Goal: Information Seeking & Learning: Learn about a topic

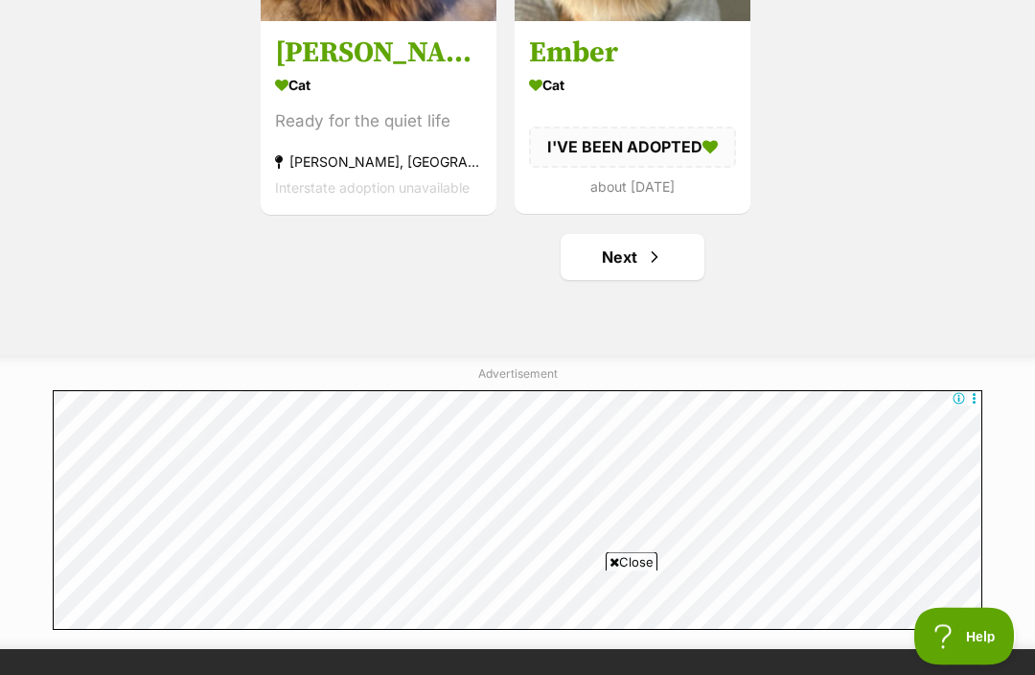
scroll to position [3296, 0]
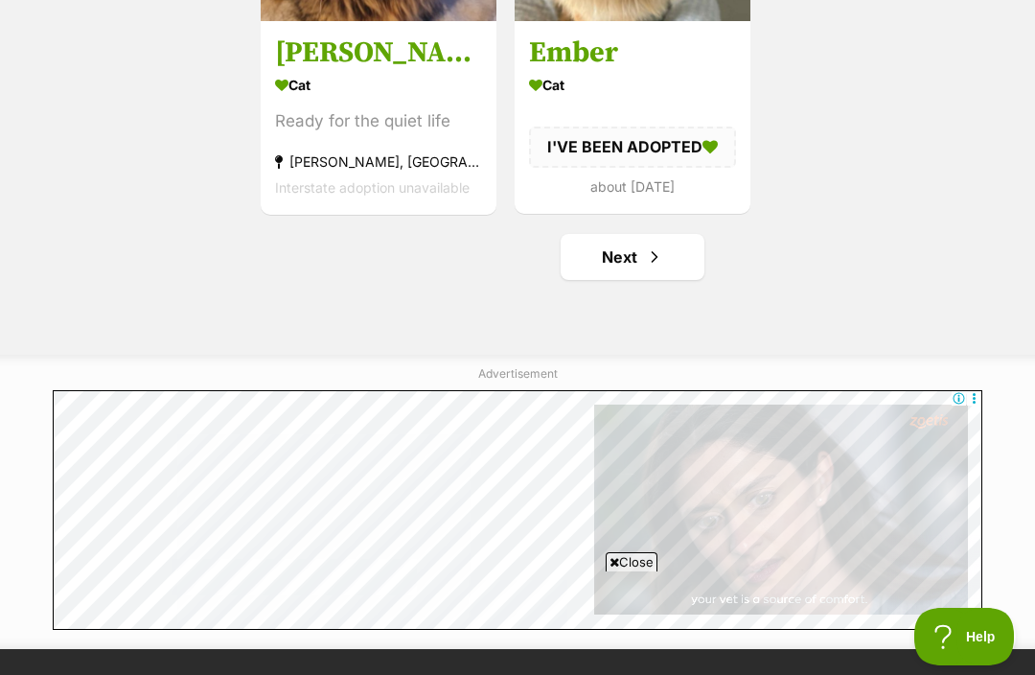
click at [660, 266] on span "Next page" at bounding box center [654, 256] width 19 height 23
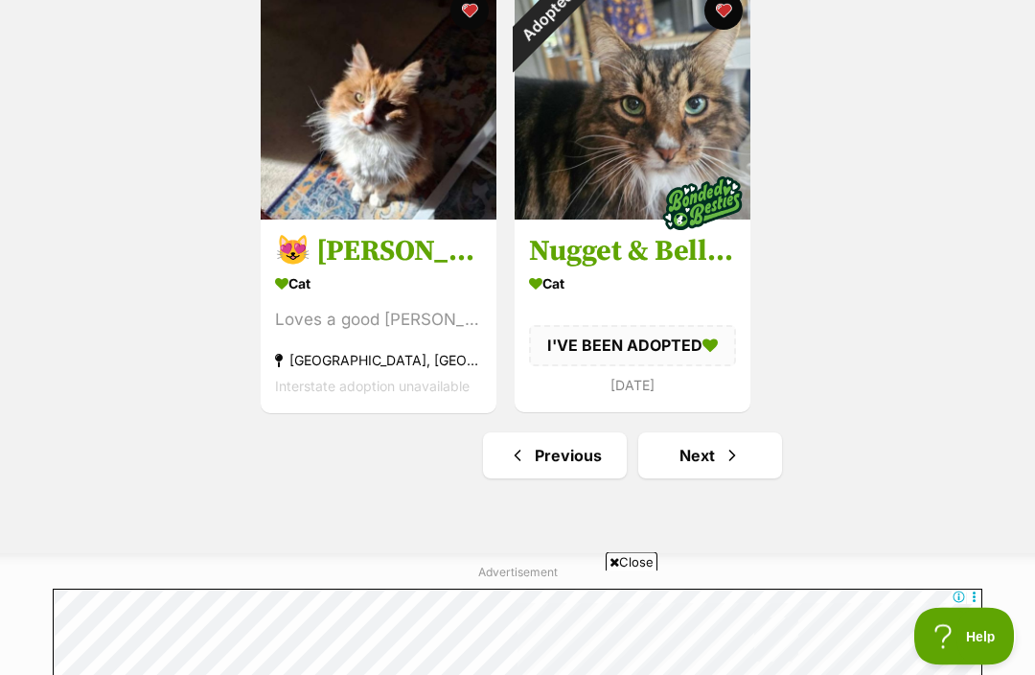
scroll to position [3146, 0]
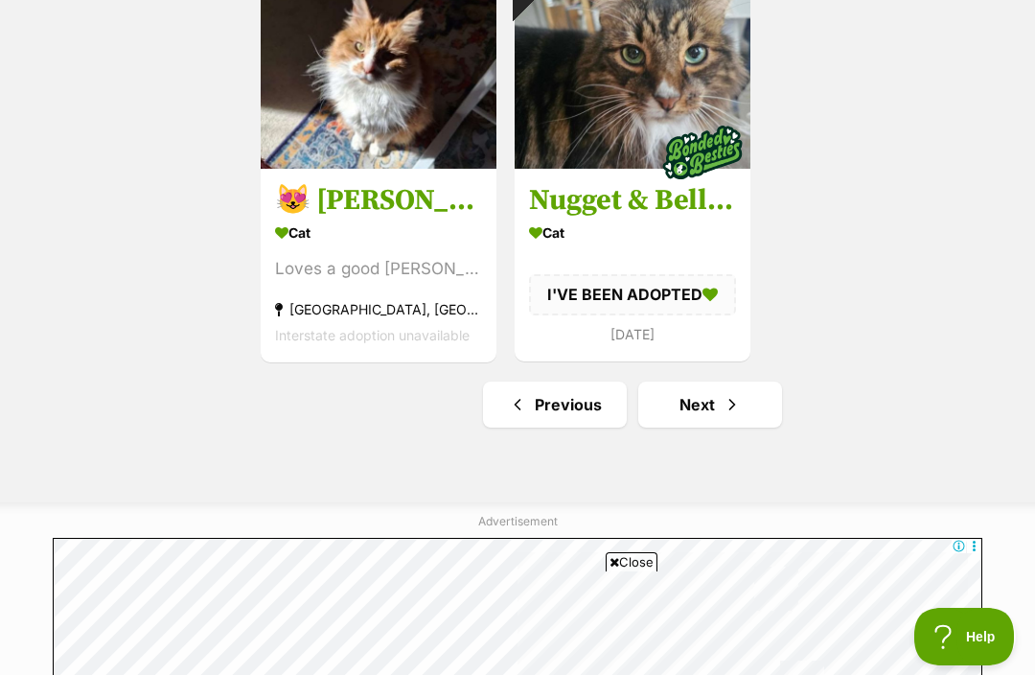
click at [733, 415] on span "Next page" at bounding box center [732, 404] width 19 height 23
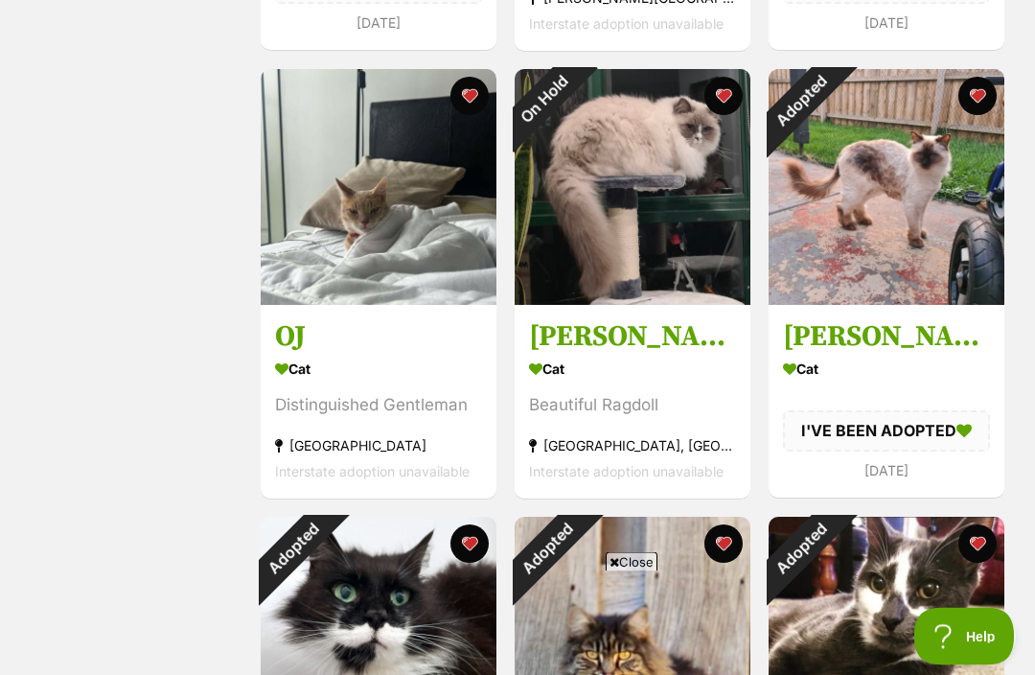
scroll to position [1219, 0]
click at [311, 208] on img at bounding box center [379, 187] width 236 height 236
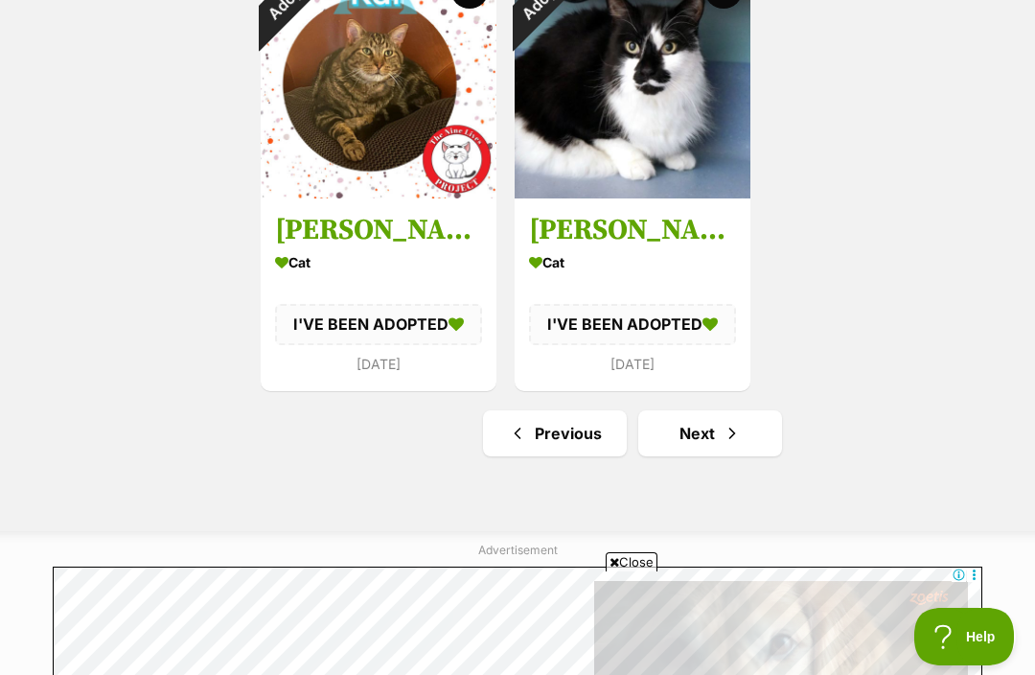
scroll to position [3113, 0]
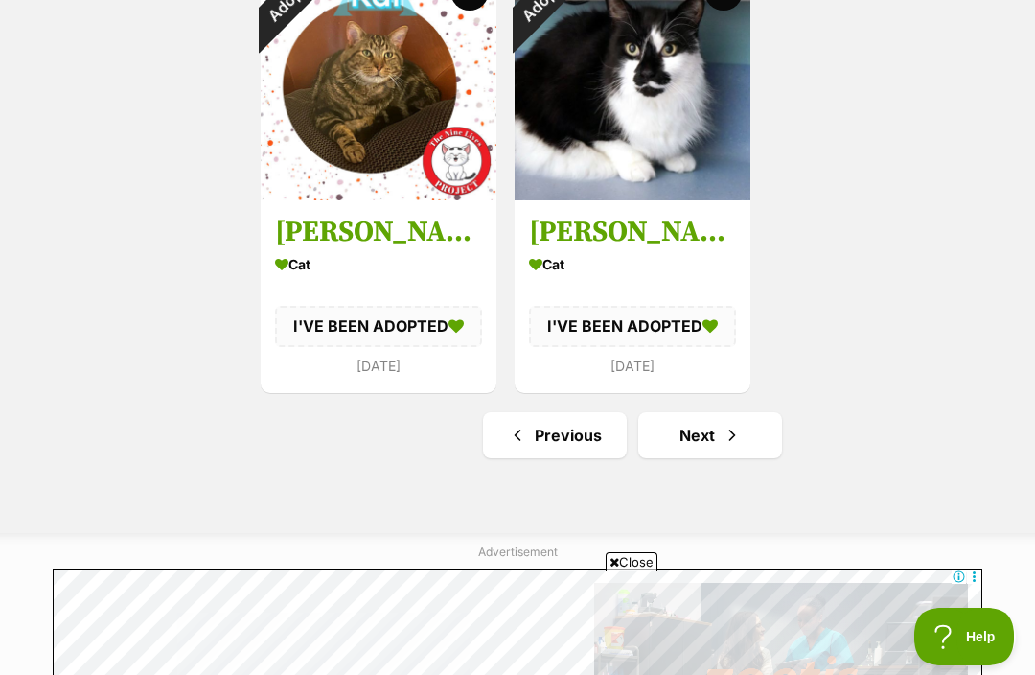
click at [748, 444] on link "Next" at bounding box center [710, 435] width 144 height 46
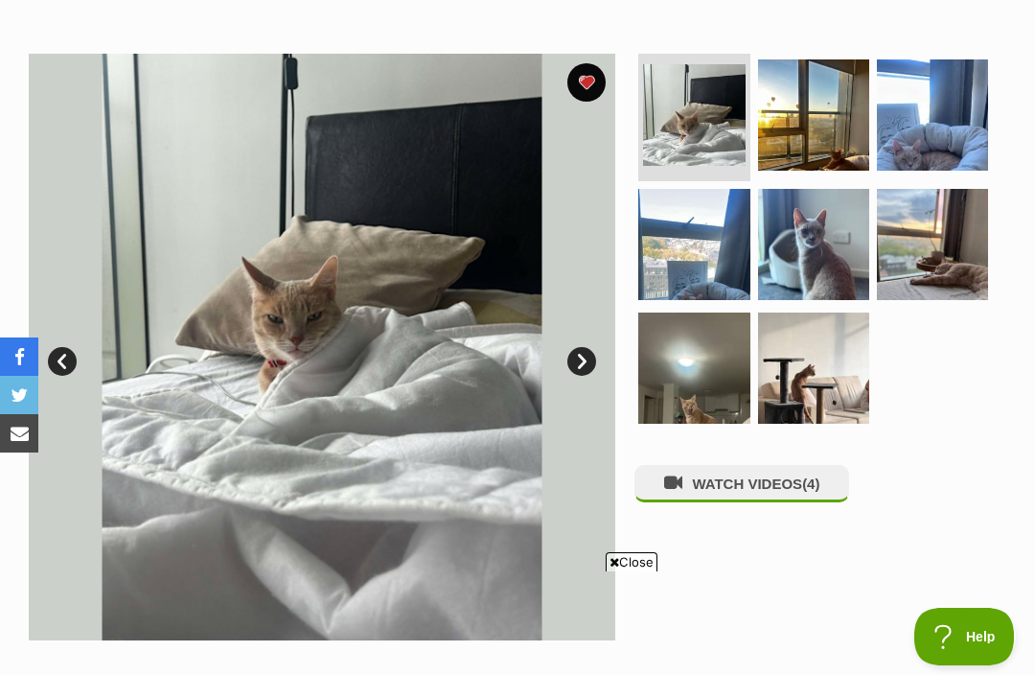
click at [578, 357] on link "Next" at bounding box center [582, 361] width 29 height 29
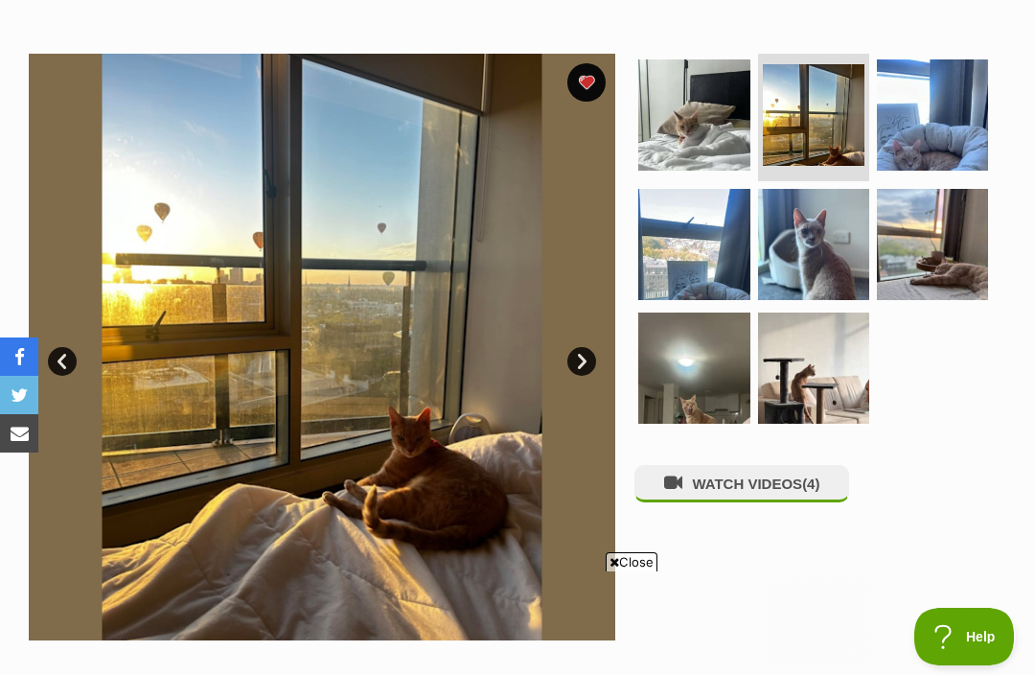
click at [581, 364] on link "Next" at bounding box center [582, 361] width 29 height 29
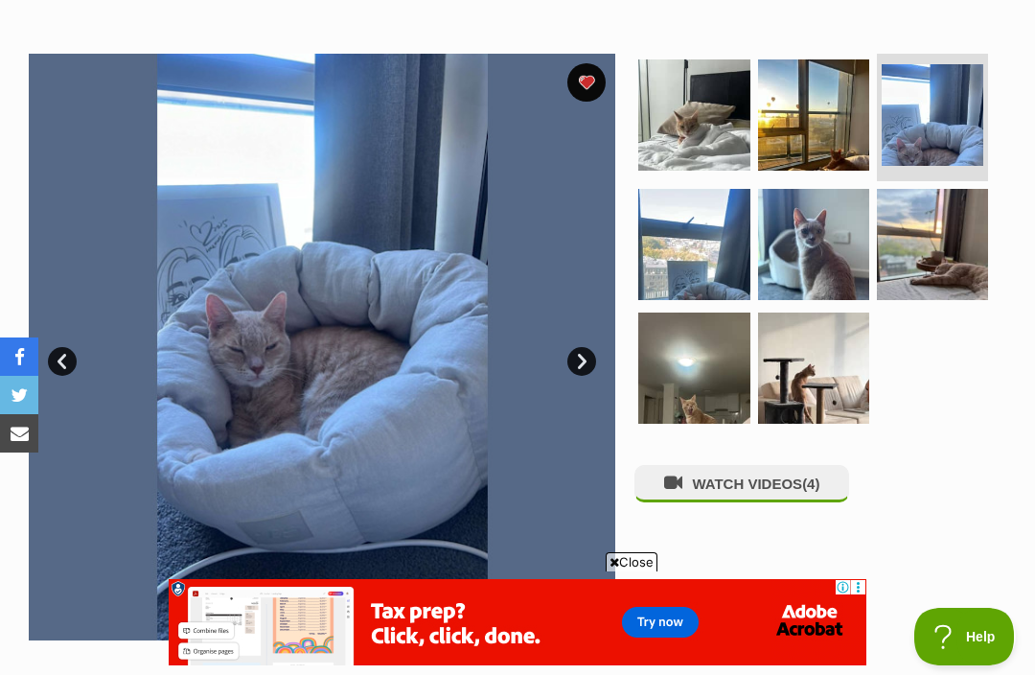
click at [582, 363] on link "Next" at bounding box center [582, 361] width 29 height 29
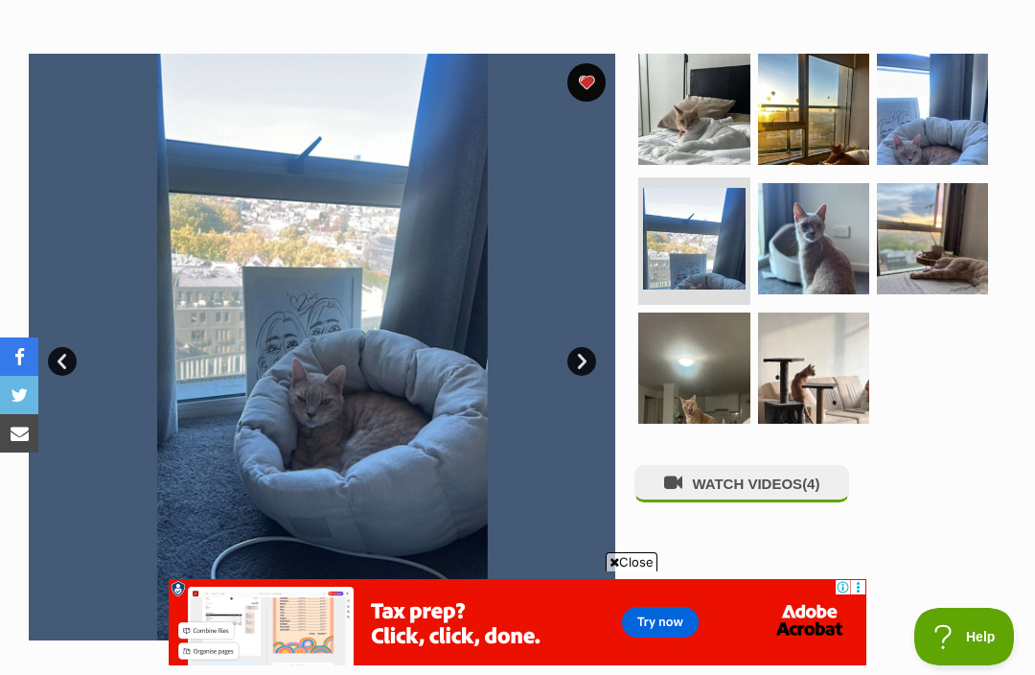
click at [581, 361] on link "Next" at bounding box center [582, 361] width 29 height 29
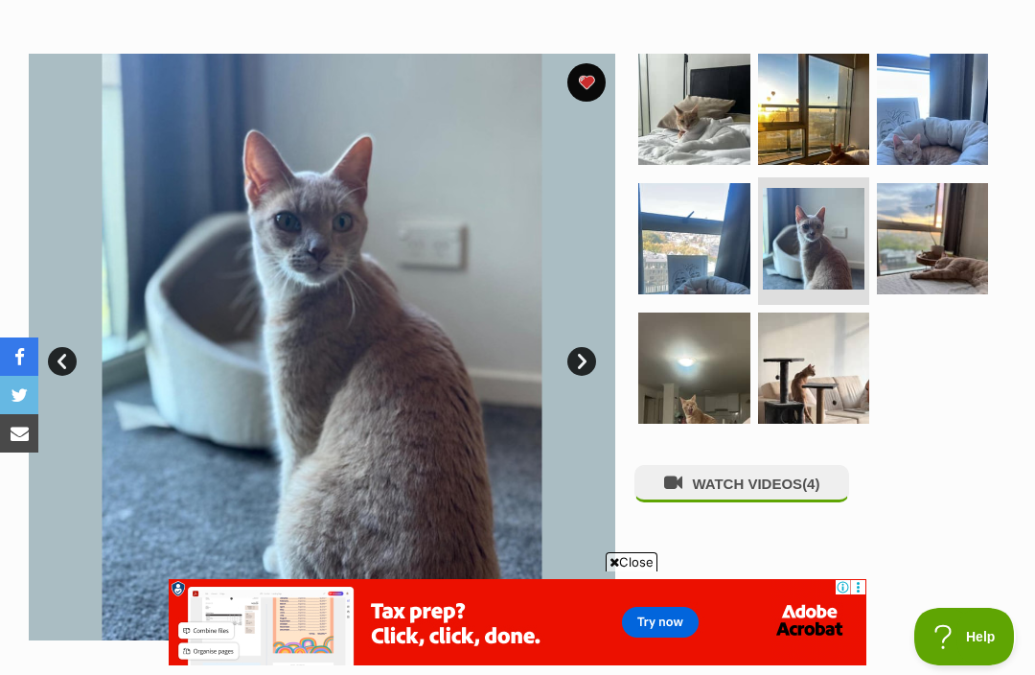
click at [582, 361] on link "Next" at bounding box center [582, 361] width 29 height 29
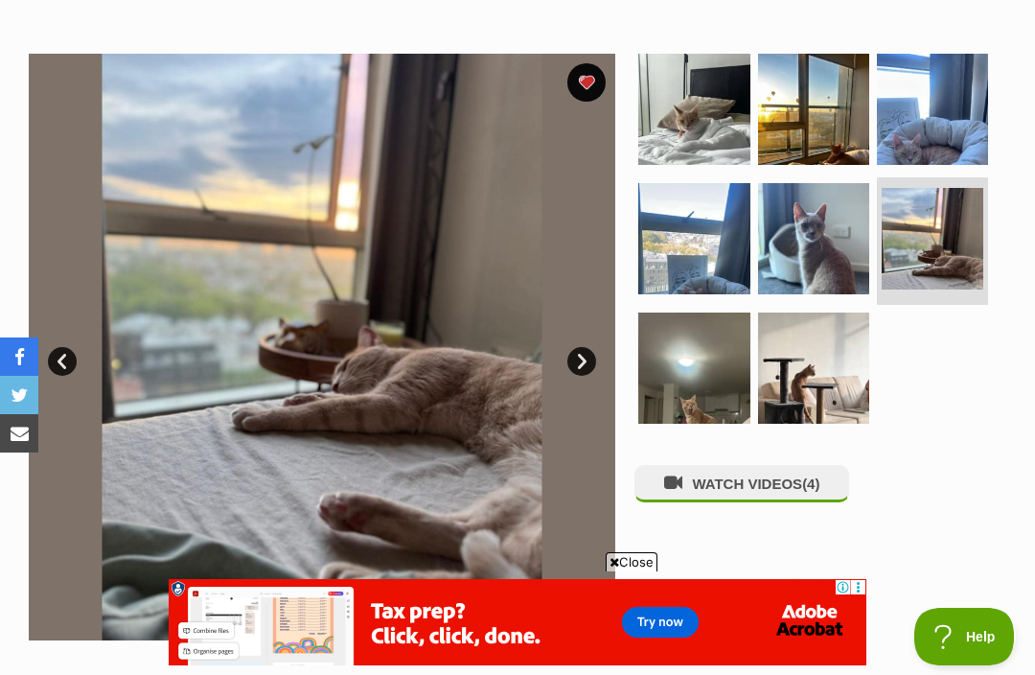
click at [582, 359] on link "Next" at bounding box center [582, 361] width 29 height 29
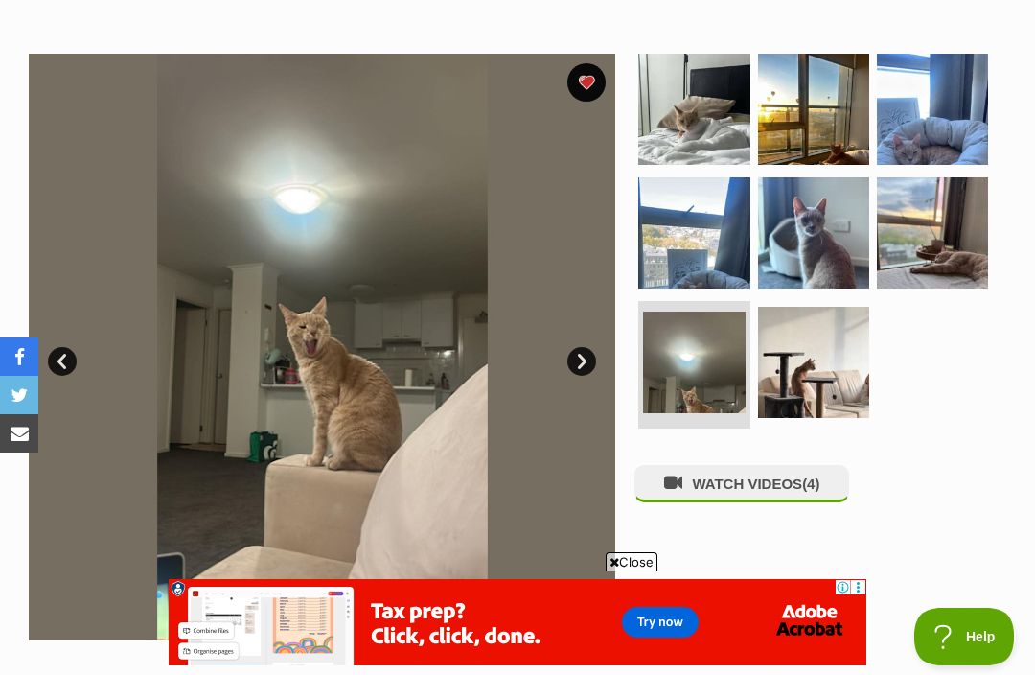
click at [589, 362] on link "Next" at bounding box center [582, 361] width 29 height 29
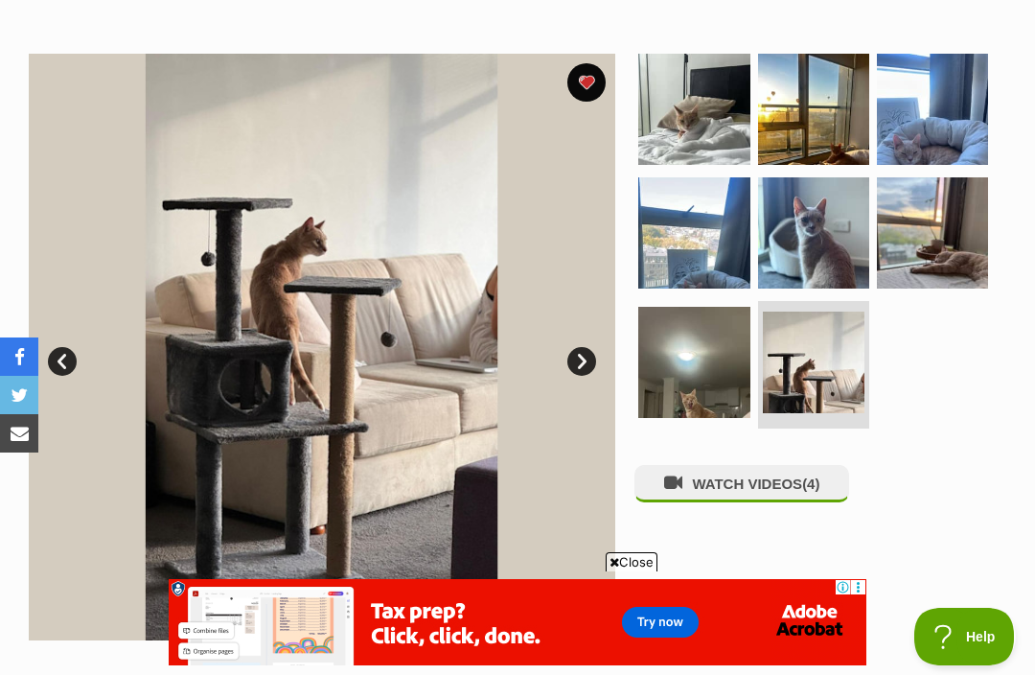
click at [592, 362] on link "Next" at bounding box center [582, 361] width 29 height 29
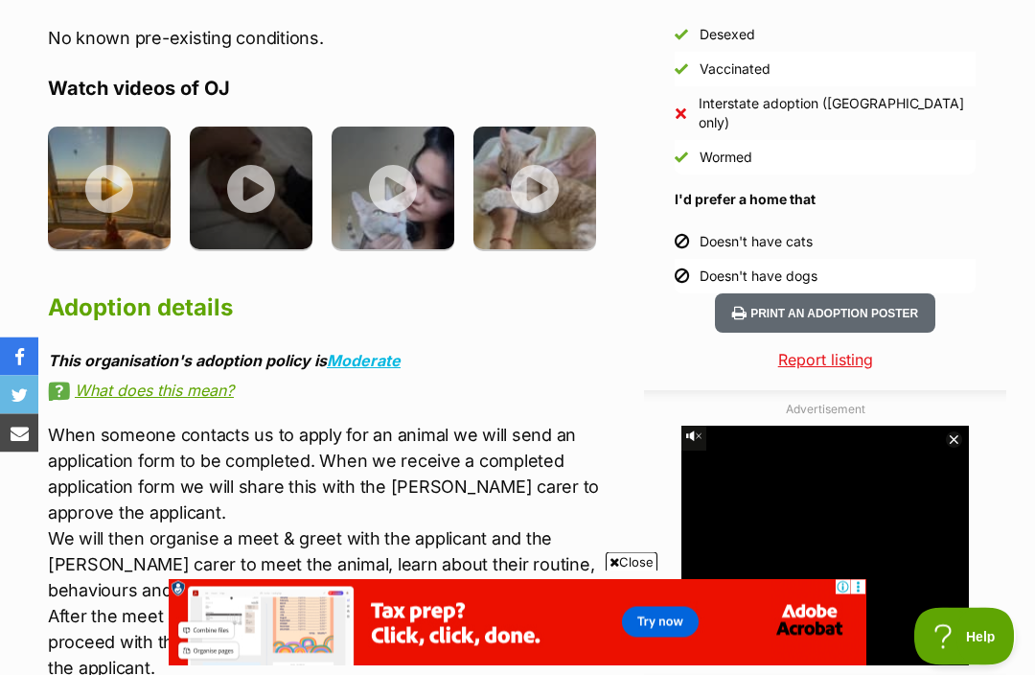
scroll to position [1802, 0]
click at [98, 187] on img at bounding box center [109, 188] width 123 height 123
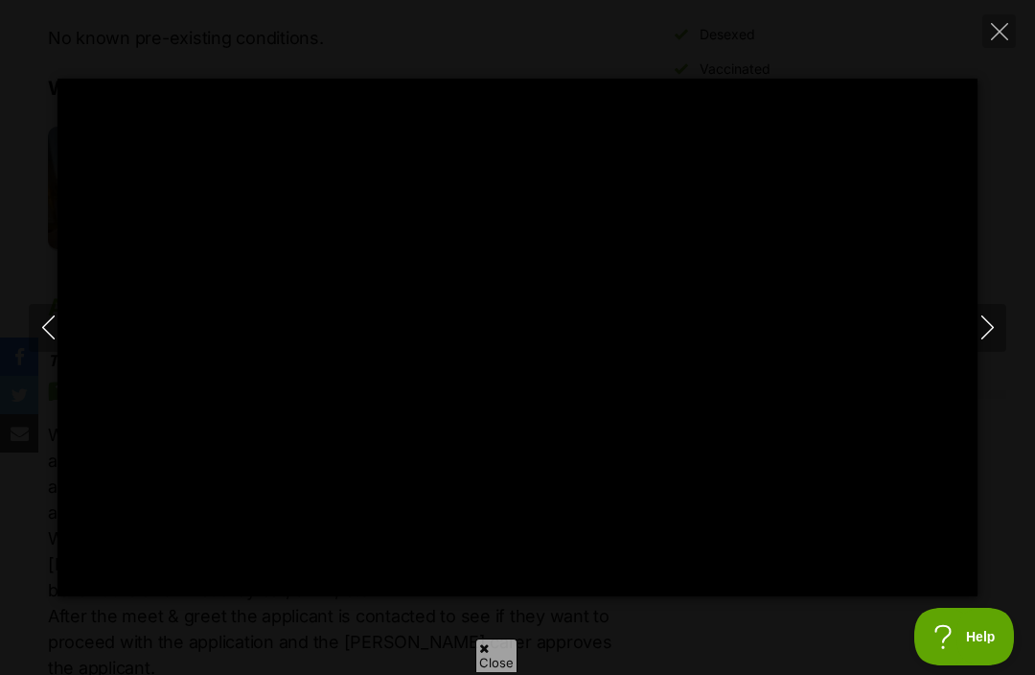
scroll to position [0, 0]
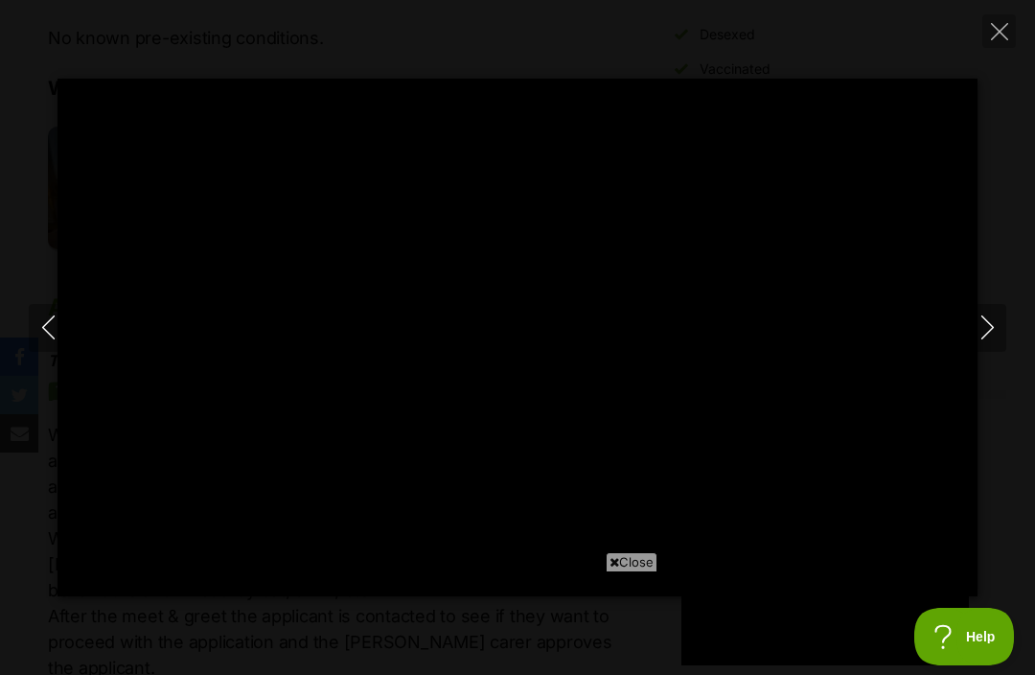
click at [987, 339] on icon "Next" at bounding box center [988, 327] width 24 height 24
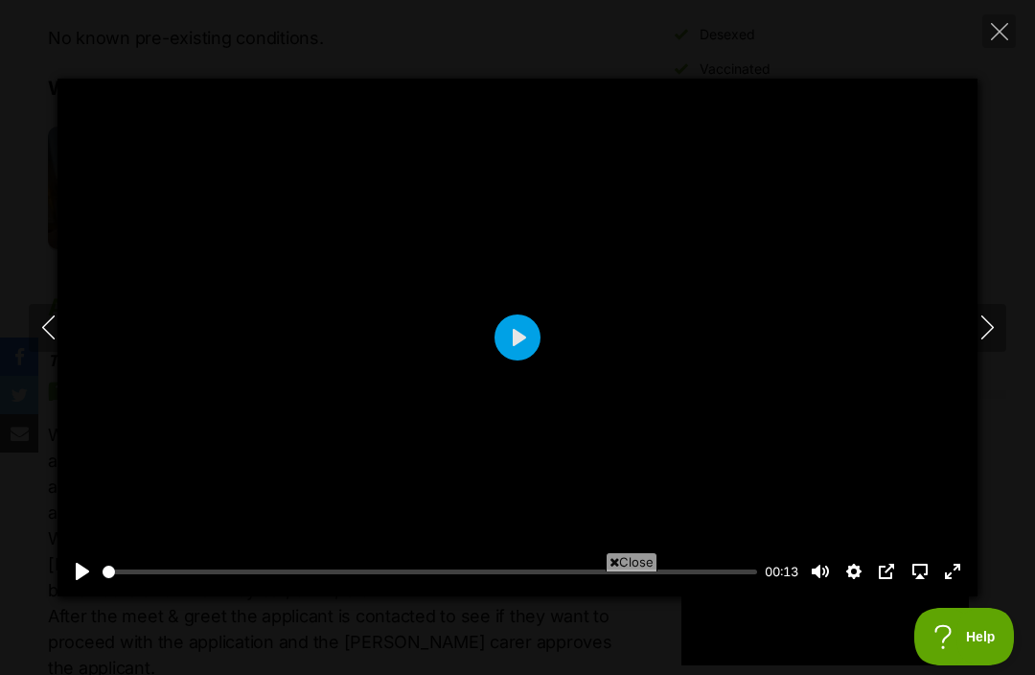
type input "90.09"
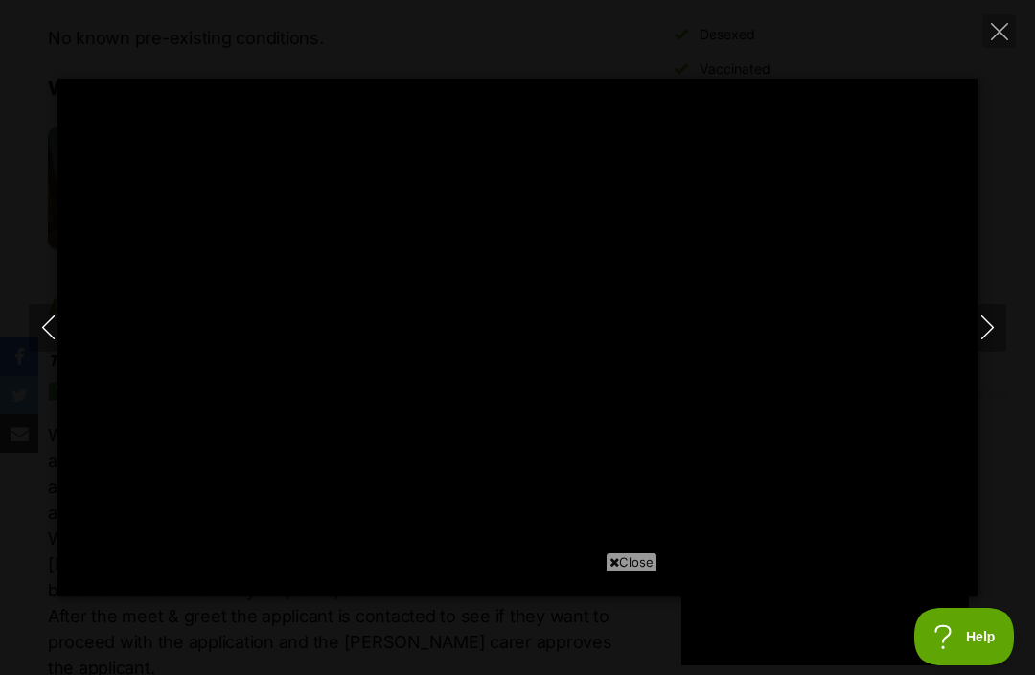
type input "100"
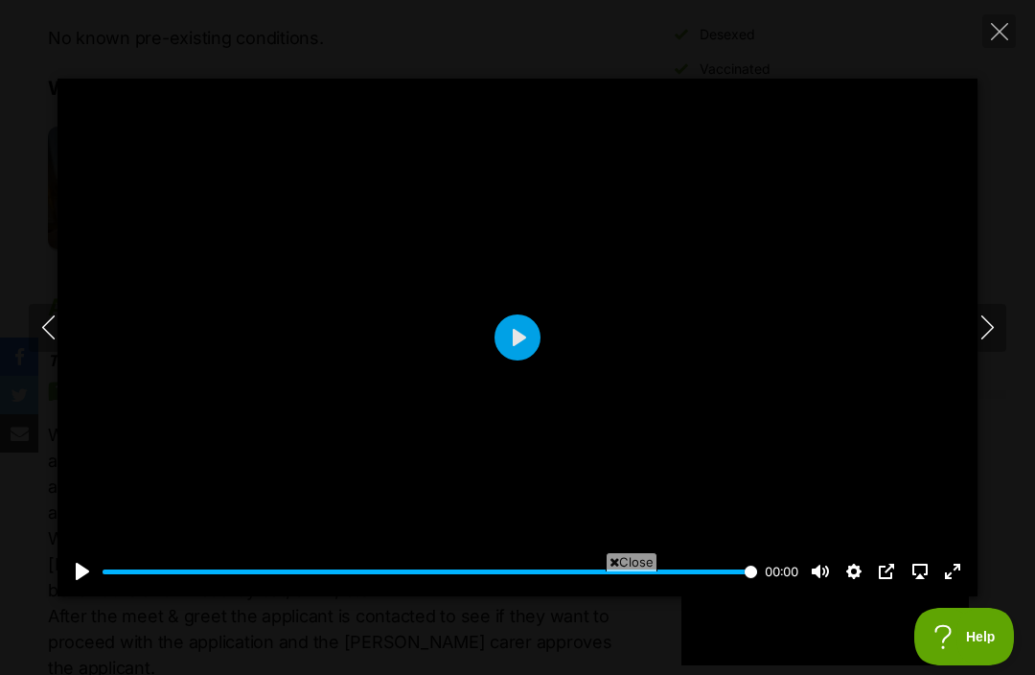
click at [981, 339] on icon "Next" at bounding box center [988, 327] width 24 height 24
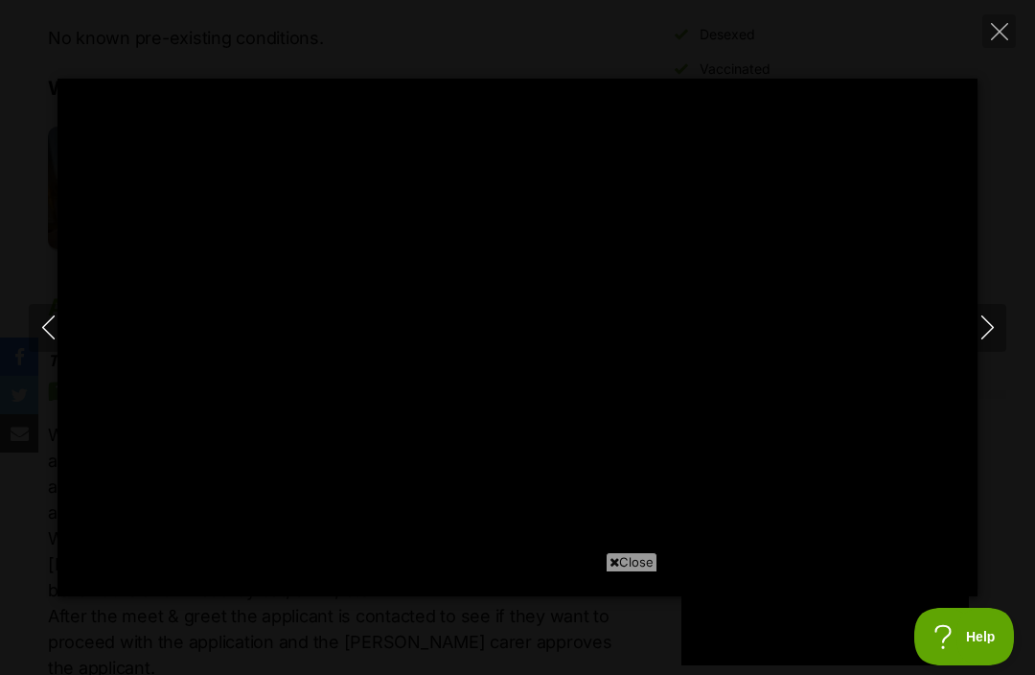
type input "100"
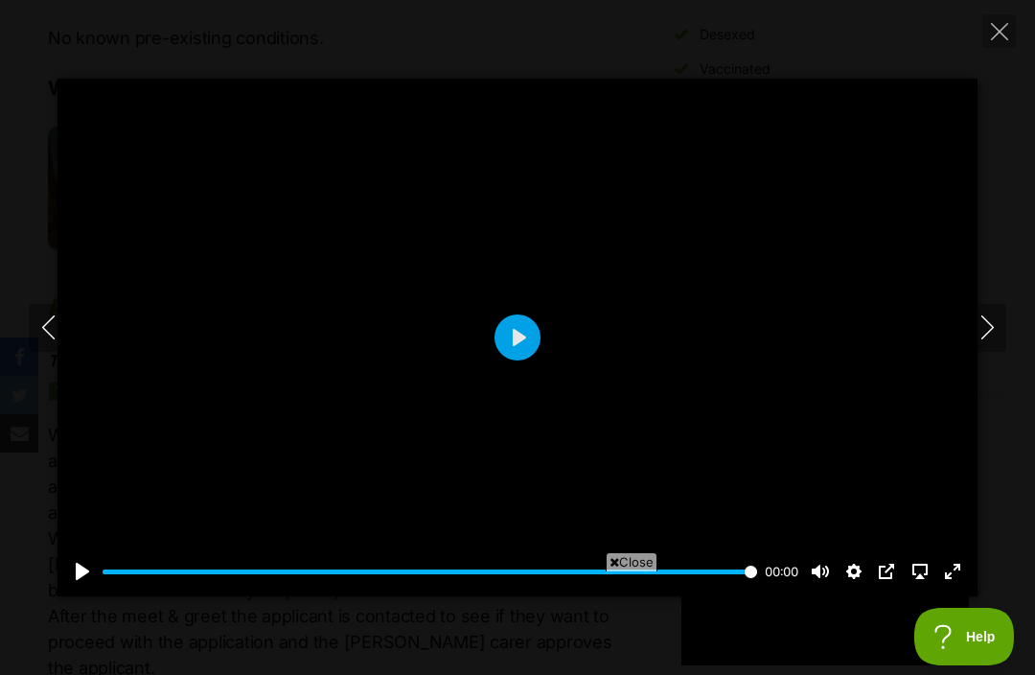
click at [984, 339] on icon "Next" at bounding box center [987, 327] width 12 height 24
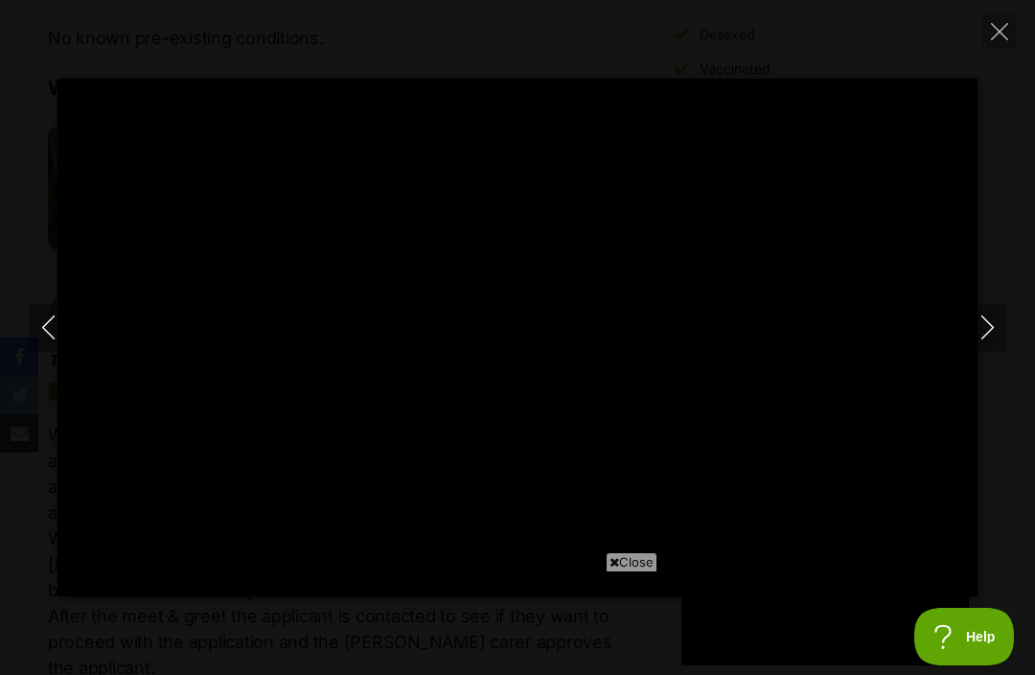
click at [1003, 46] on button "Close" at bounding box center [1000, 31] width 34 height 34
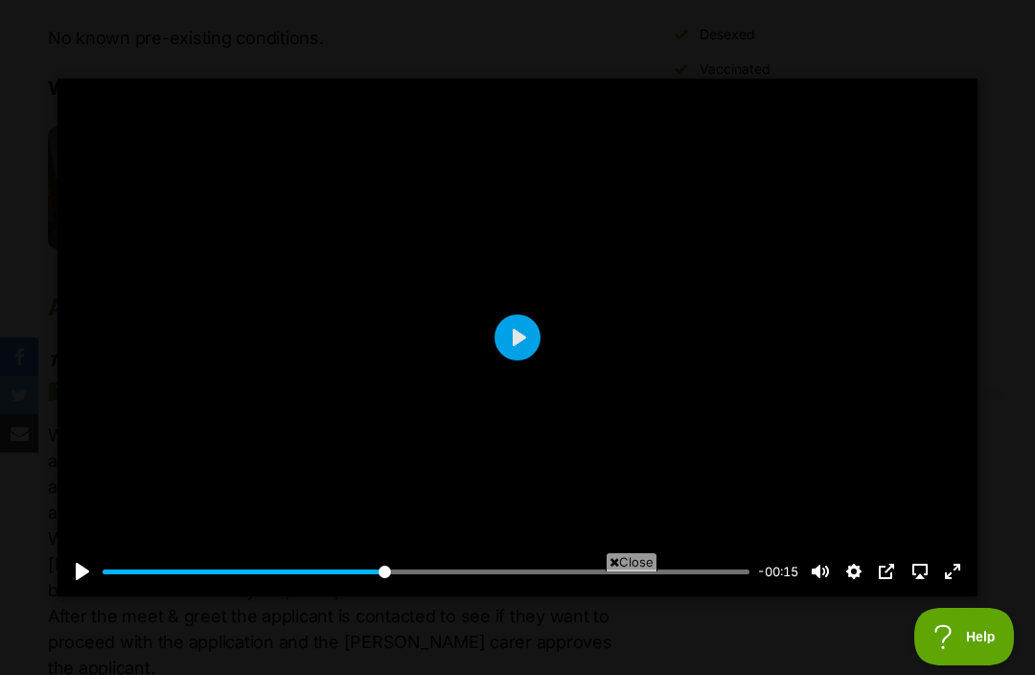
type input "43.34"
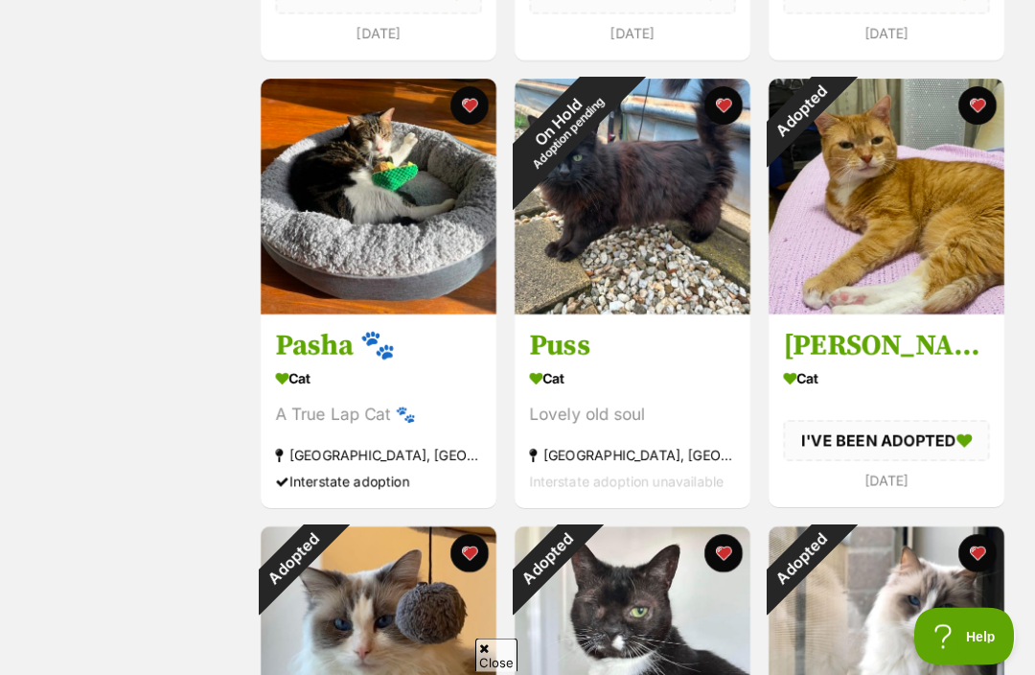
scroll to position [760, 0]
click at [323, 227] on img at bounding box center [379, 197] width 236 height 236
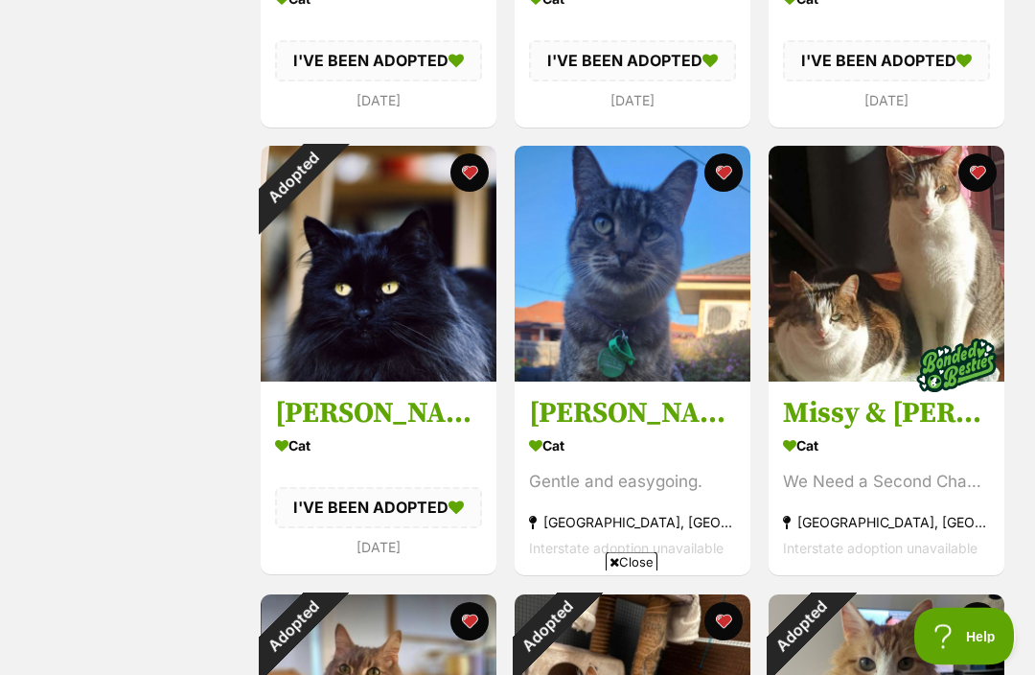
scroll to position [1587, 0]
click at [568, 267] on img at bounding box center [633, 264] width 236 height 236
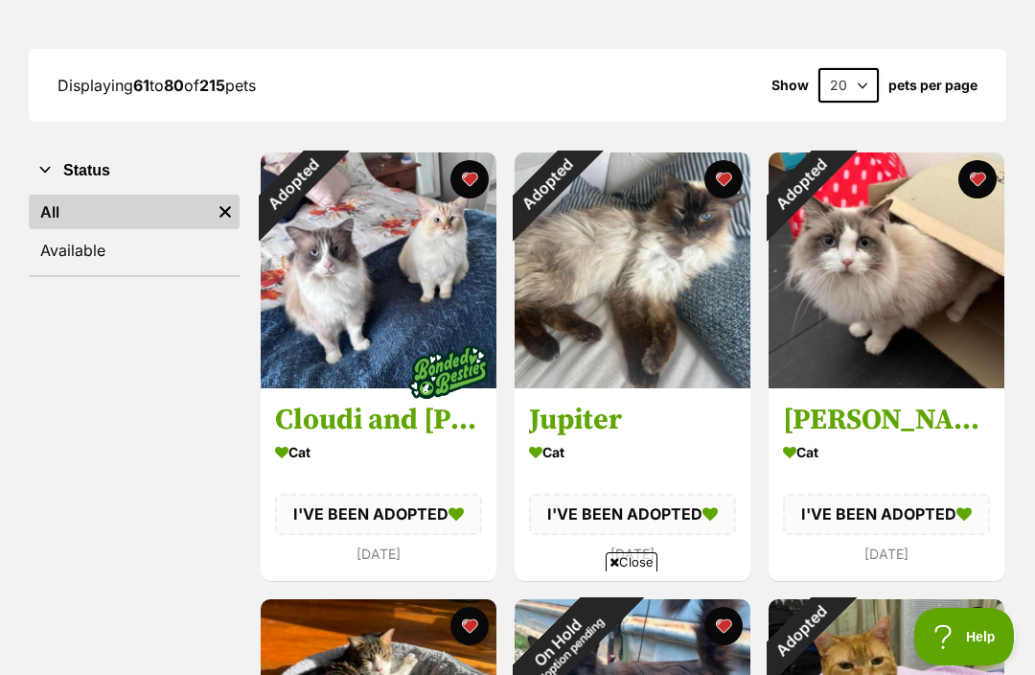
scroll to position [0, 0]
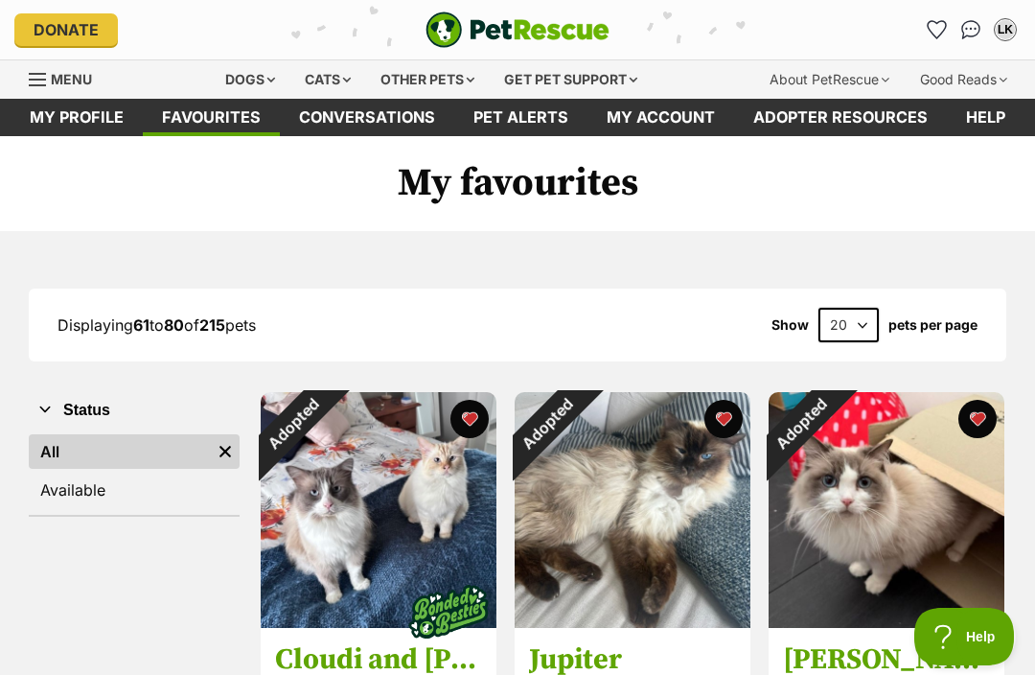
click at [319, 81] on div "Cats" at bounding box center [327, 79] width 73 height 38
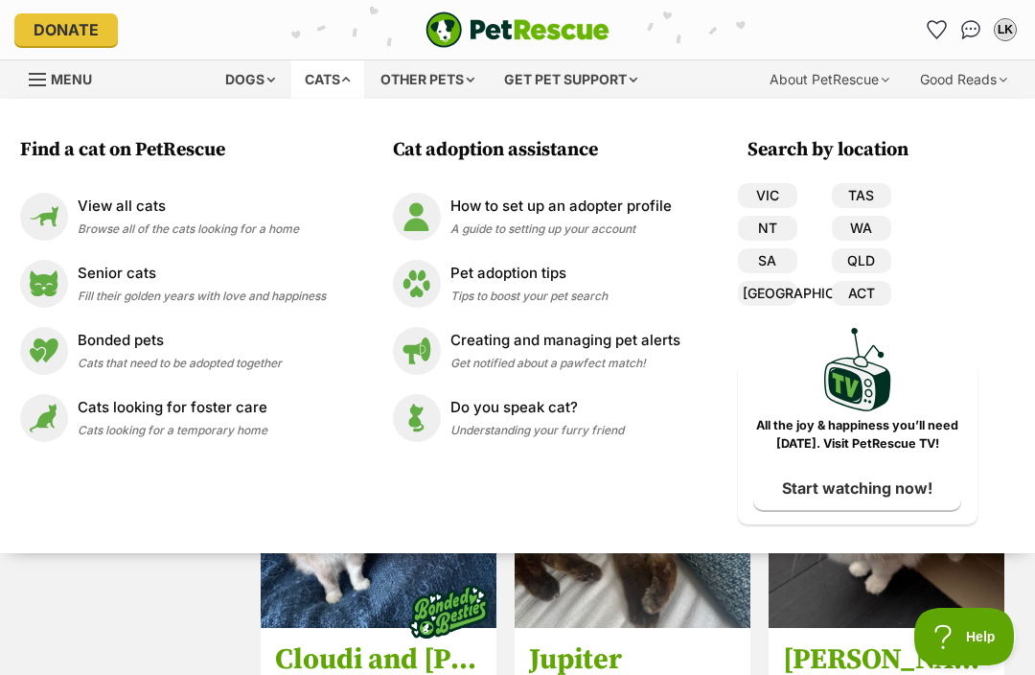
click at [773, 185] on link "VIC" at bounding box center [767, 195] width 59 height 25
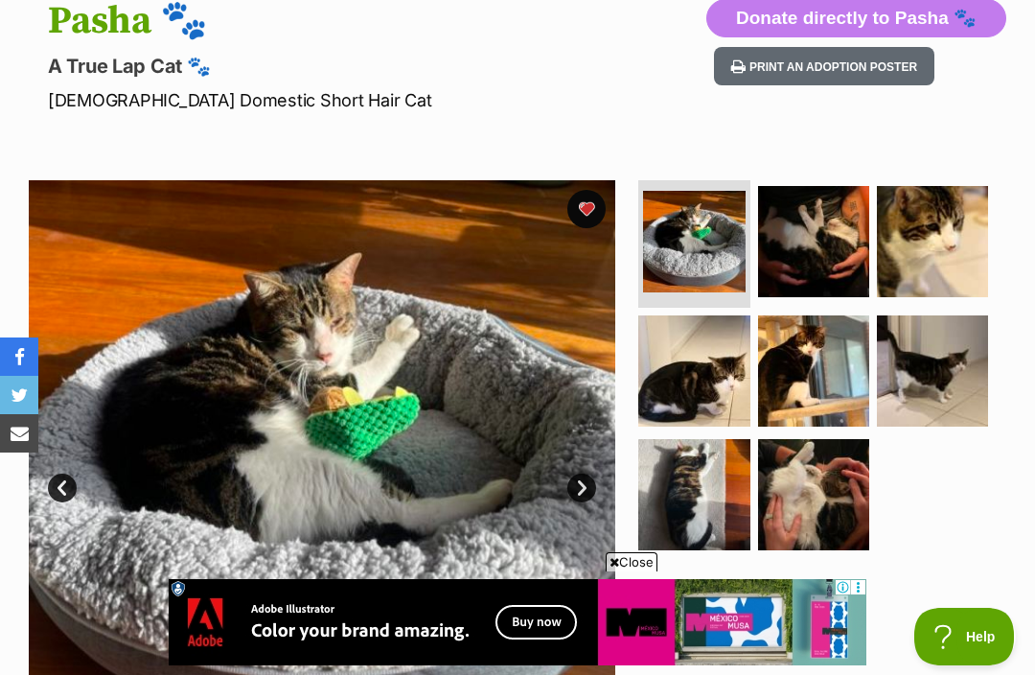
scroll to position [156, 0]
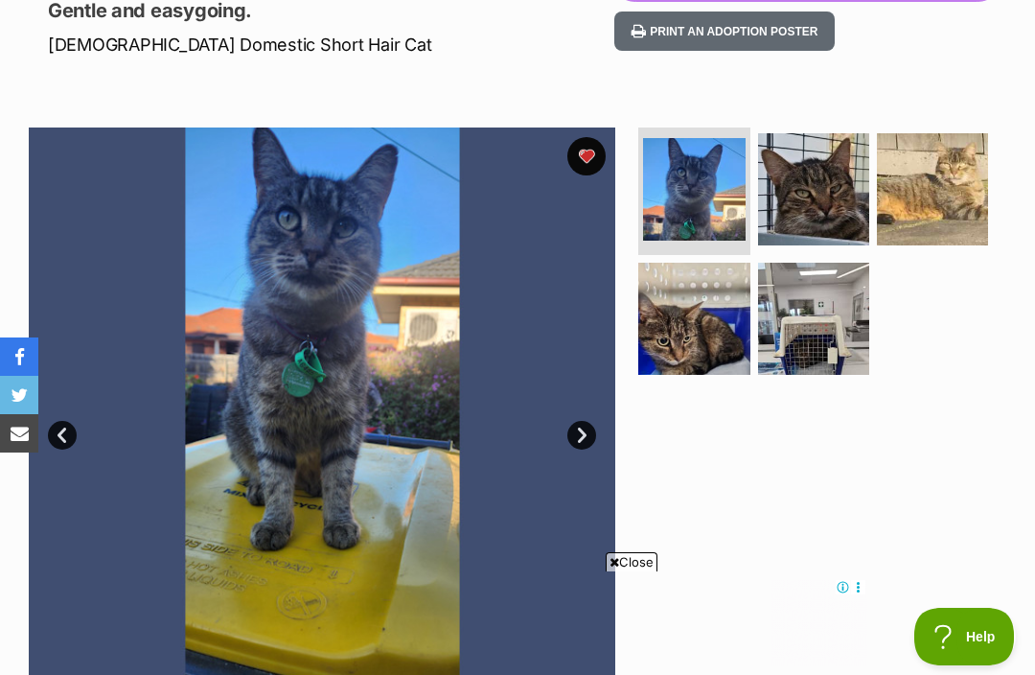
scroll to position [200, 0]
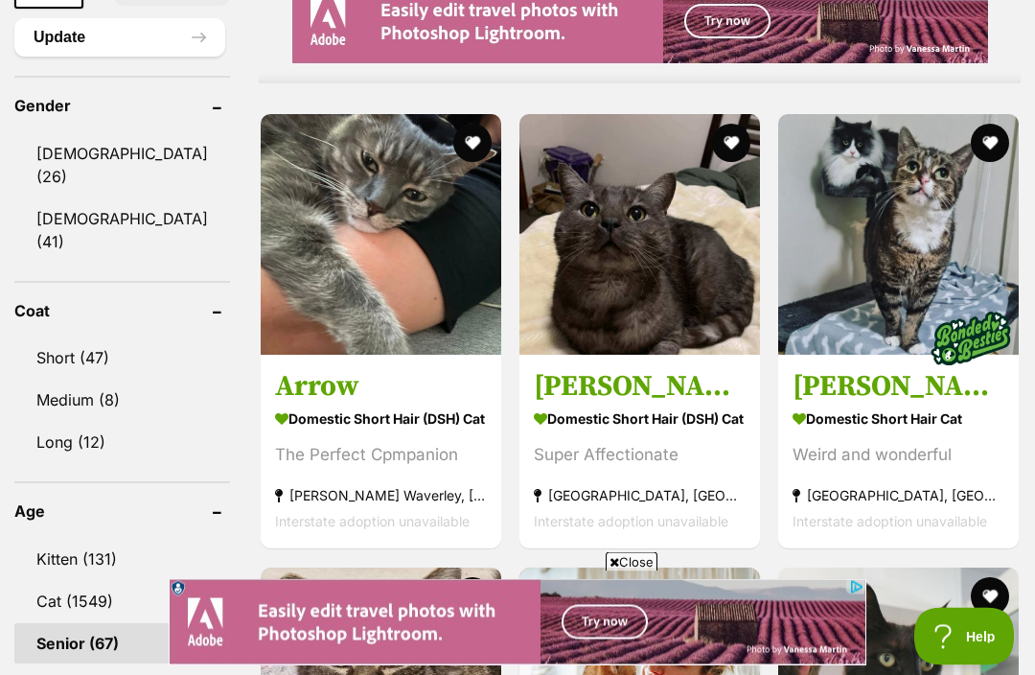
scroll to position [1700, 0]
click at [268, 232] on img at bounding box center [381, 234] width 241 height 241
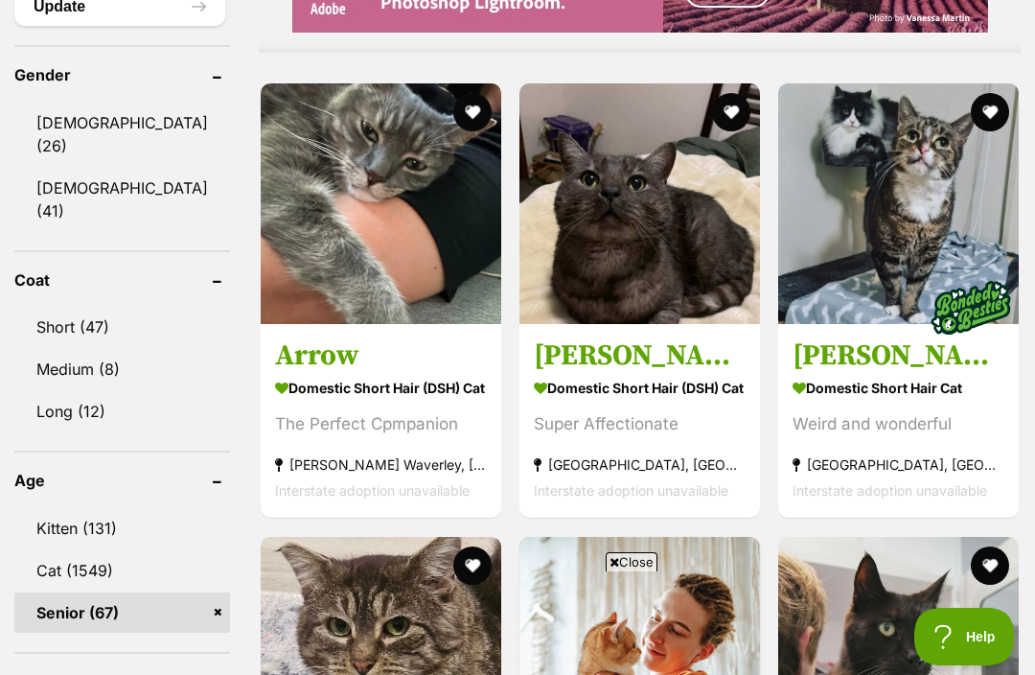
scroll to position [1720, 0]
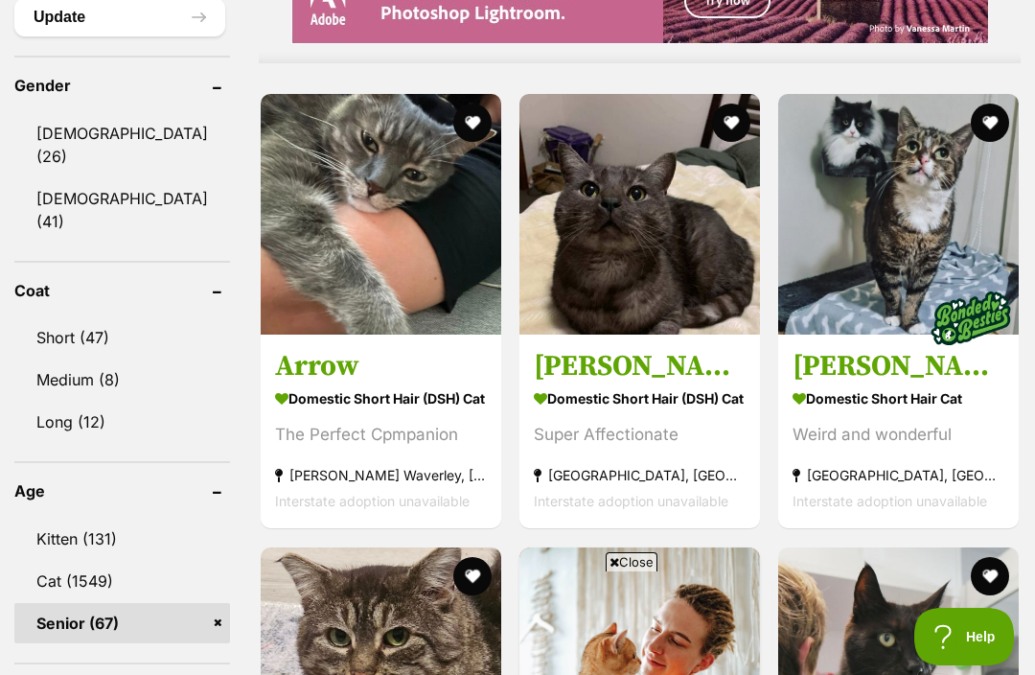
click at [532, 262] on img at bounding box center [640, 214] width 241 height 241
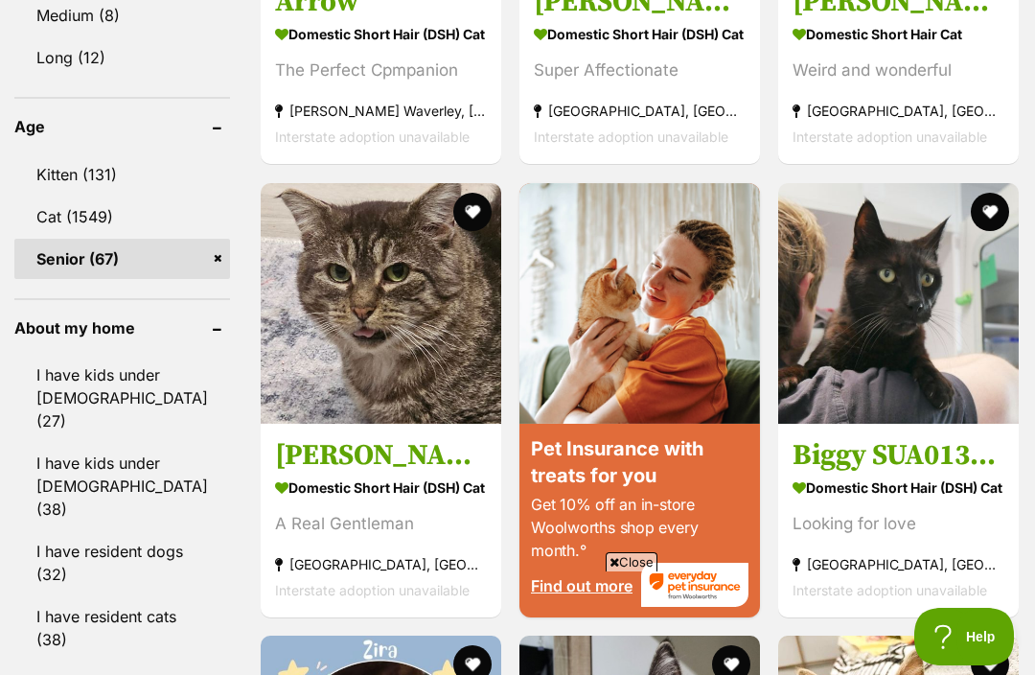
scroll to position [2133, 0]
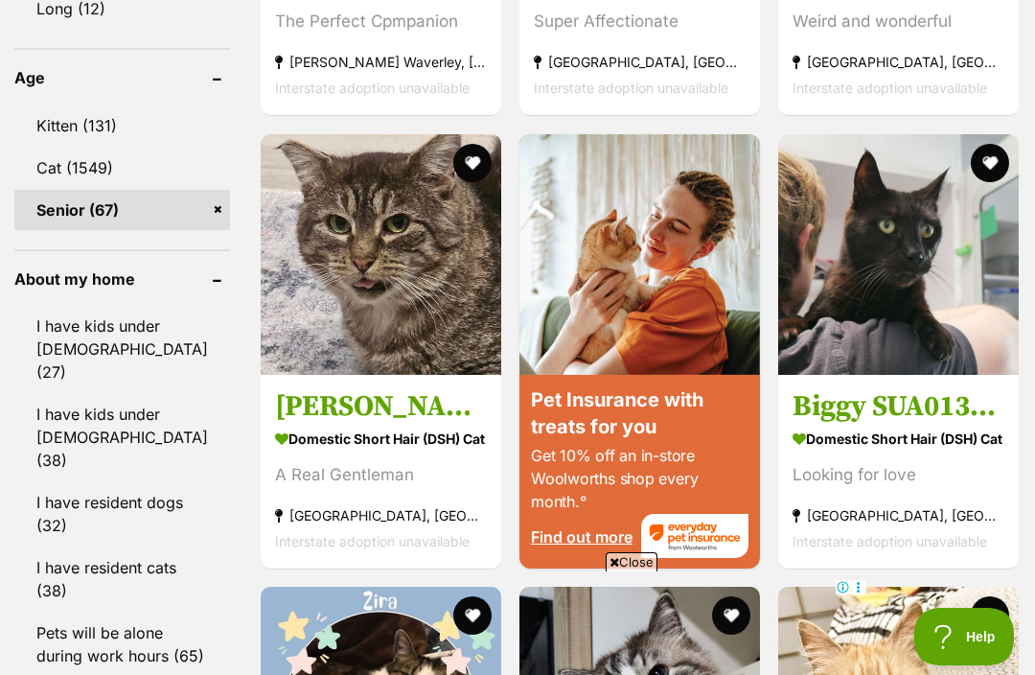
click at [287, 271] on img at bounding box center [381, 254] width 241 height 241
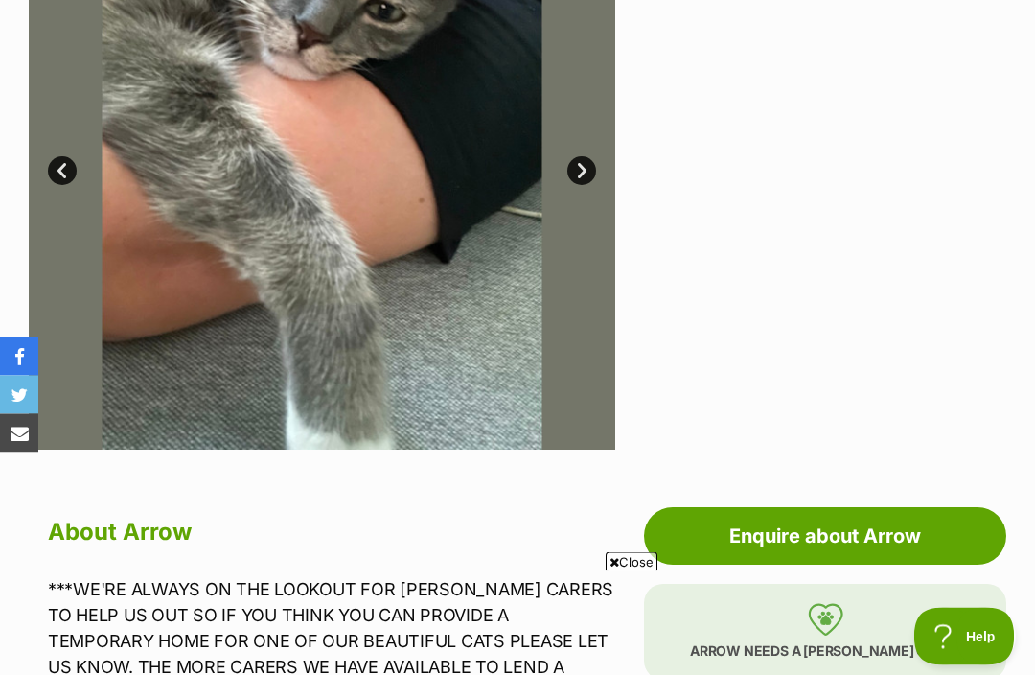
scroll to position [453, 0]
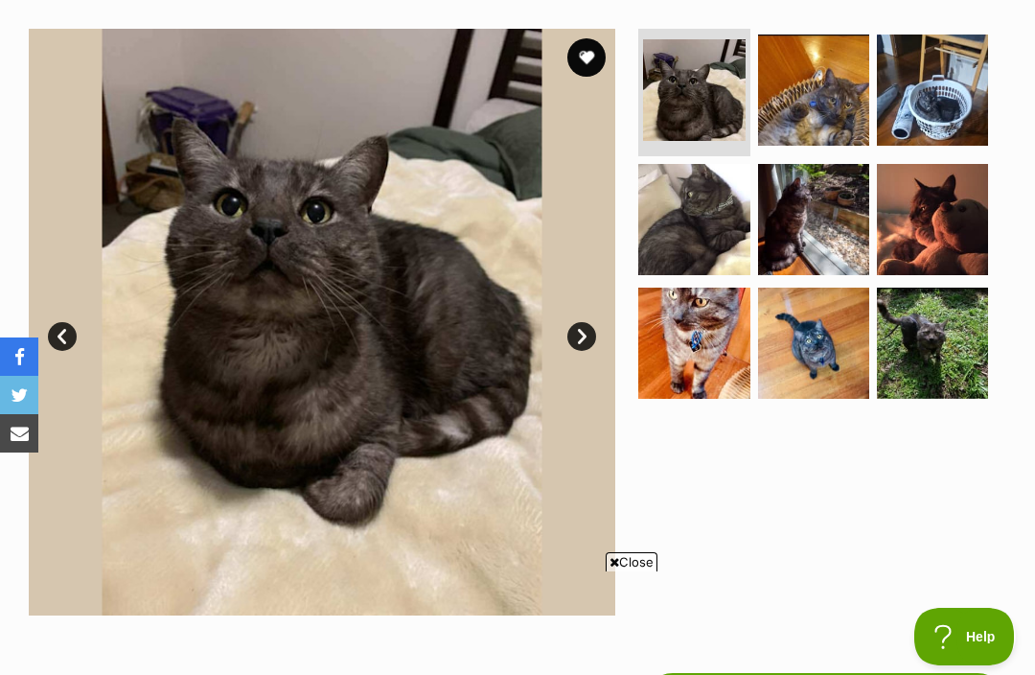
scroll to position [369, 0]
click at [575, 332] on link "Next" at bounding box center [582, 337] width 29 height 29
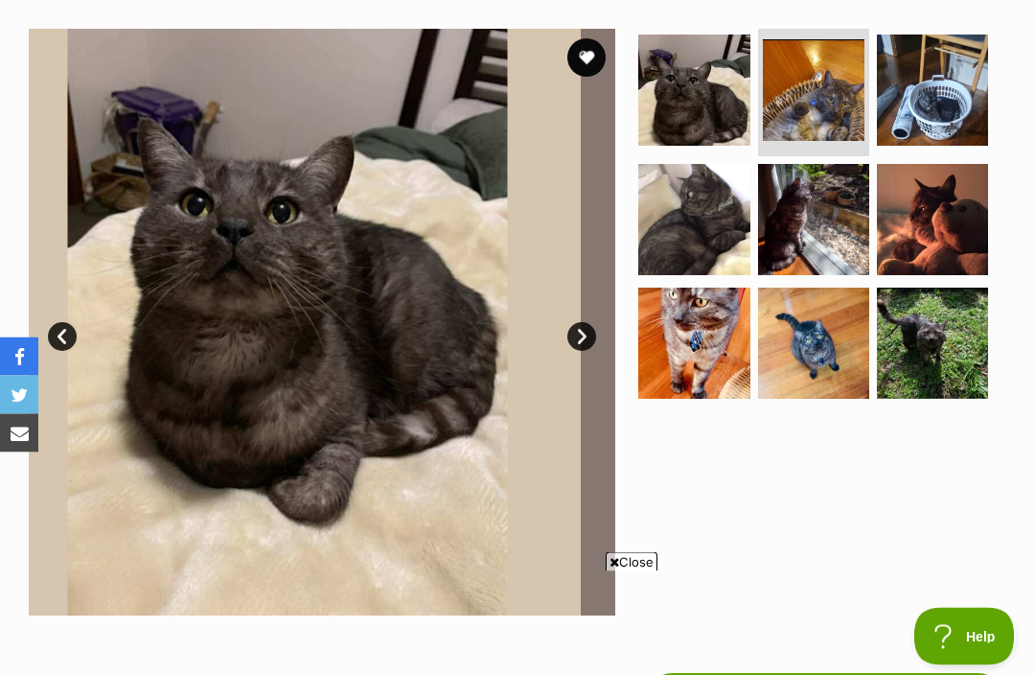
scroll to position [370, 0]
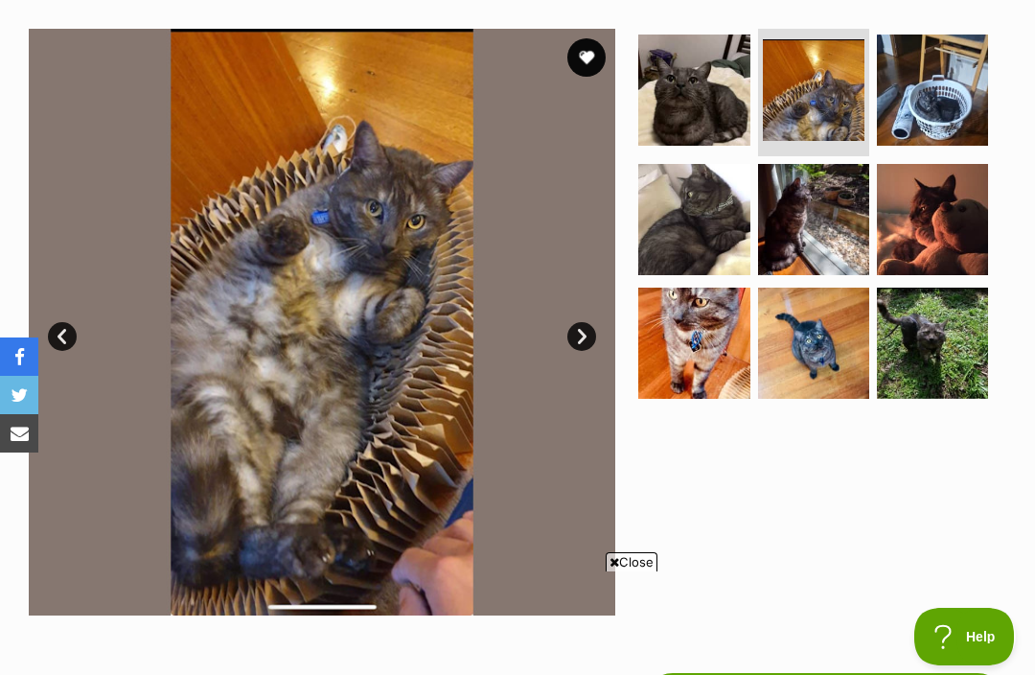
click at [583, 336] on link "Next" at bounding box center [582, 336] width 29 height 29
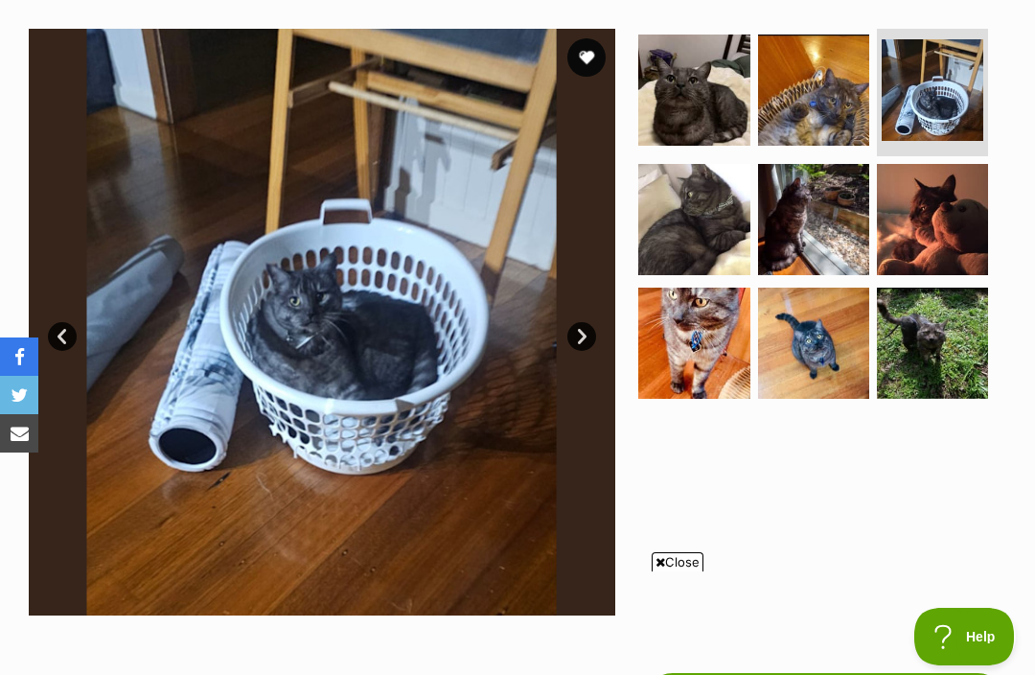
scroll to position [0, 0]
click at [593, 337] on link "Next" at bounding box center [582, 336] width 29 height 29
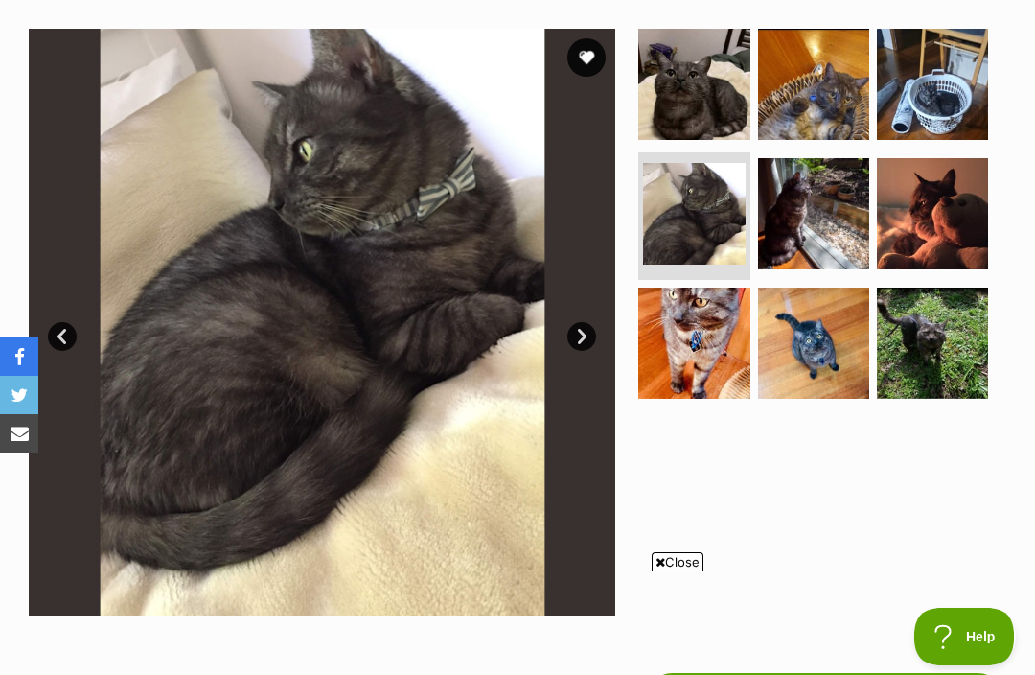
click at [584, 337] on link "Next" at bounding box center [582, 336] width 29 height 29
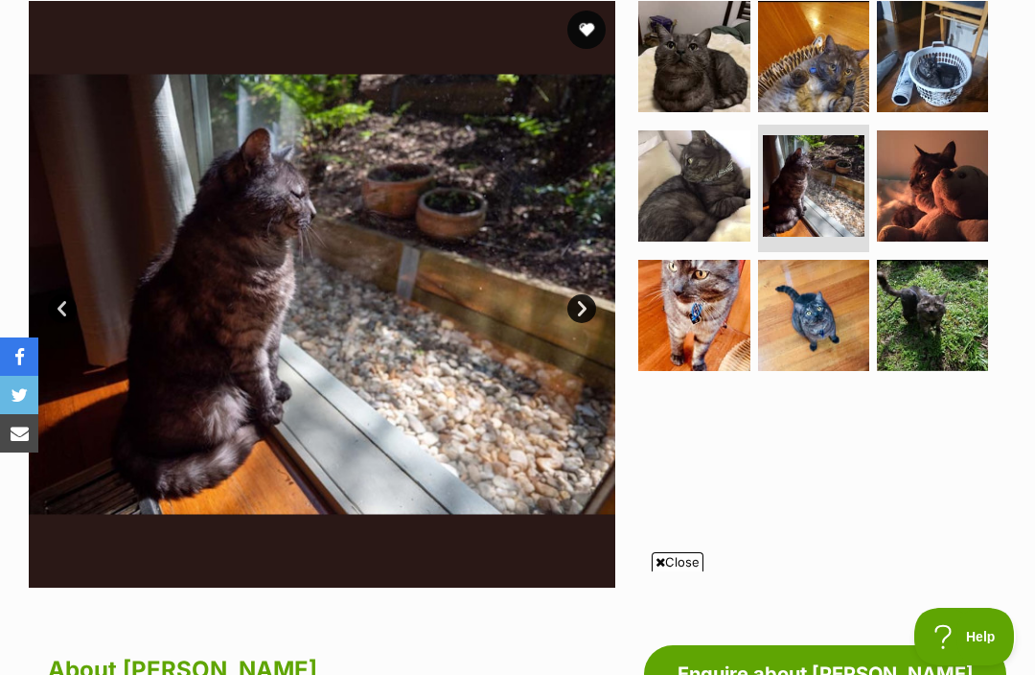
scroll to position [397, 0]
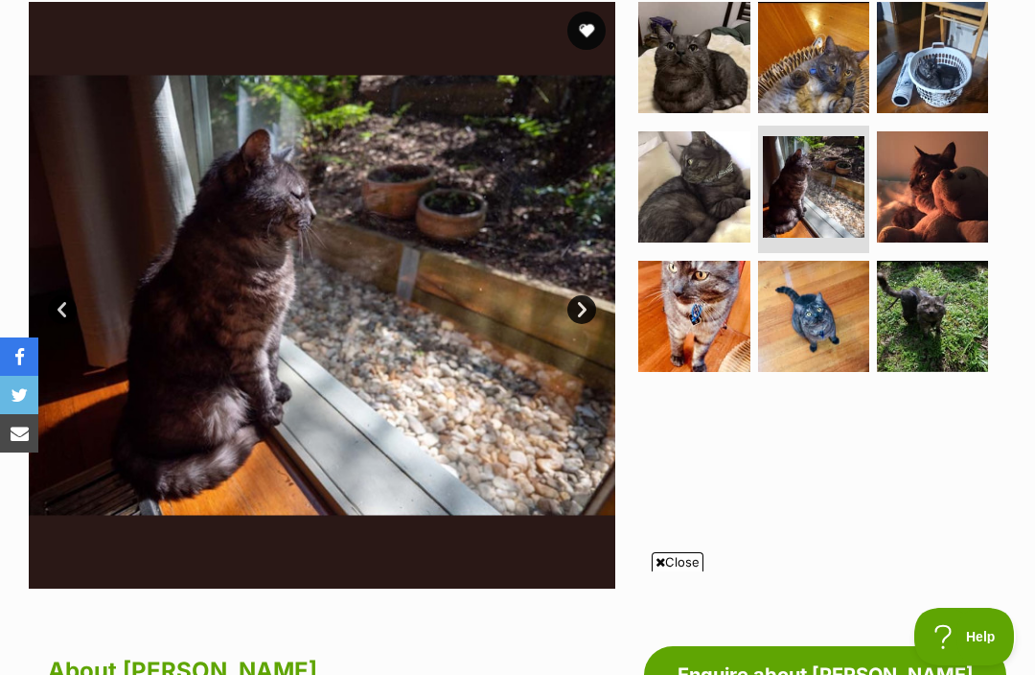
click at [577, 35] on button "favourite" at bounding box center [587, 31] width 38 height 38
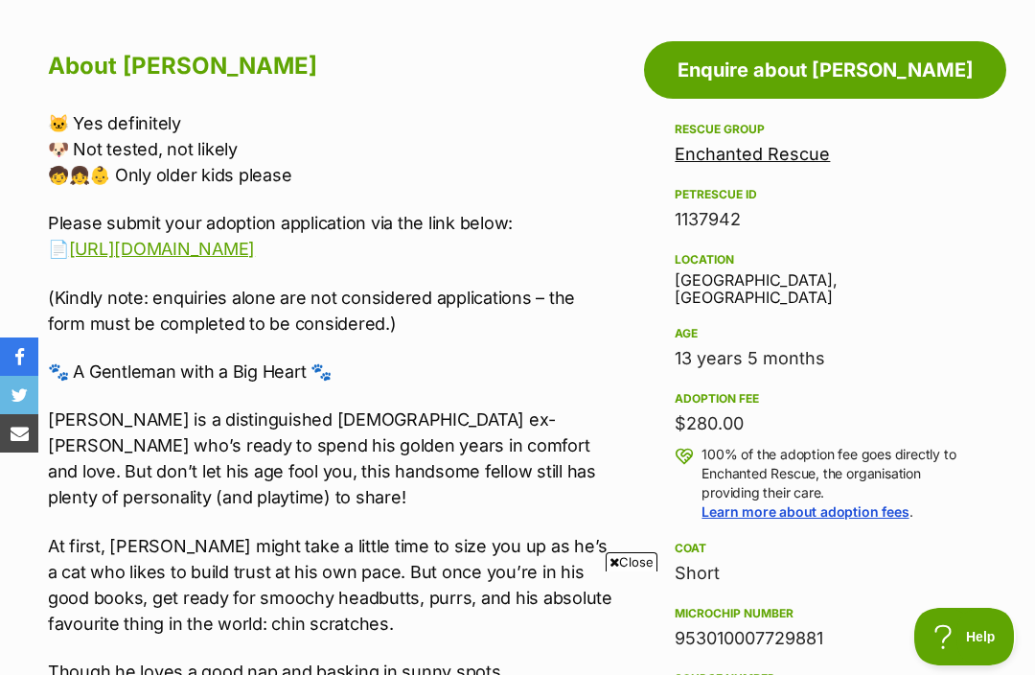
scroll to position [972, 0]
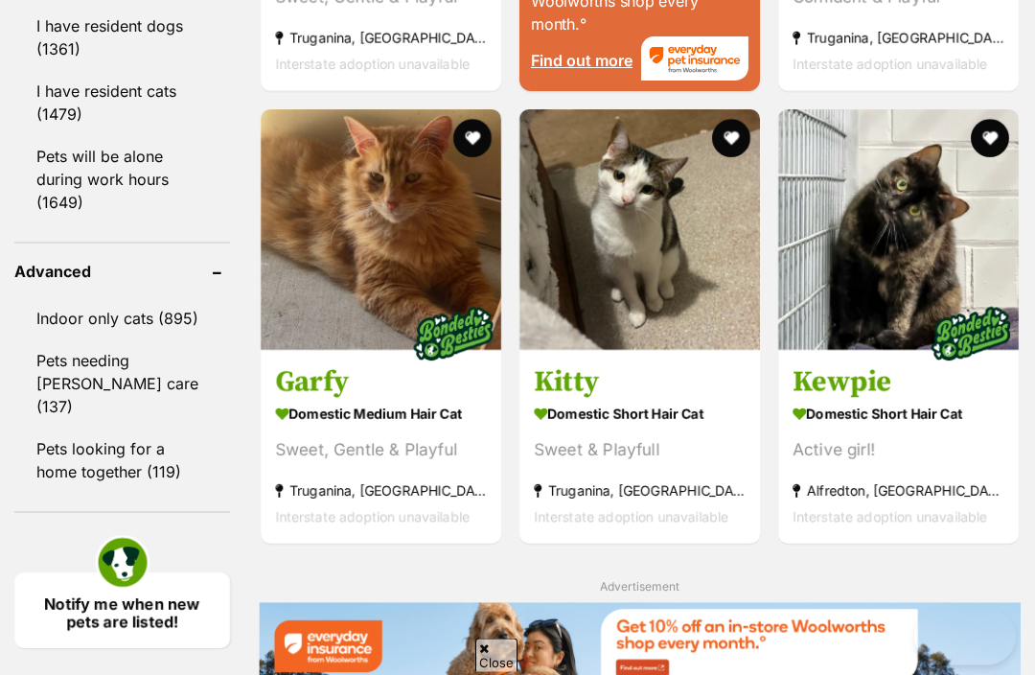
scroll to position [2617, 0]
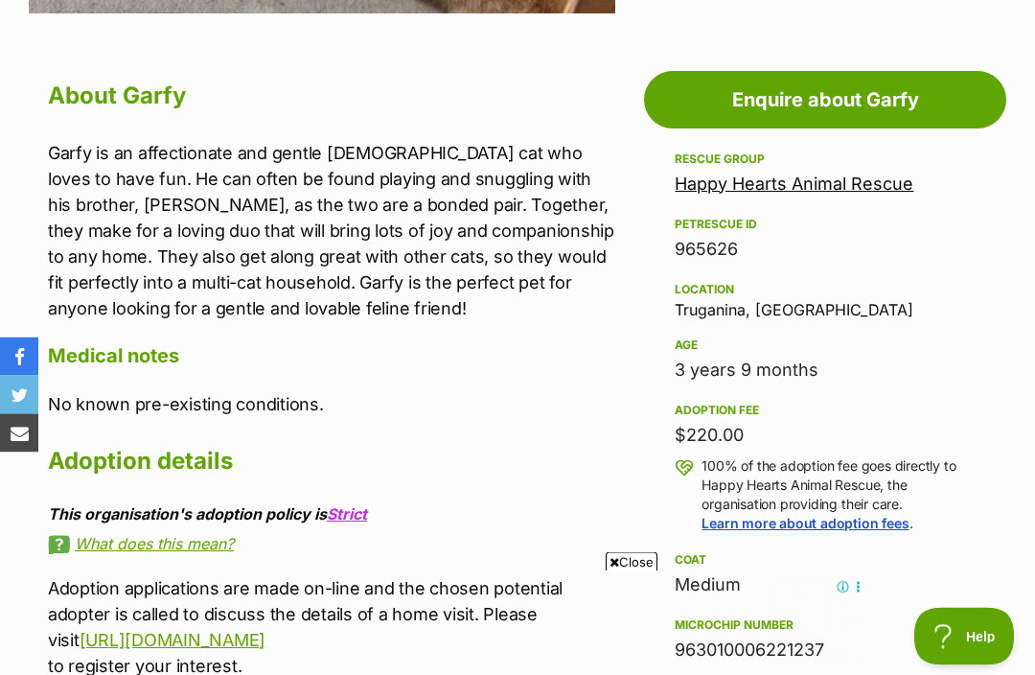
scroll to position [962, 0]
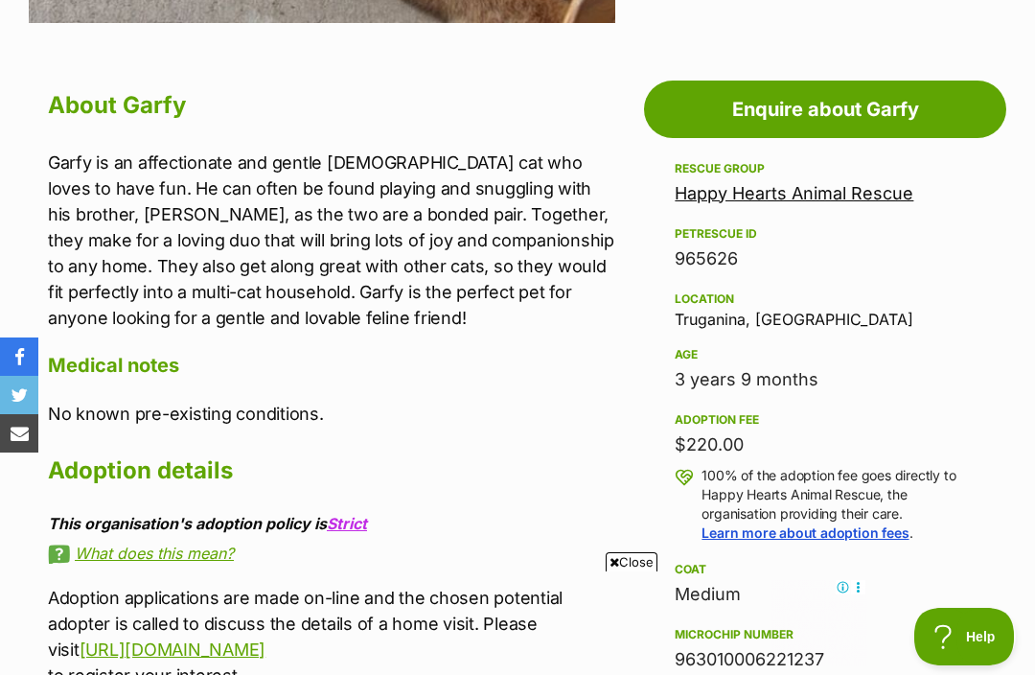
click at [822, 197] on link "Happy Hearts Animal Rescue" at bounding box center [794, 193] width 239 height 20
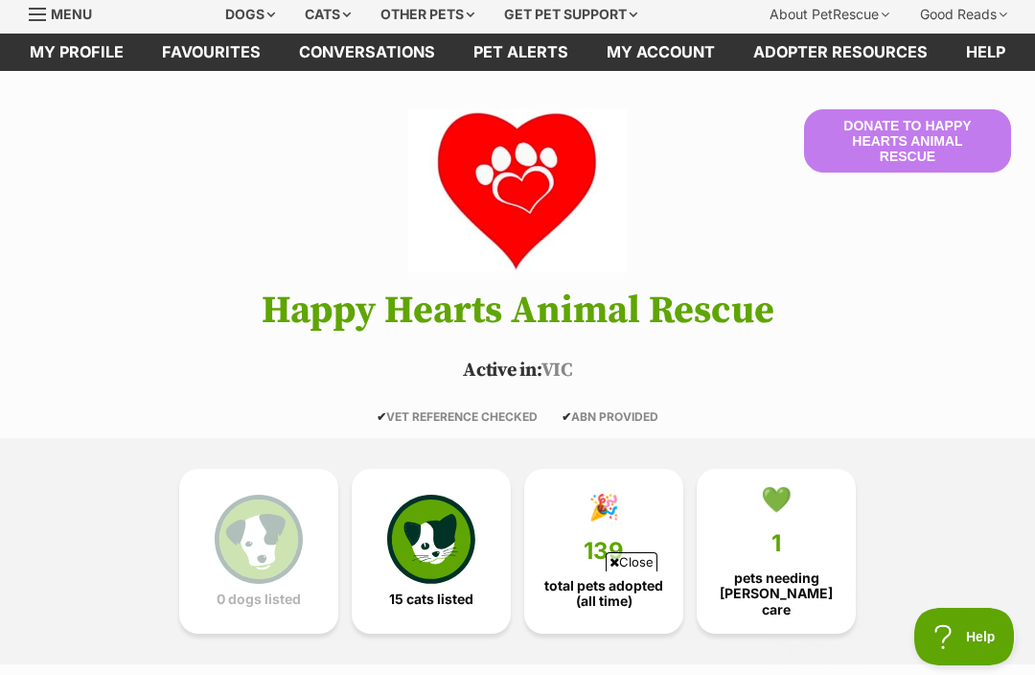
click at [425, 539] on img at bounding box center [431, 539] width 88 height 88
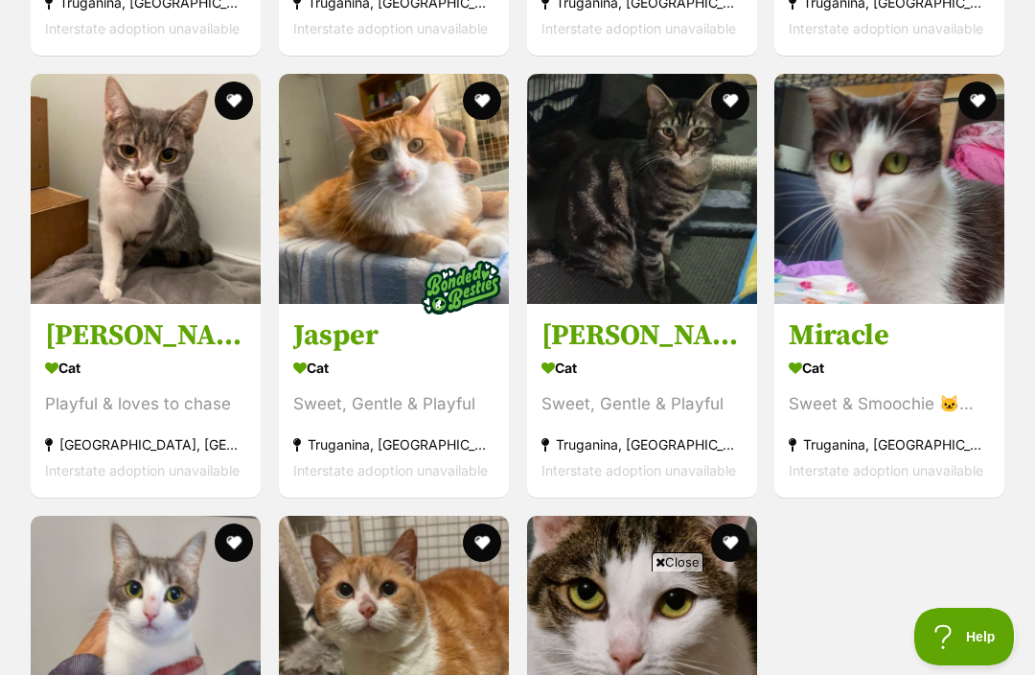
scroll to position [2654, 0]
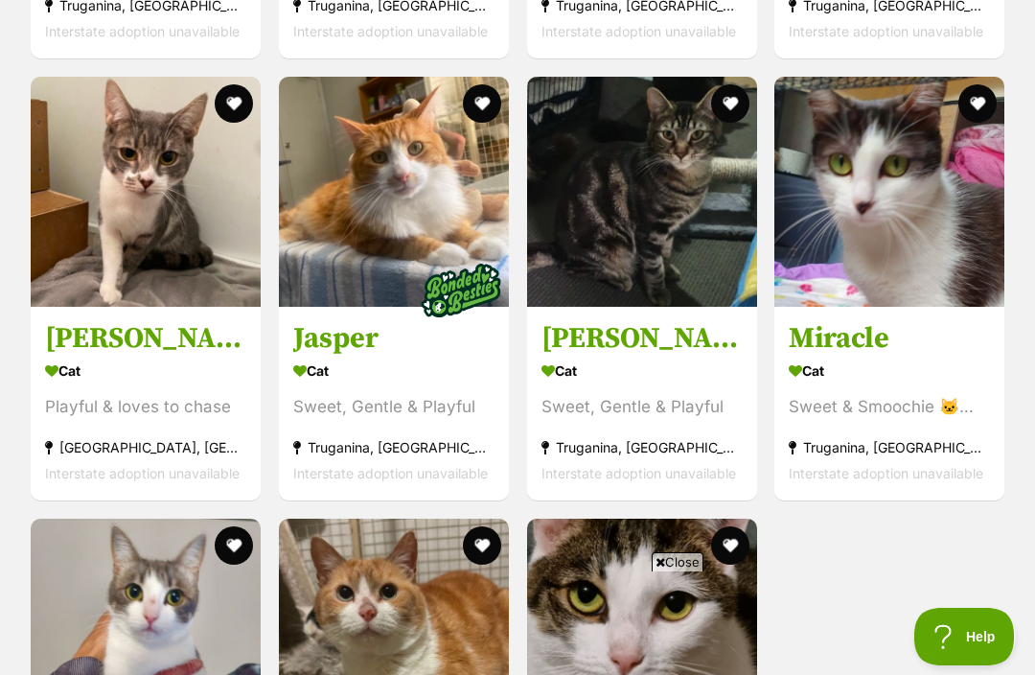
click at [353, 217] on img at bounding box center [394, 192] width 230 height 230
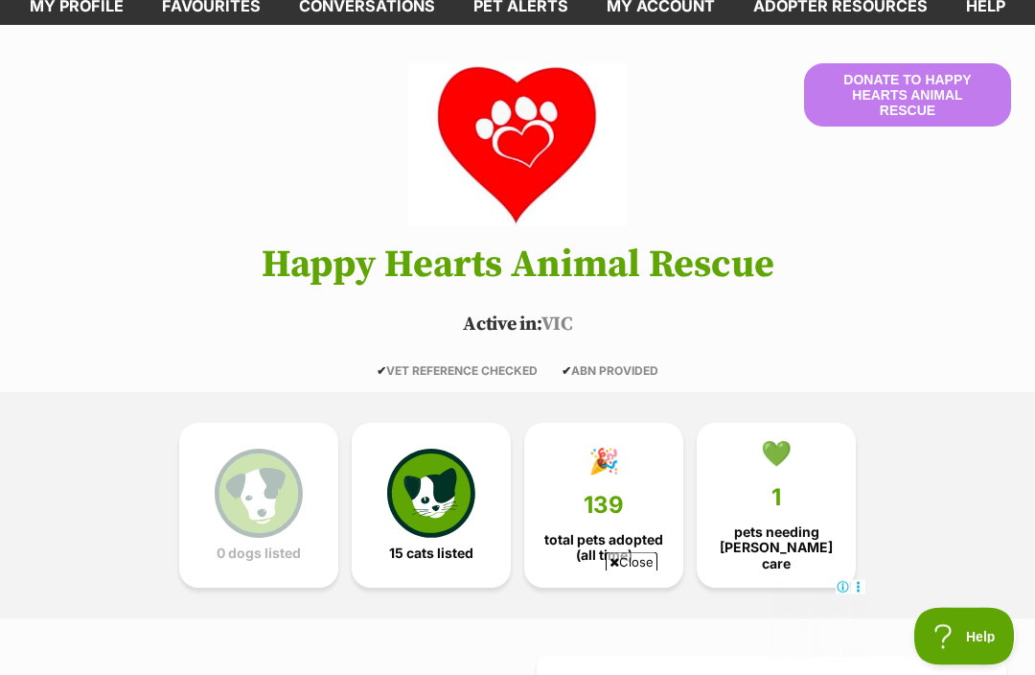
scroll to position [0, 0]
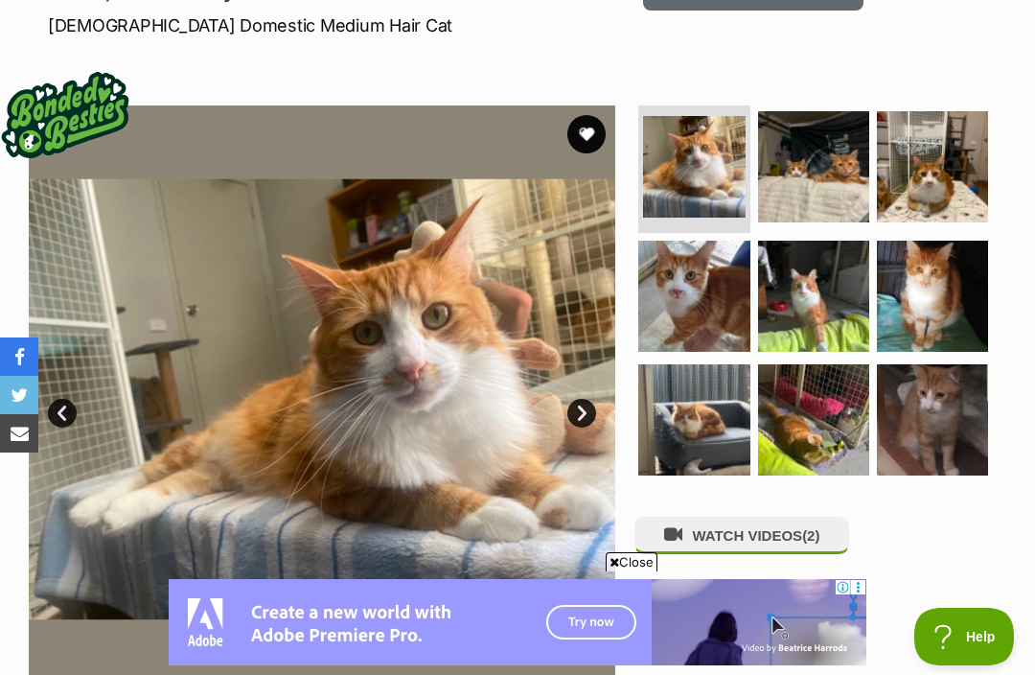
click at [589, 417] on link "Next" at bounding box center [582, 413] width 29 height 29
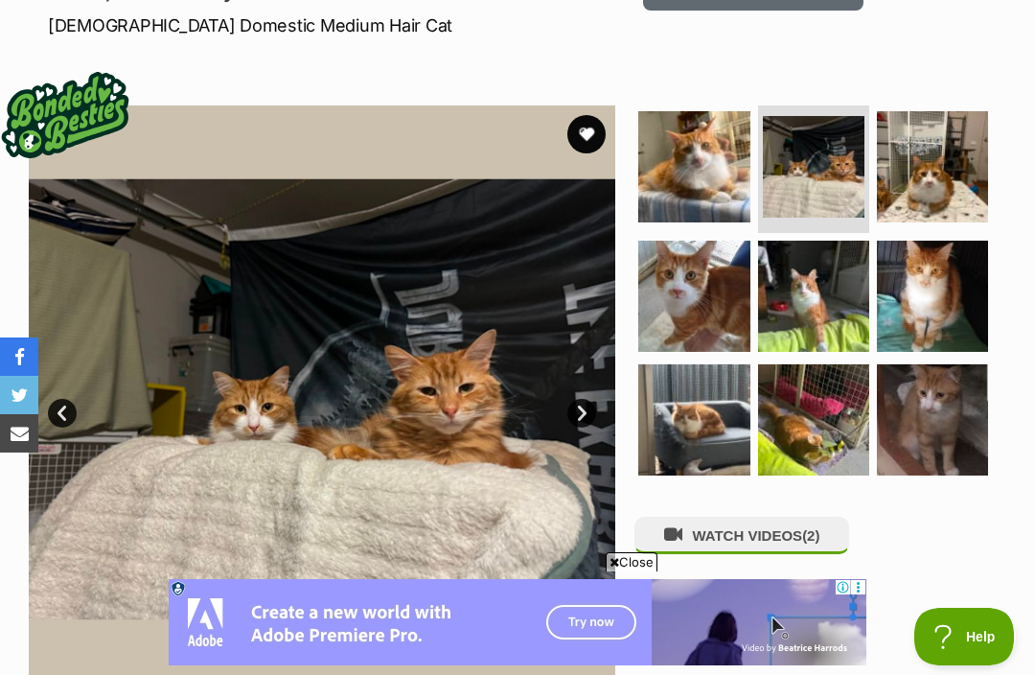
click at [592, 416] on link "Next" at bounding box center [582, 413] width 29 height 29
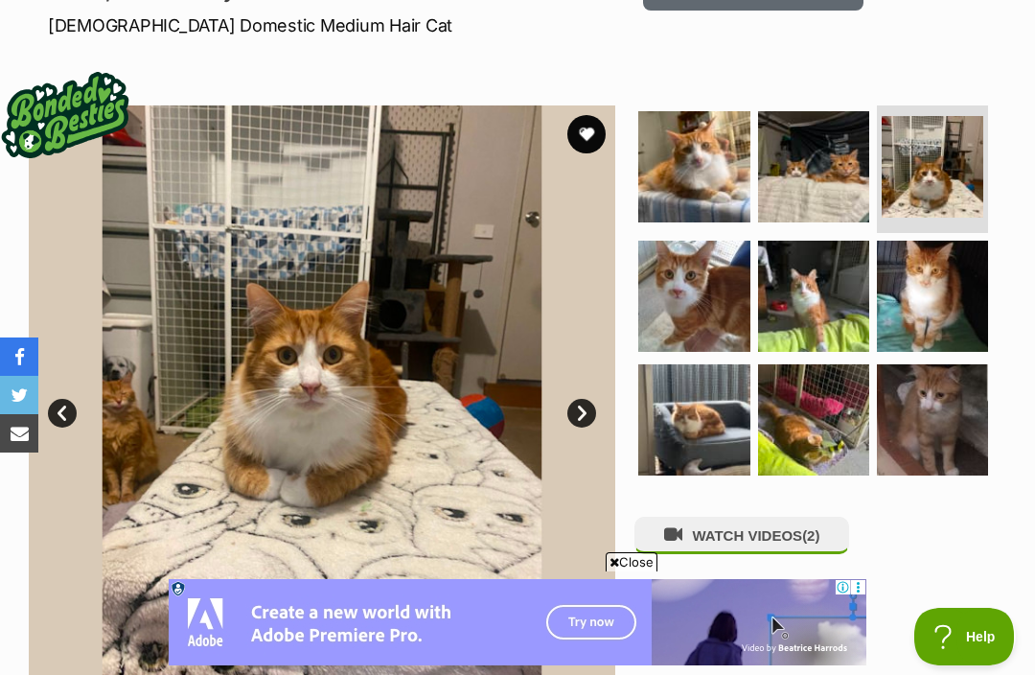
click at [589, 407] on link "Next" at bounding box center [582, 413] width 29 height 29
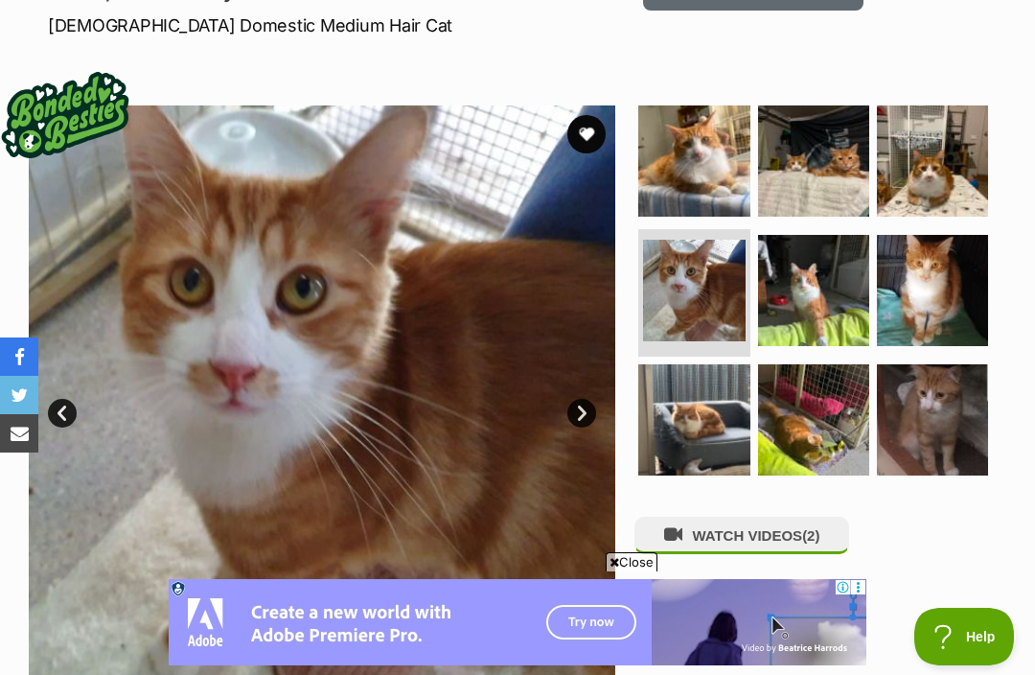
click at [589, 416] on link "Next" at bounding box center [582, 413] width 29 height 29
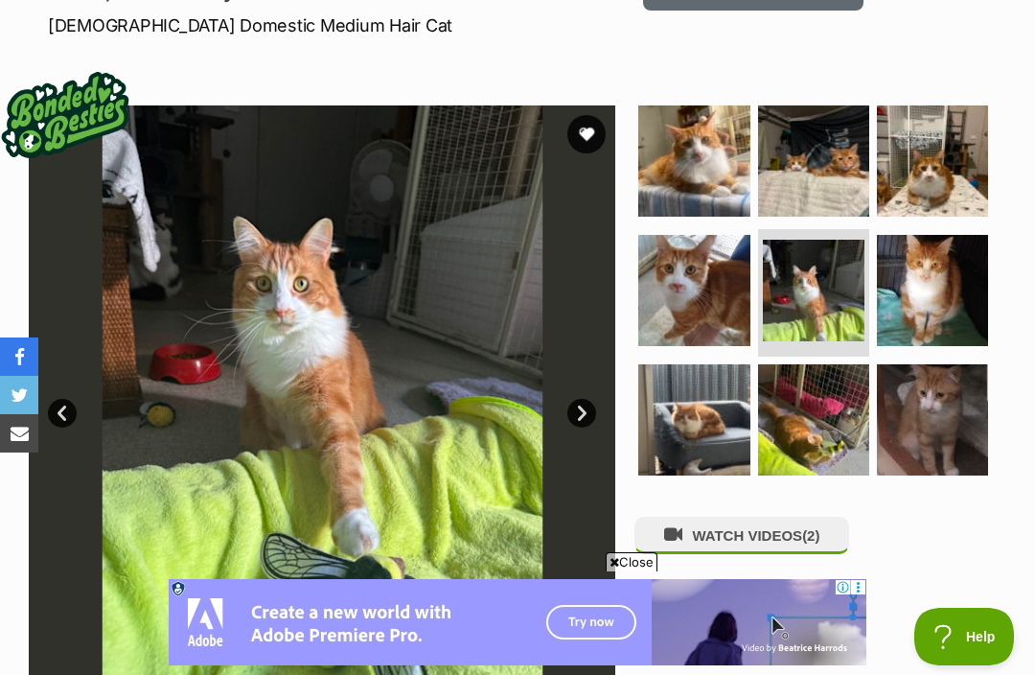
click at [584, 410] on link "Next" at bounding box center [582, 413] width 29 height 29
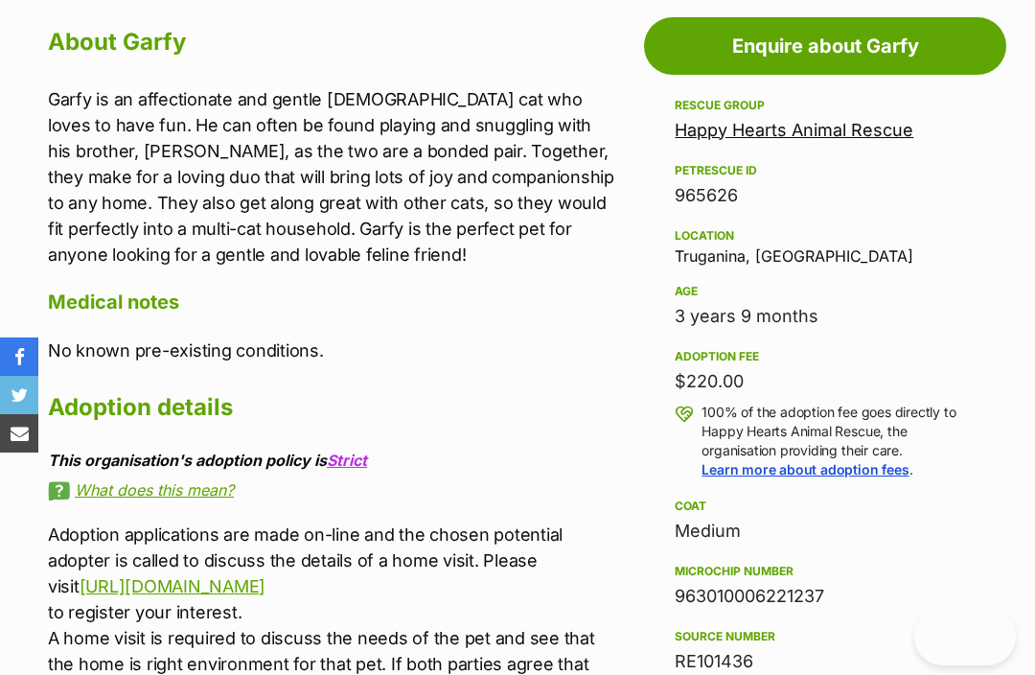
scroll to position [1026, 0]
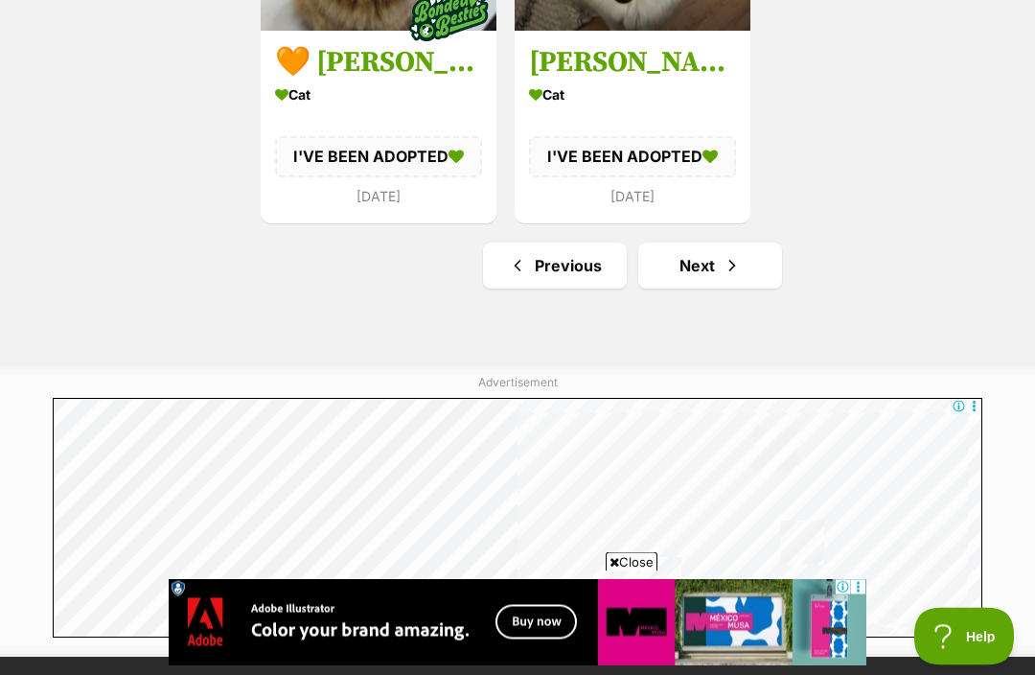
scroll to position [3347, 0]
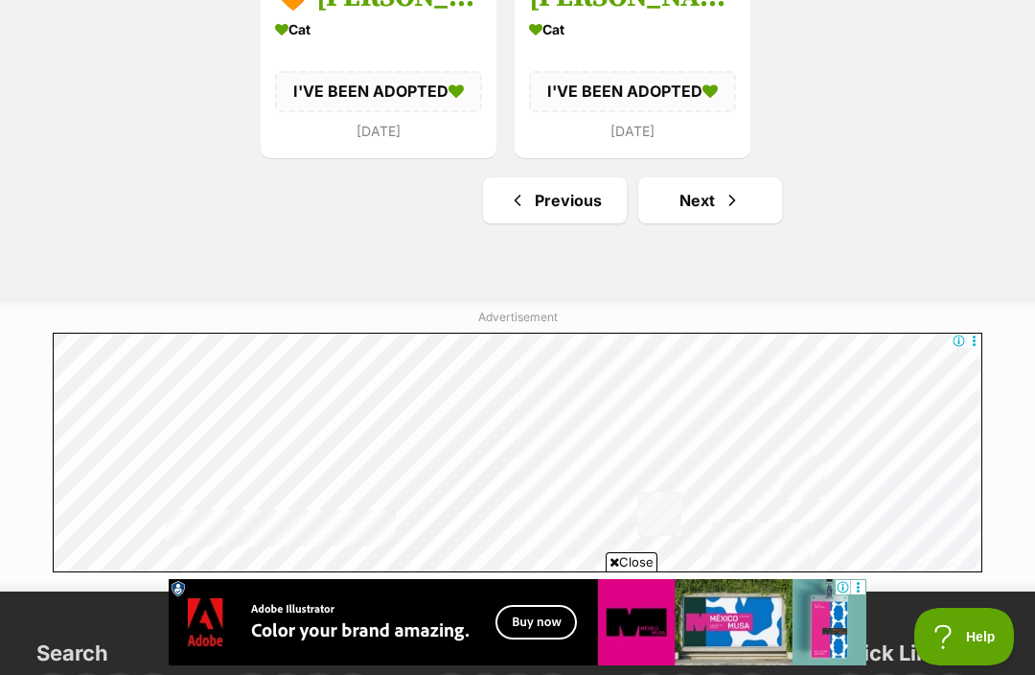
click at [723, 212] on span "Next page" at bounding box center [732, 200] width 19 height 23
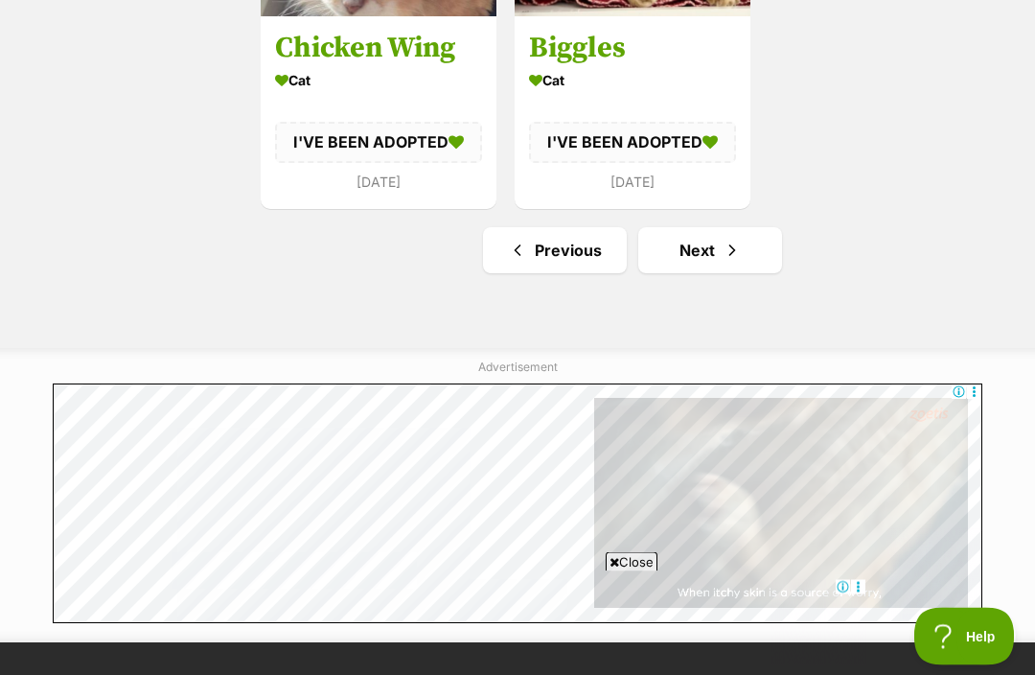
scroll to position [3293, 0]
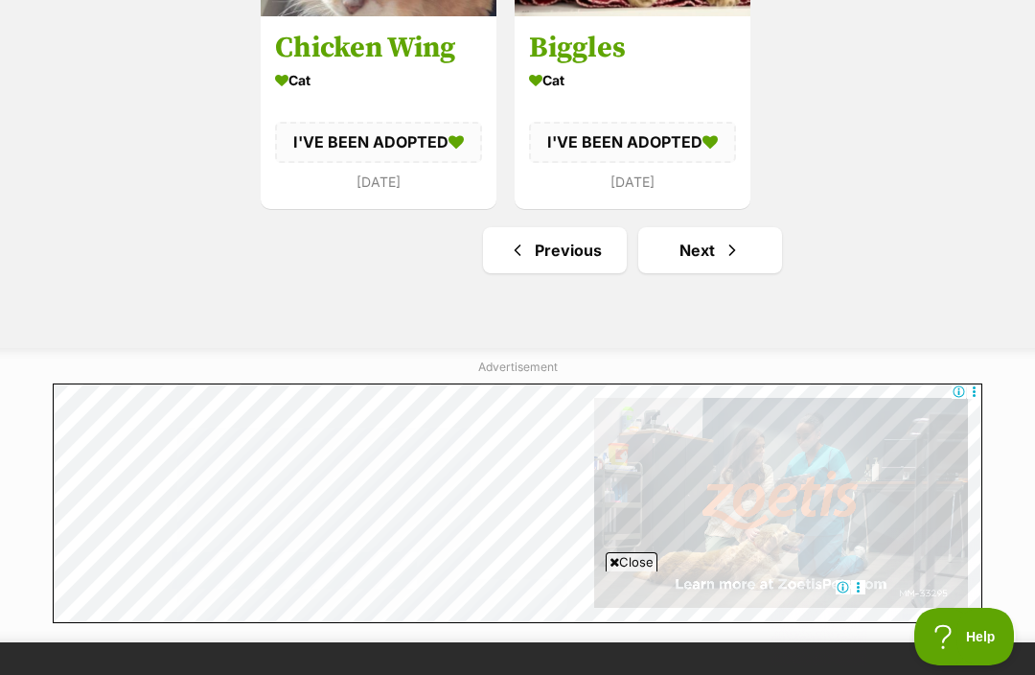
click at [724, 262] on span "Next page" at bounding box center [732, 250] width 19 height 23
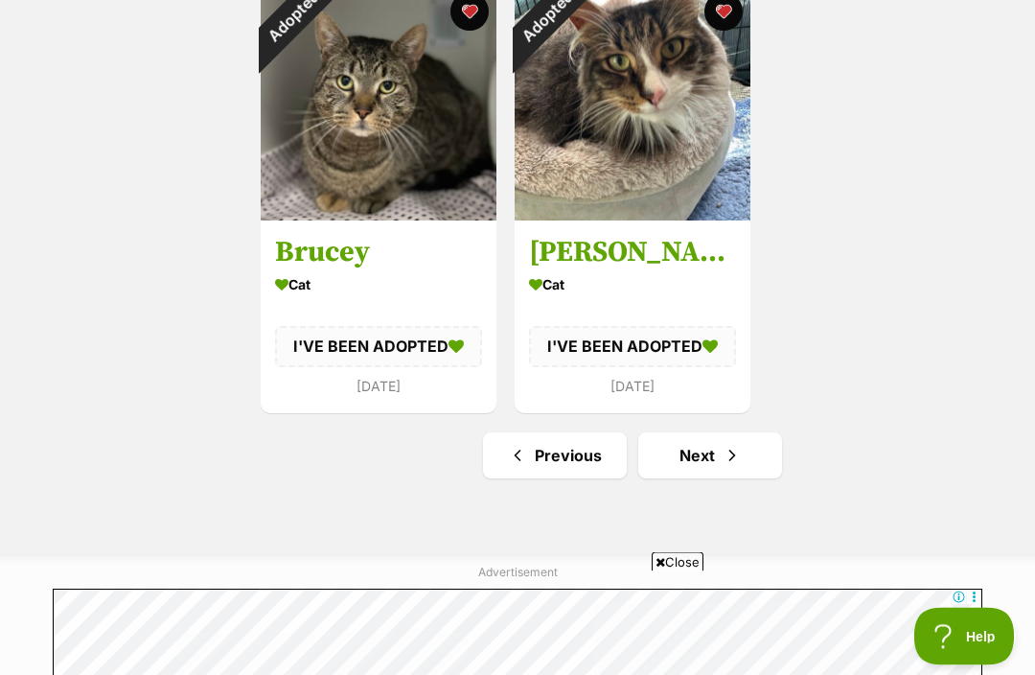
scroll to position [3090, 0]
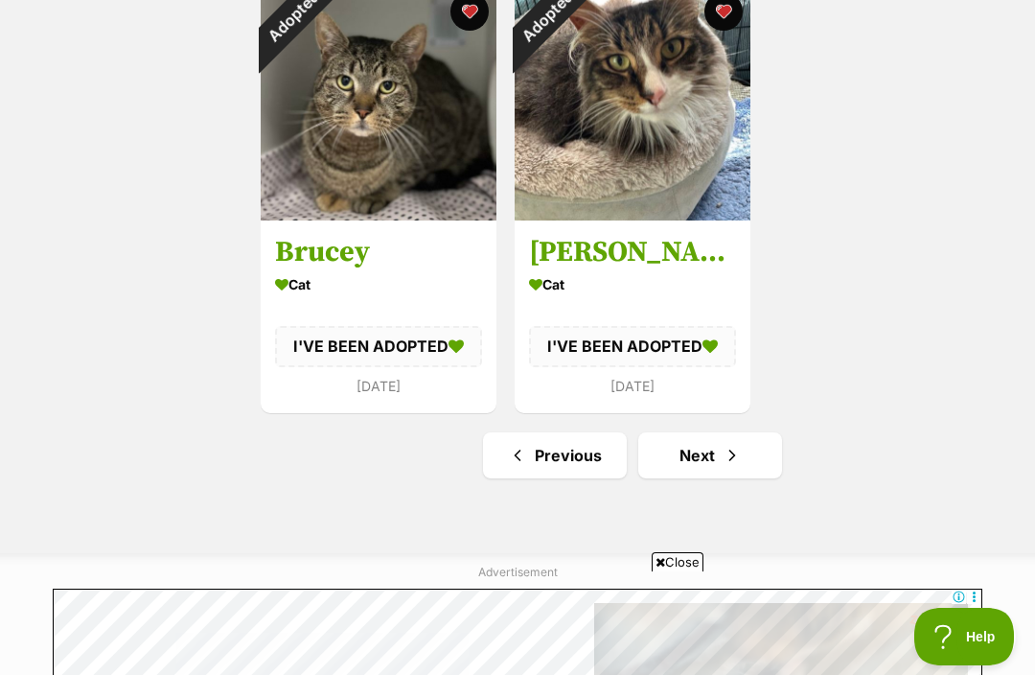
click at [727, 466] on span "Next page" at bounding box center [732, 455] width 19 height 23
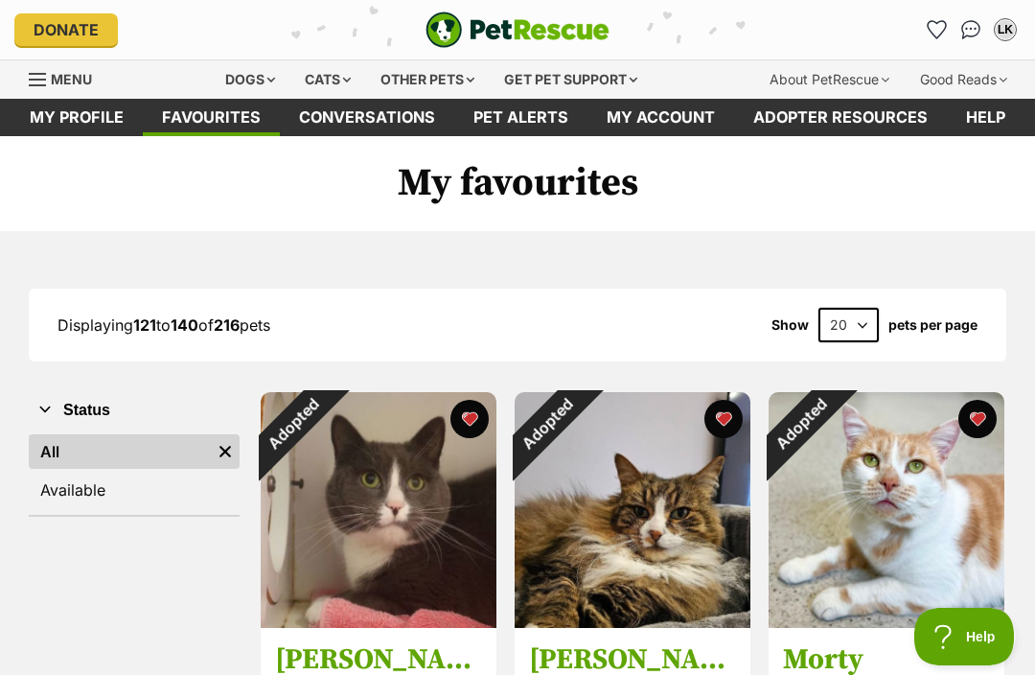
click at [822, 86] on div "About PetRescue" at bounding box center [829, 79] width 147 height 38
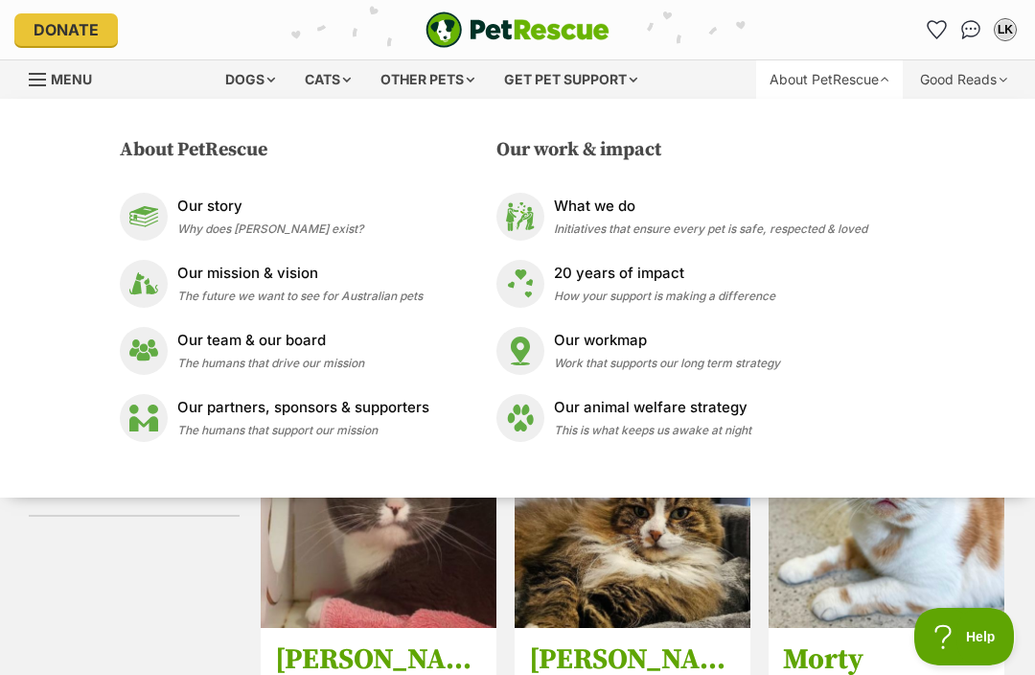
click at [810, 21] on div "LK My account LK [PERSON_NAME] Edit profile Log out Pet alerts Pet alert matche…" at bounding box center [853, 29] width 336 height 31
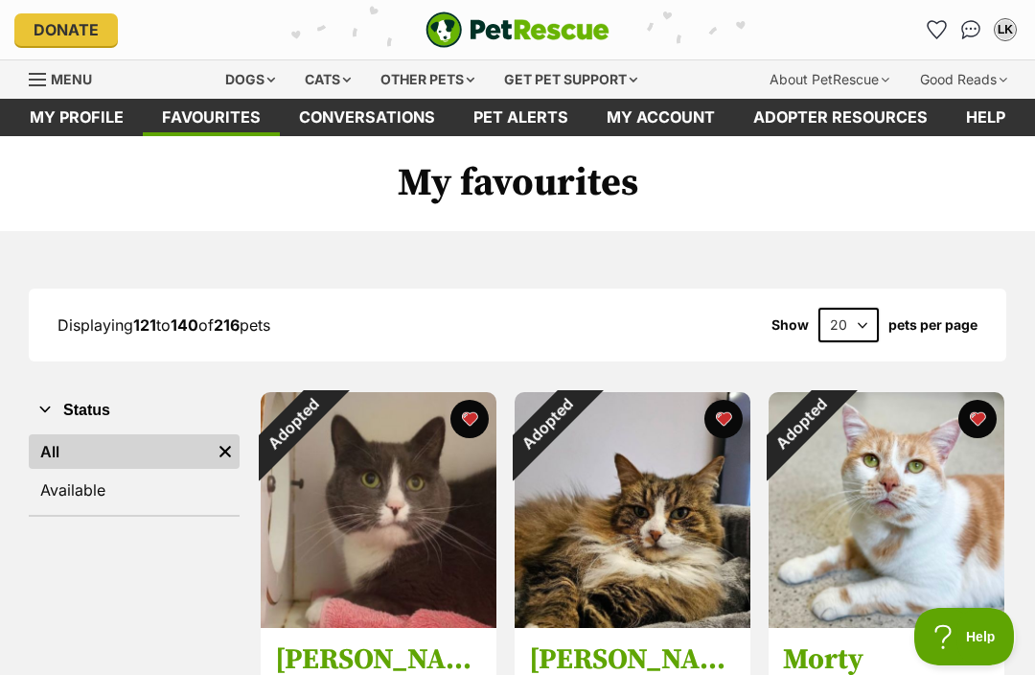
click at [304, 82] on div "Cats" at bounding box center [327, 79] width 73 height 38
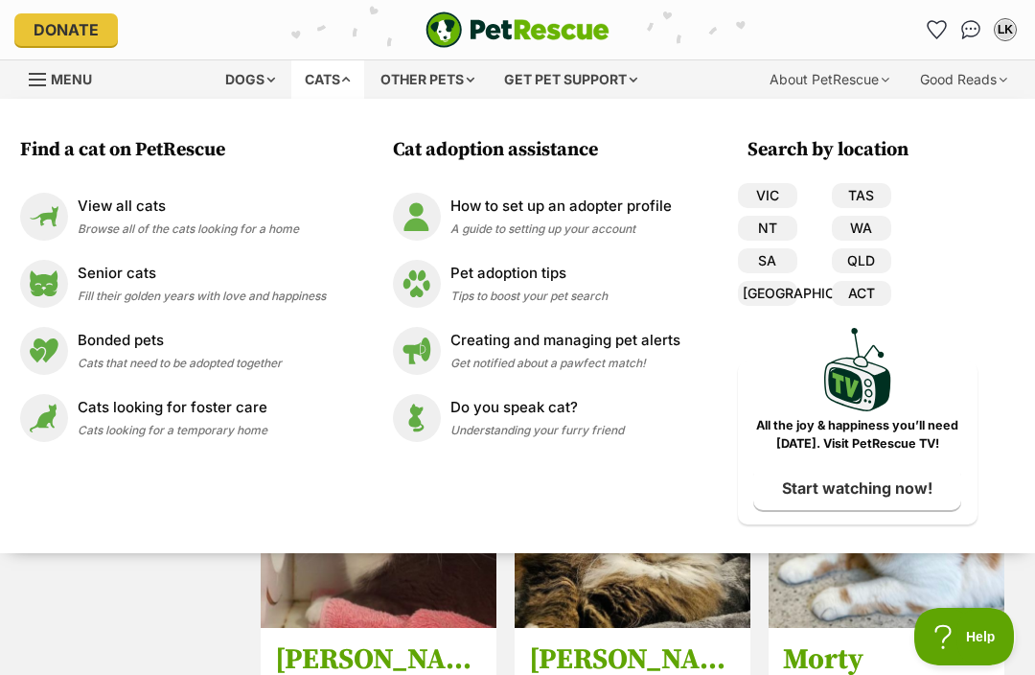
click at [765, 189] on link "VIC" at bounding box center [767, 195] width 59 height 25
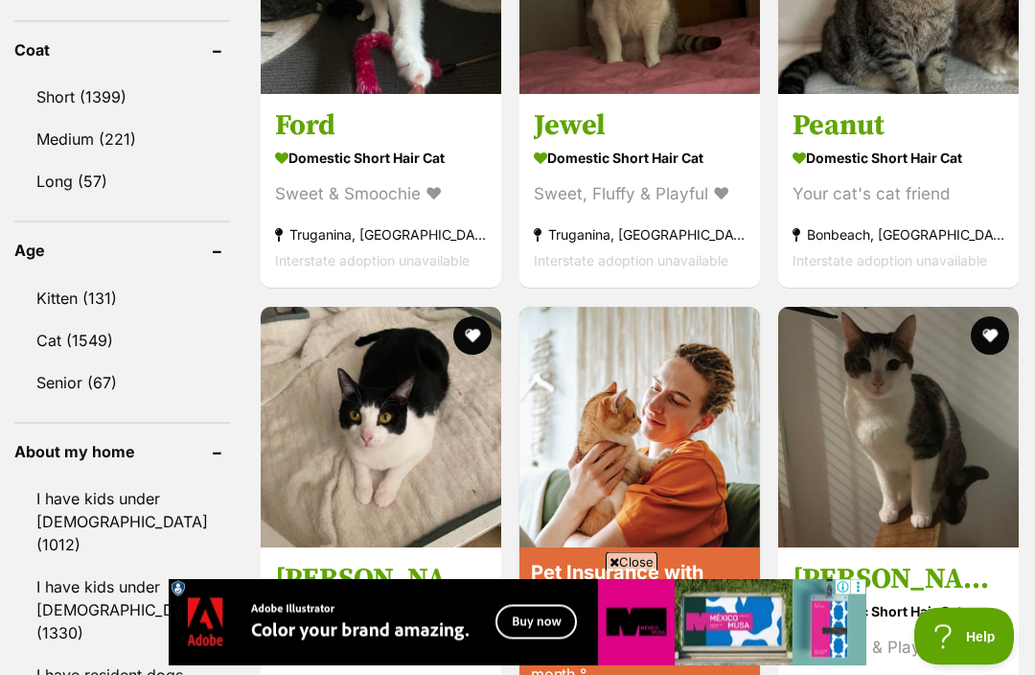
scroll to position [1990, 0]
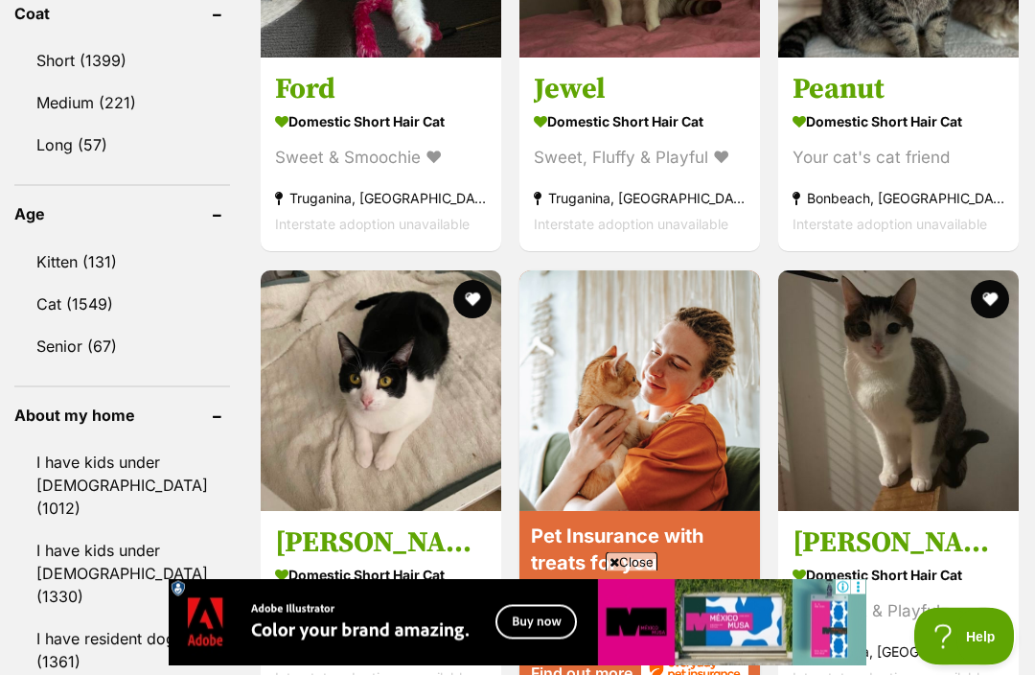
click at [42, 285] on link "Cat (1549)" at bounding box center [122, 305] width 216 height 40
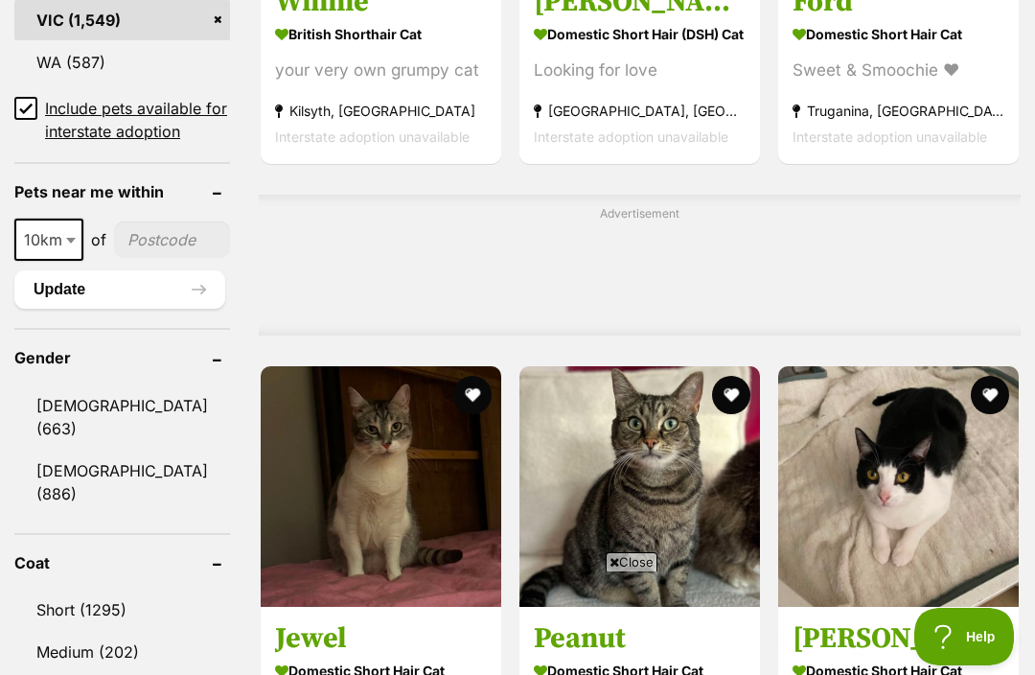
scroll to position [1792, 0]
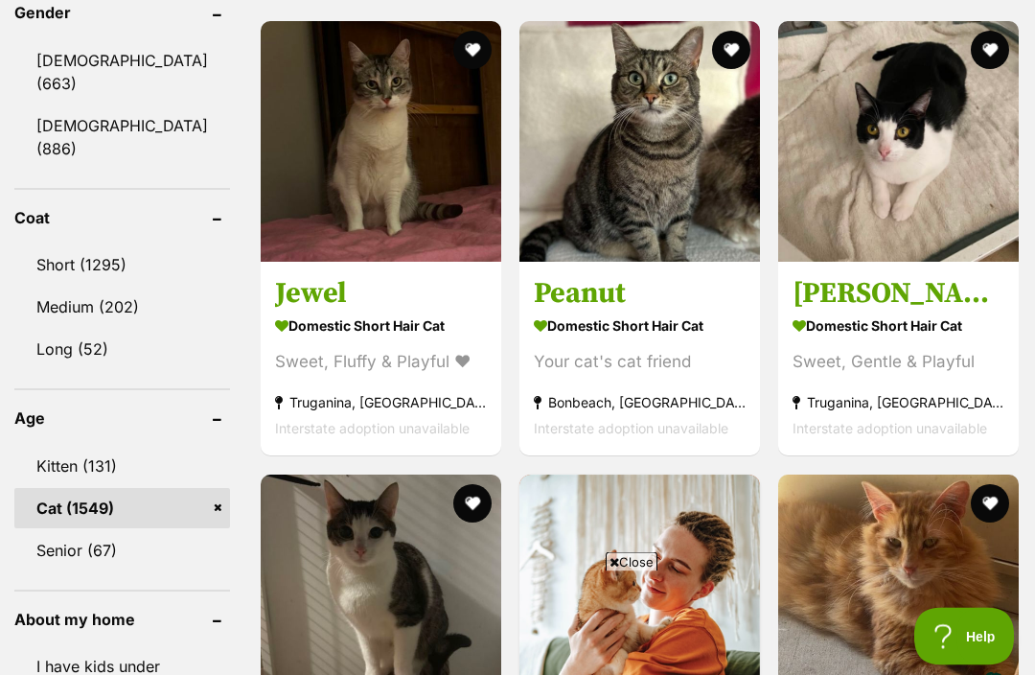
click at [52, 330] on link "Long (52)" at bounding box center [122, 350] width 216 height 40
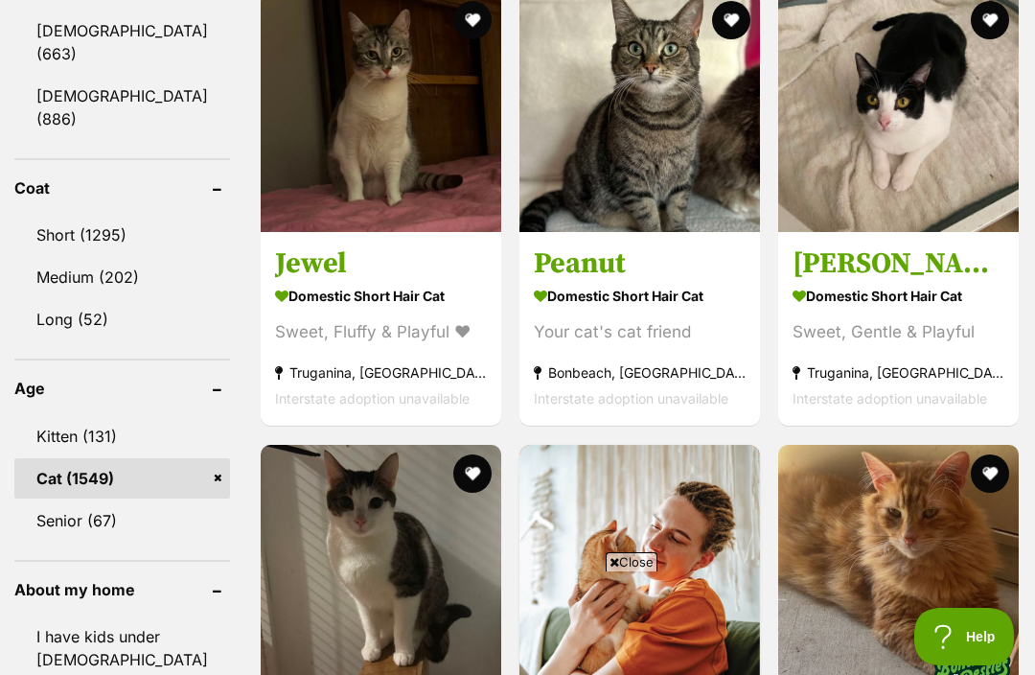
click at [60, 299] on link "Long (52)" at bounding box center [122, 319] width 216 height 40
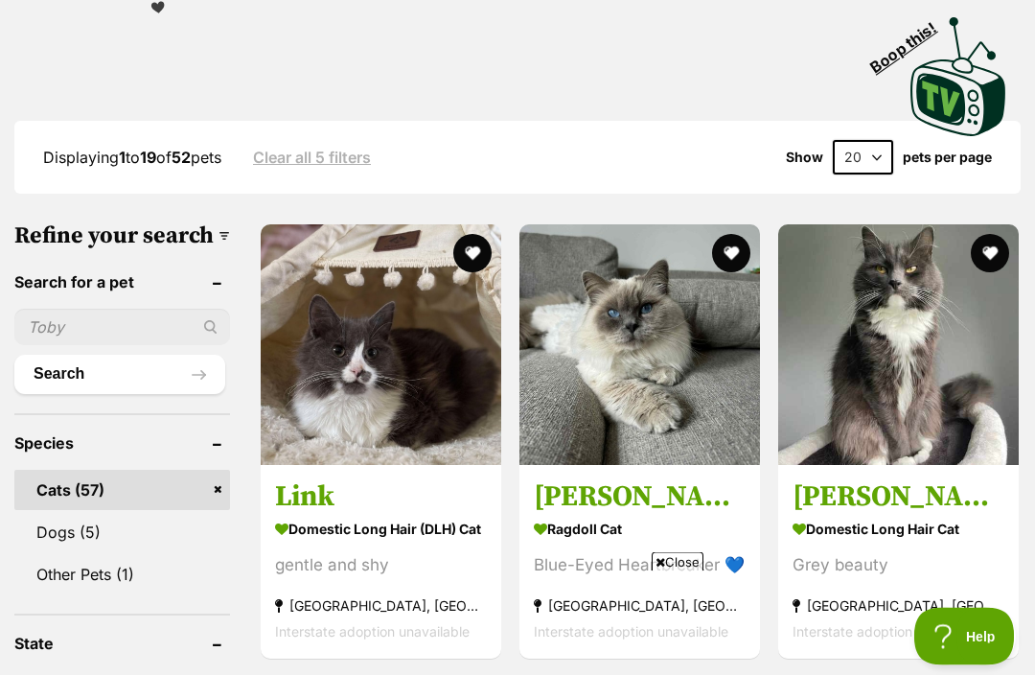
scroll to position [504, 0]
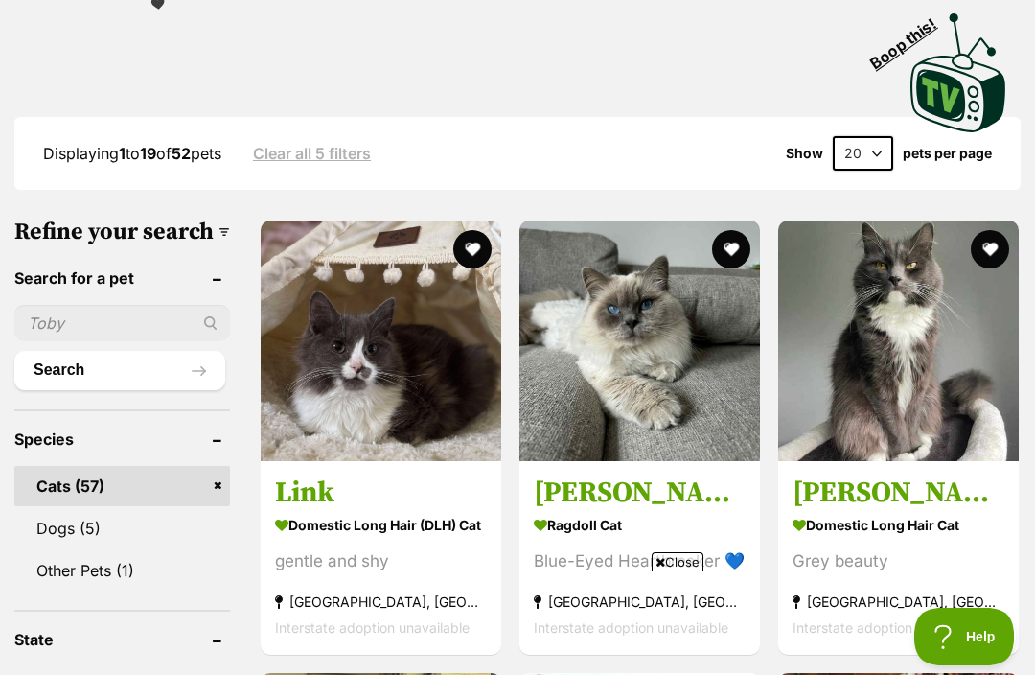
click at [539, 348] on img at bounding box center [640, 340] width 241 height 241
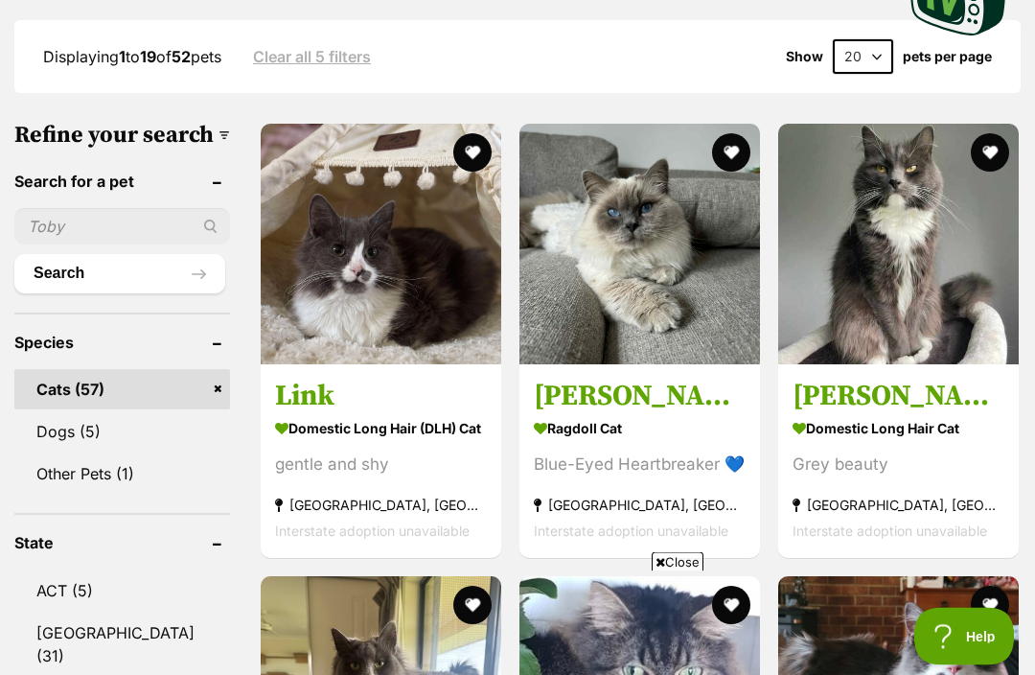
scroll to position [601, 0]
click at [712, 133] on button "favourite" at bounding box center [731, 152] width 38 height 38
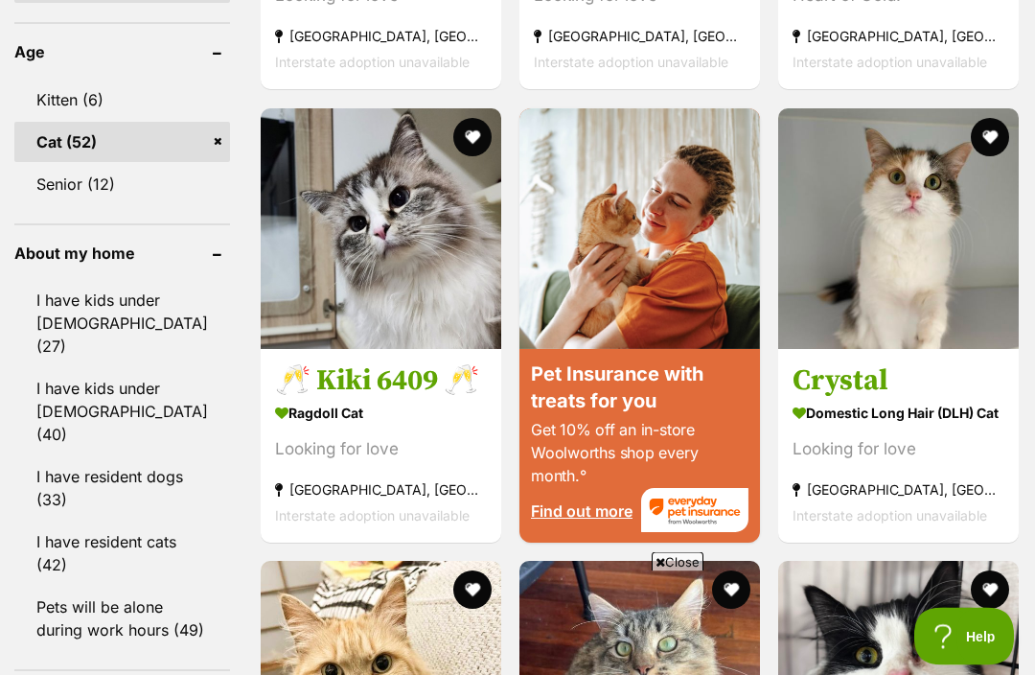
scroll to position [2158, 0]
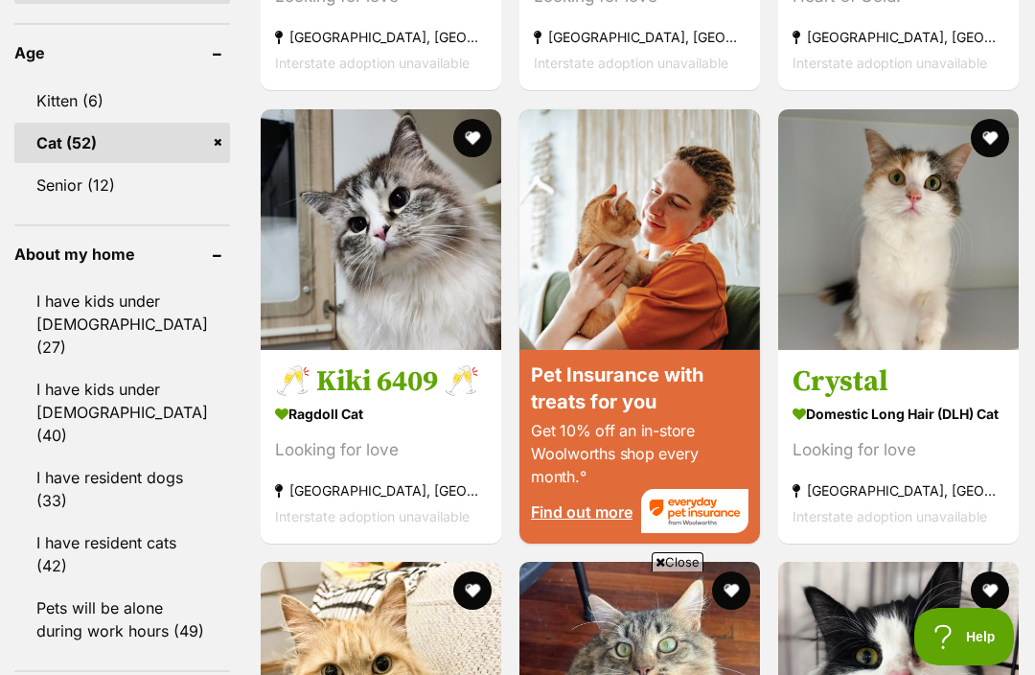
click at [305, 293] on img at bounding box center [381, 229] width 241 height 241
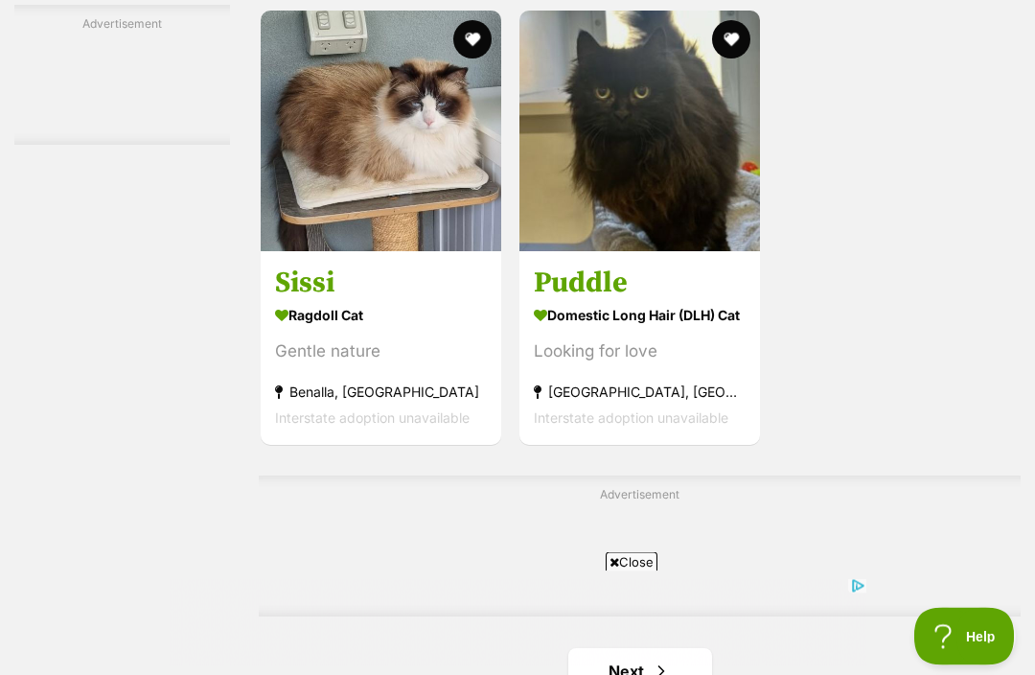
scroll to position [3782, 0]
click at [296, 239] on img at bounding box center [381, 131] width 241 height 241
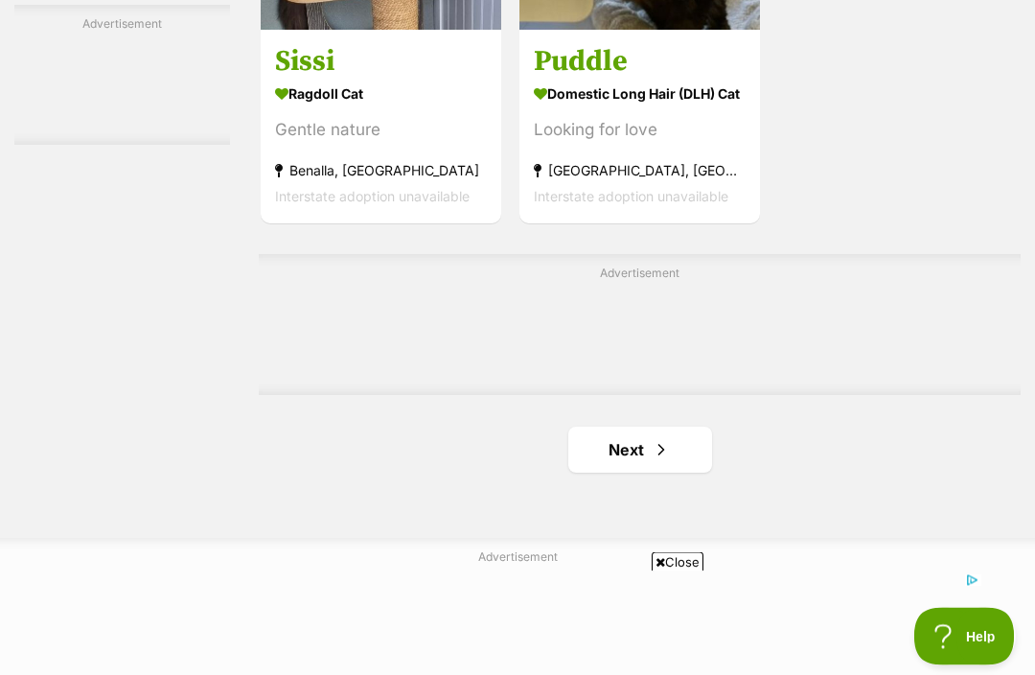
scroll to position [4003, 0]
click at [652, 461] on span "Next page" at bounding box center [661, 449] width 19 height 23
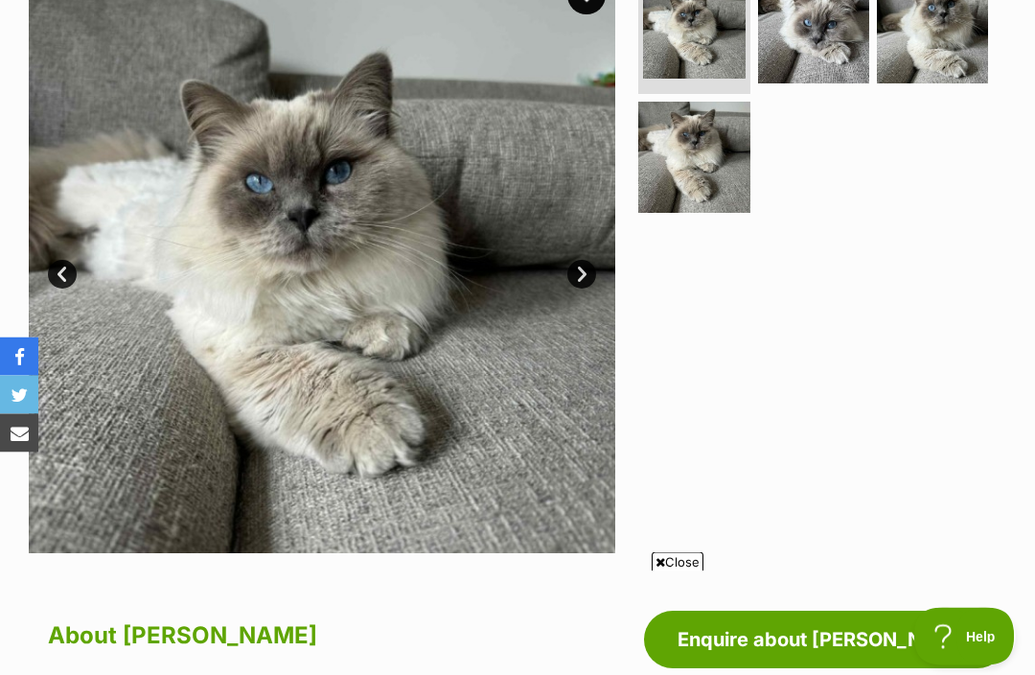
scroll to position [430, 0]
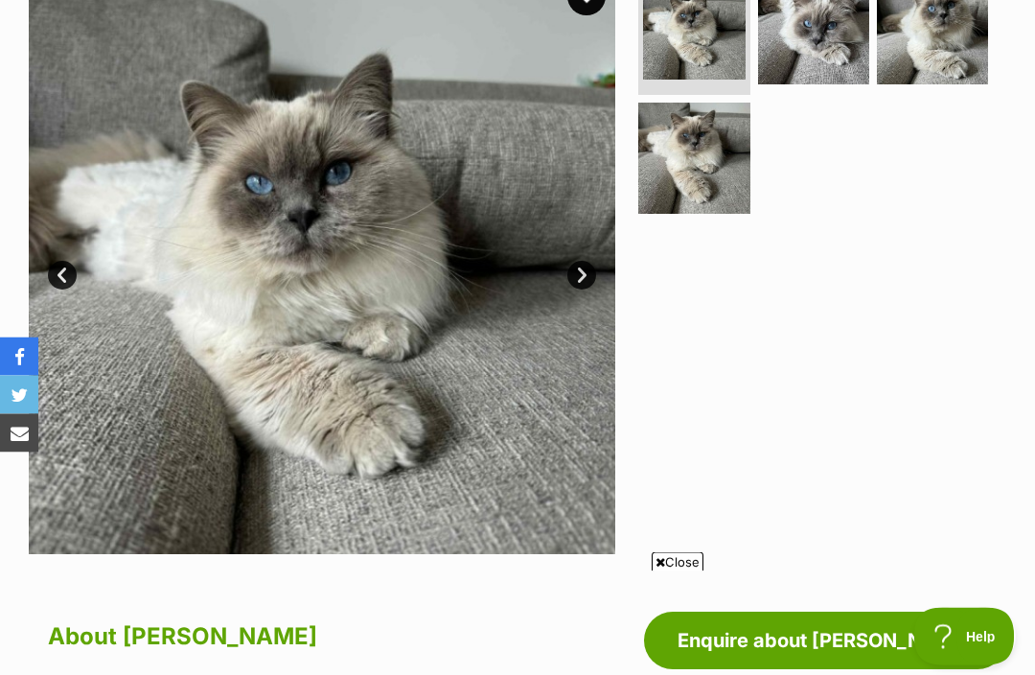
click at [593, 282] on link "Next" at bounding box center [582, 276] width 29 height 29
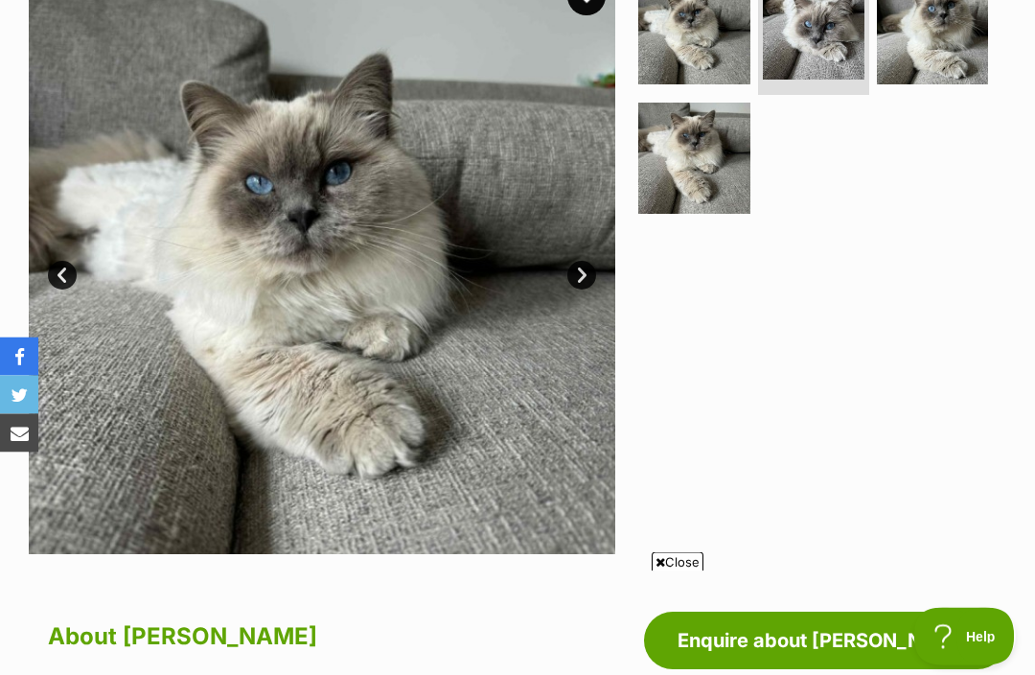
scroll to position [431, 0]
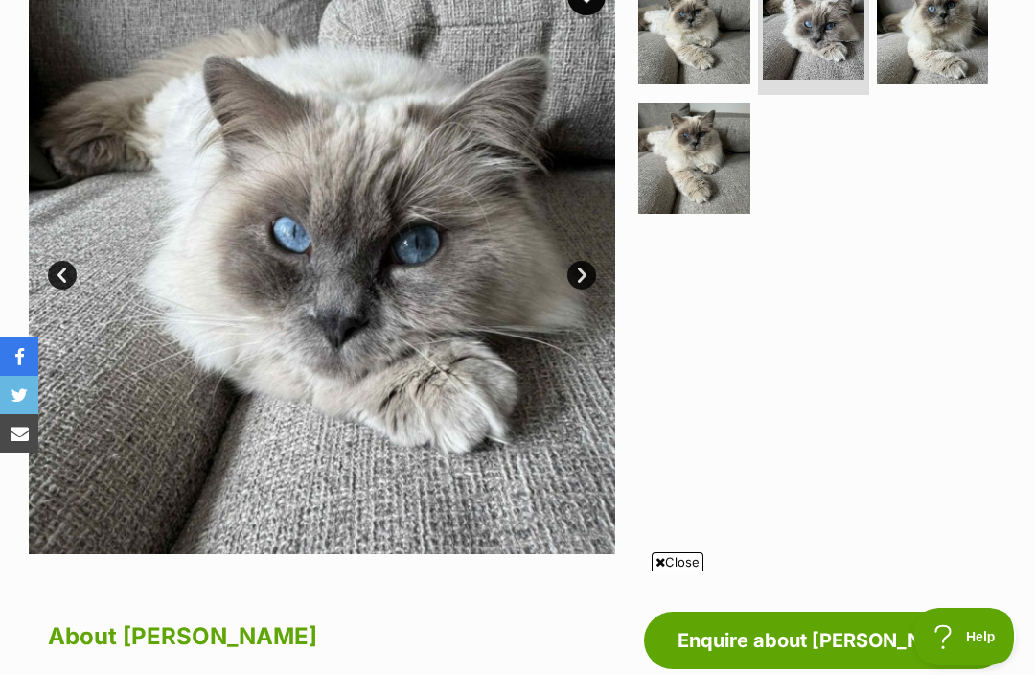
click at [590, 274] on link "Next" at bounding box center [582, 275] width 29 height 29
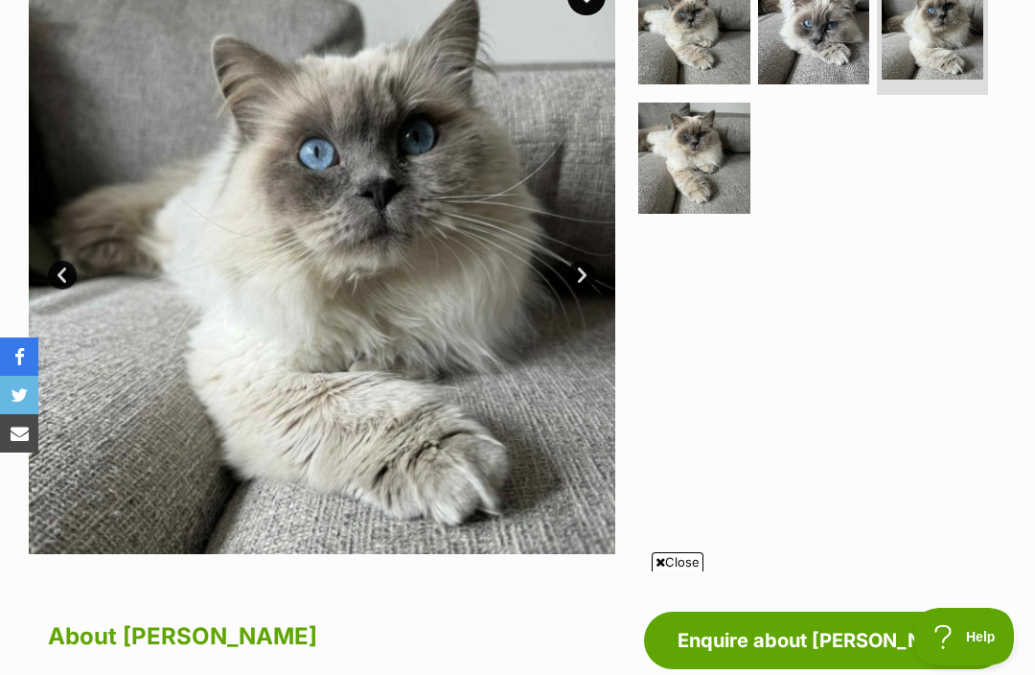
click at [589, 280] on link "Next" at bounding box center [582, 275] width 29 height 29
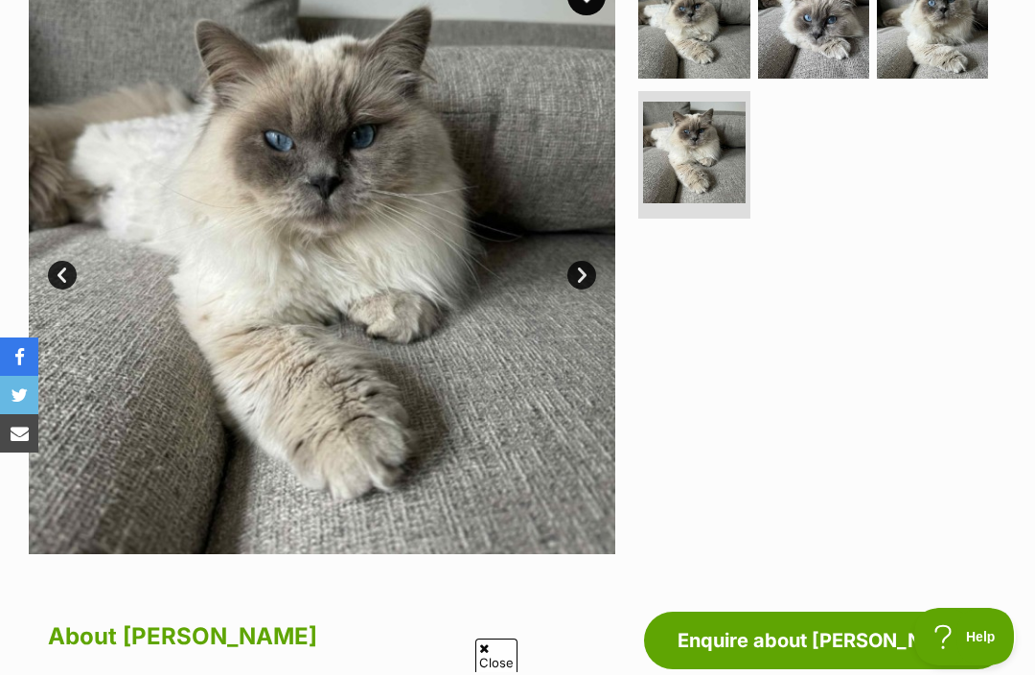
click at [589, 271] on link "Next" at bounding box center [582, 275] width 29 height 29
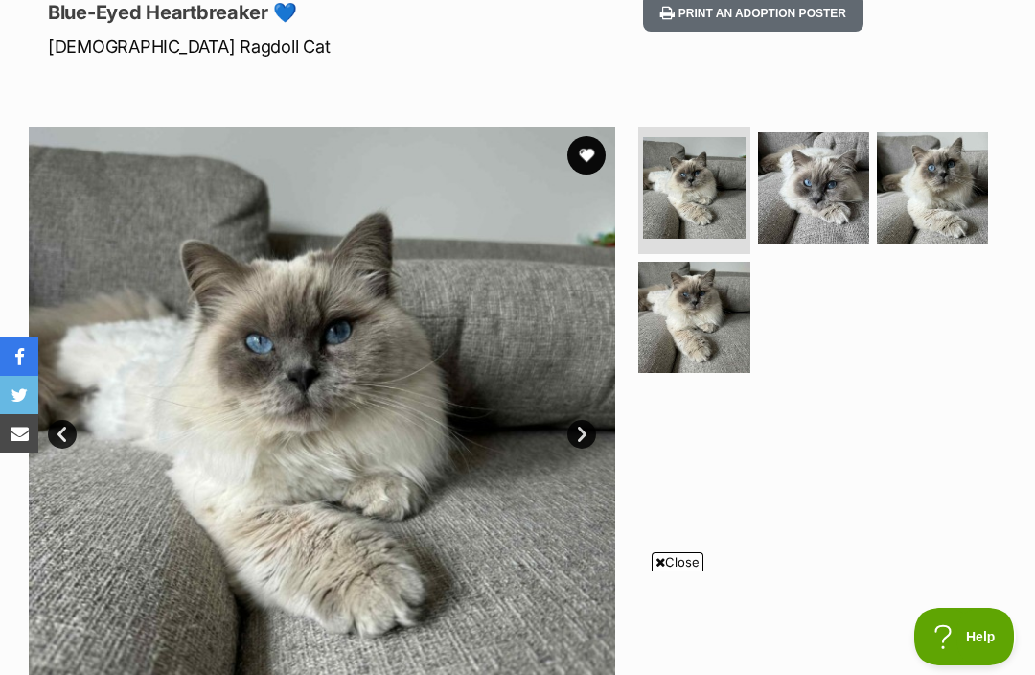
scroll to position [271, 0]
click at [582, 161] on button "favourite" at bounding box center [587, 156] width 38 height 38
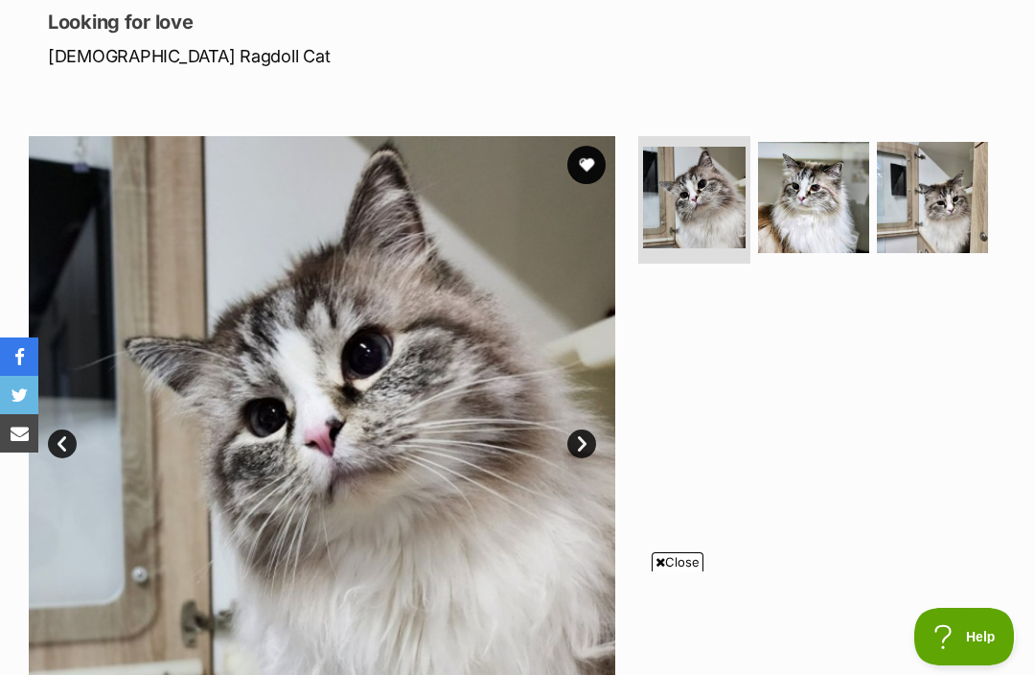
click at [563, 440] on img at bounding box center [322, 429] width 587 height 587
click at [586, 438] on link "Next" at bounding box center [582, 443] width 29 height 29
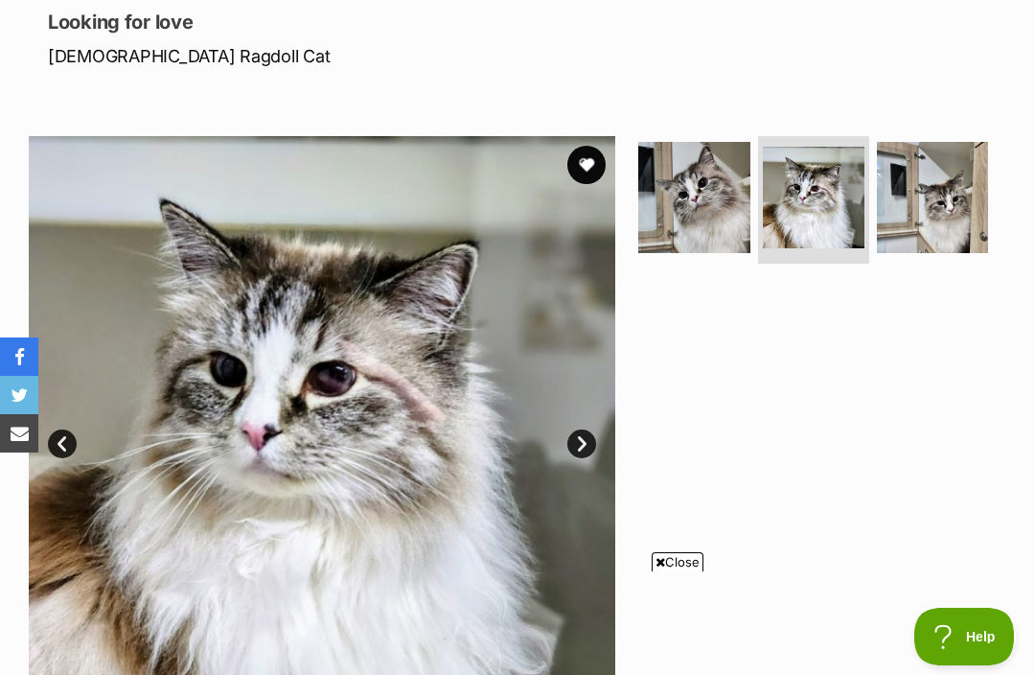
click at [582, 448] on link "Next" at bounding box center [582, 443] width 29 height 29
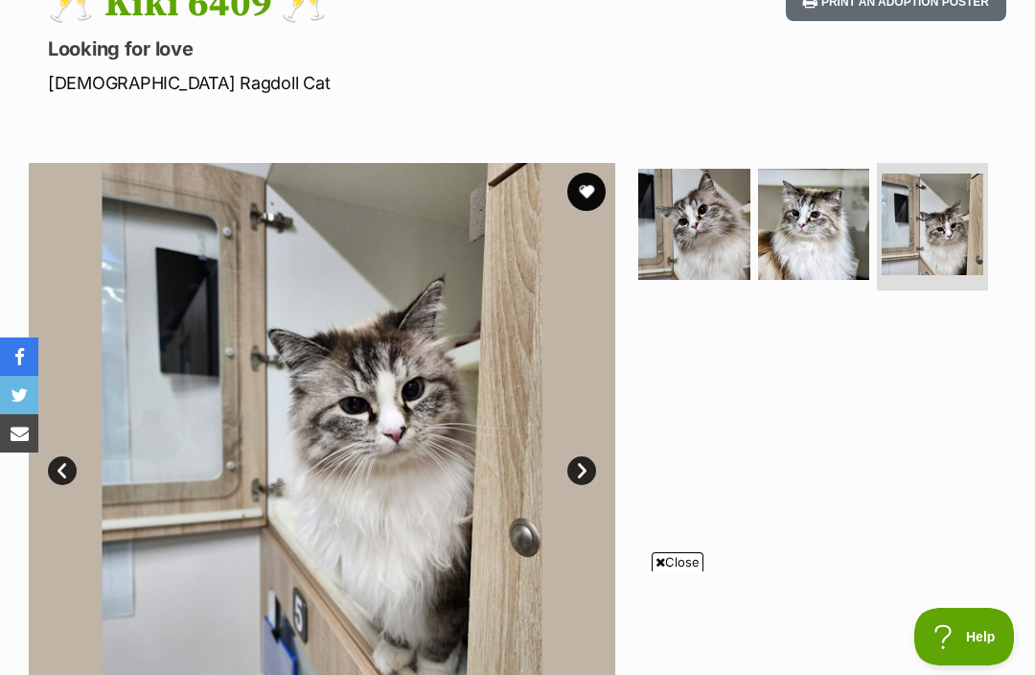
scroll to position [234, 0]
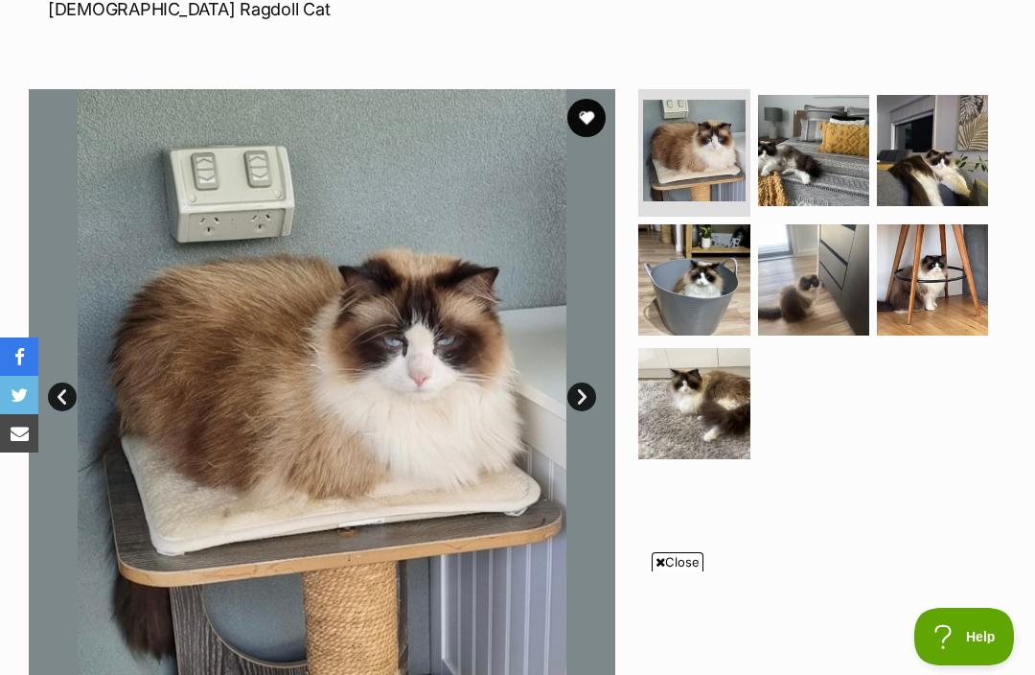
click at [574, 398] on link "Next" at bounding box center [582, 396] width 29 height 29
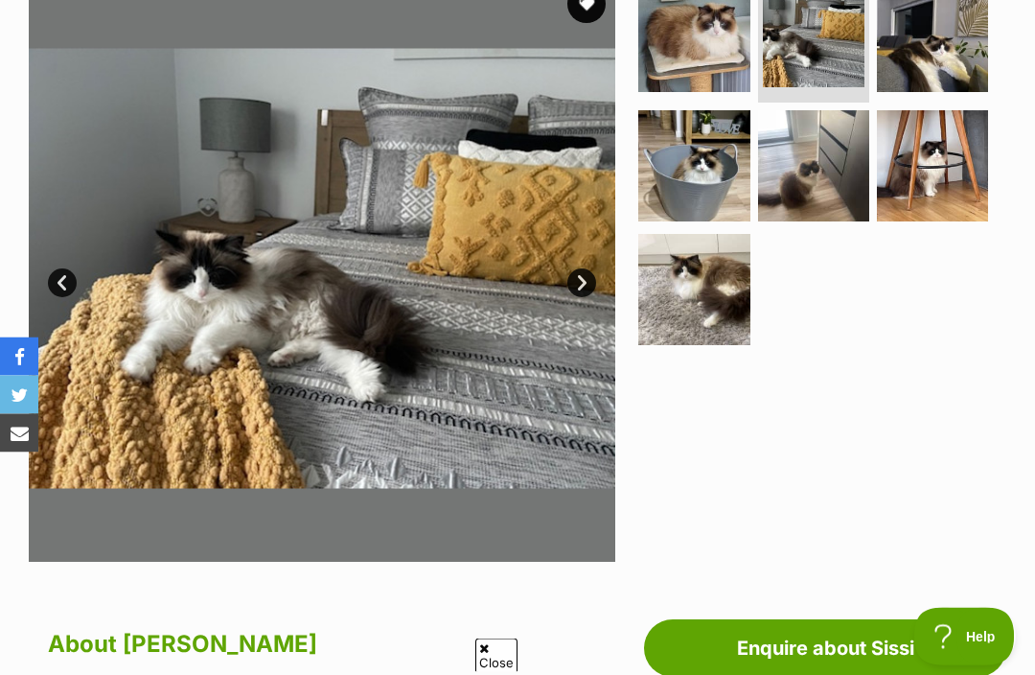
scroll to position [424, 0]
click at [583, 285] on link "Next" at bounding box center [582, 282] width 29 height 29
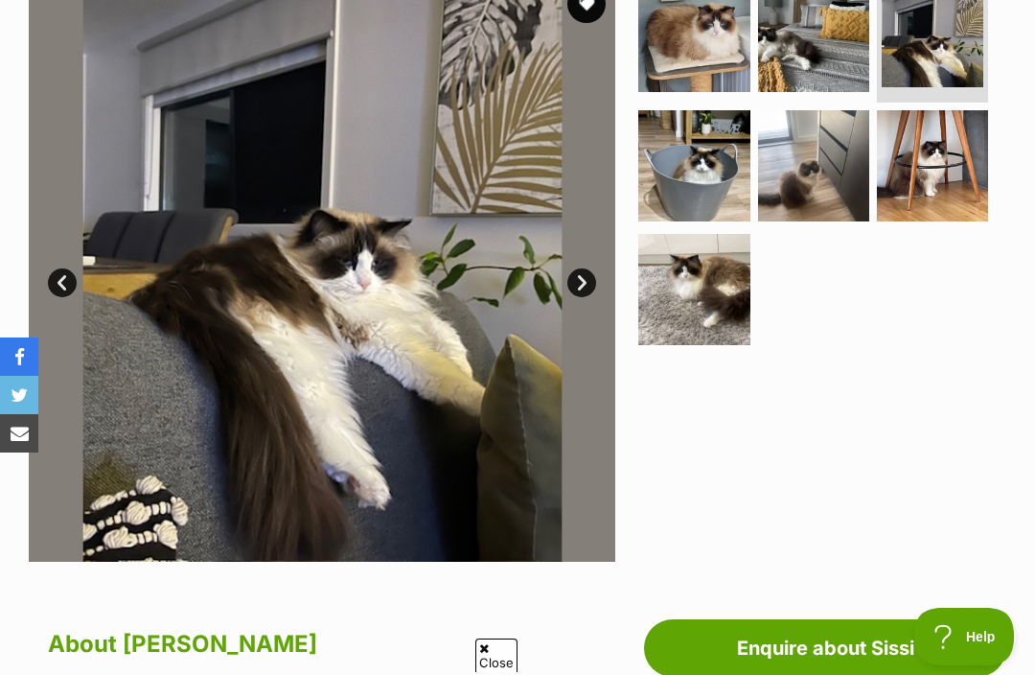
scroll to position [0, 0]
click at [578, 283] on link "Next" at bounding box center [582, 282] width 29 height 29
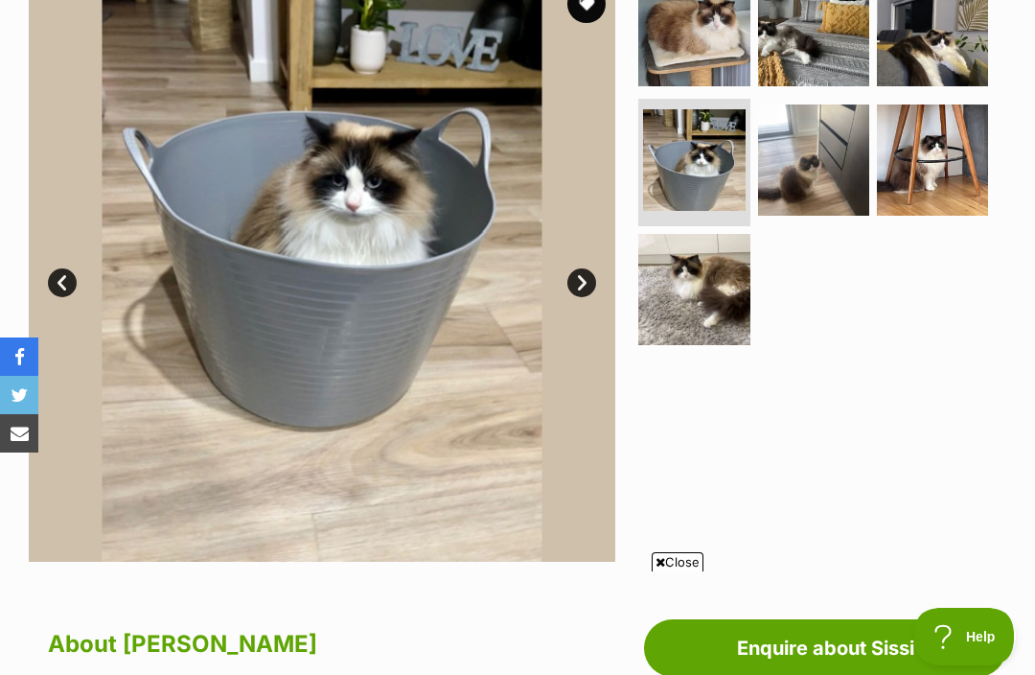
click at [577, 289] on link "Next" at bounding box center [582, 282] width 29 height 29
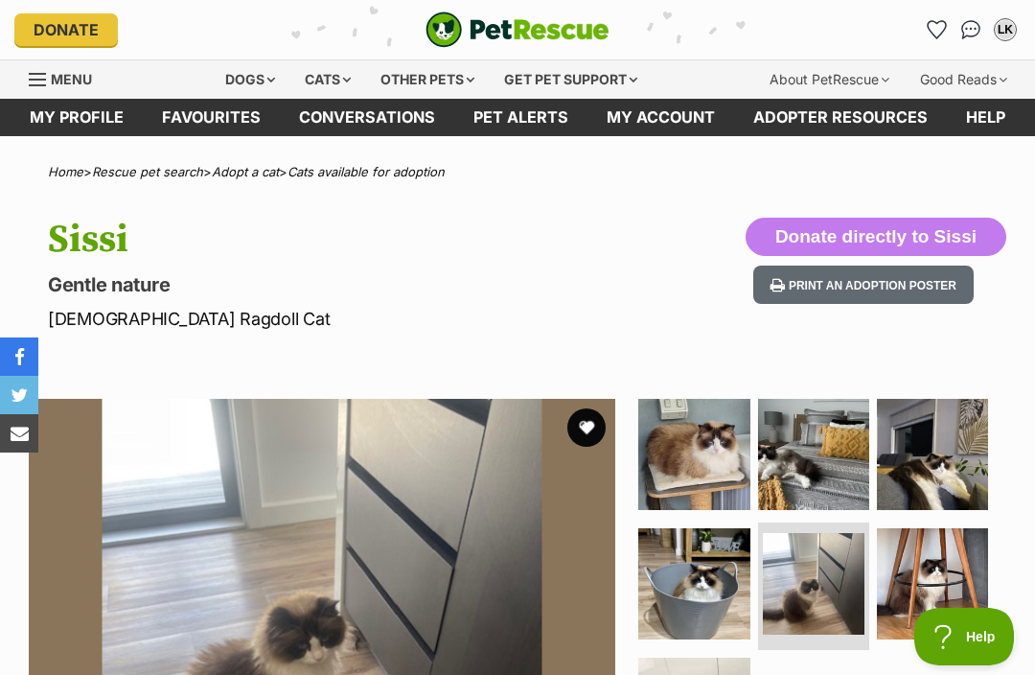
click at [584, 427] on button "favourite" at bounding box center [587, 427] width 38 height 38
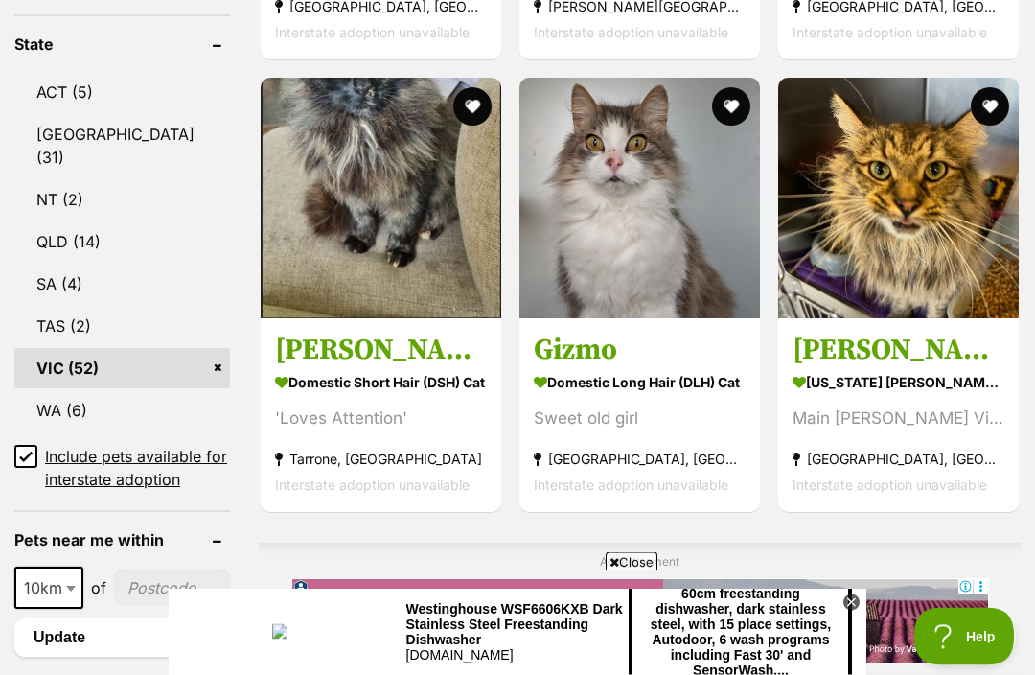
scroll to position [1100, 0]
click at [901, 225] on img at bounding box center [898, 198] width 241 height 241
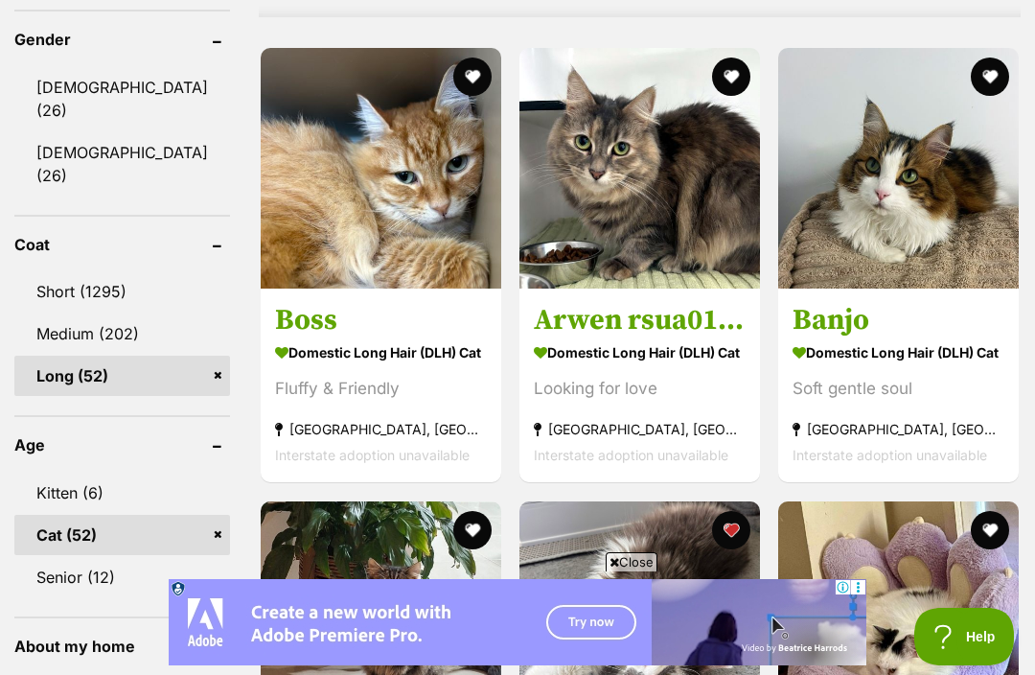
scroll to position [1767, 0]
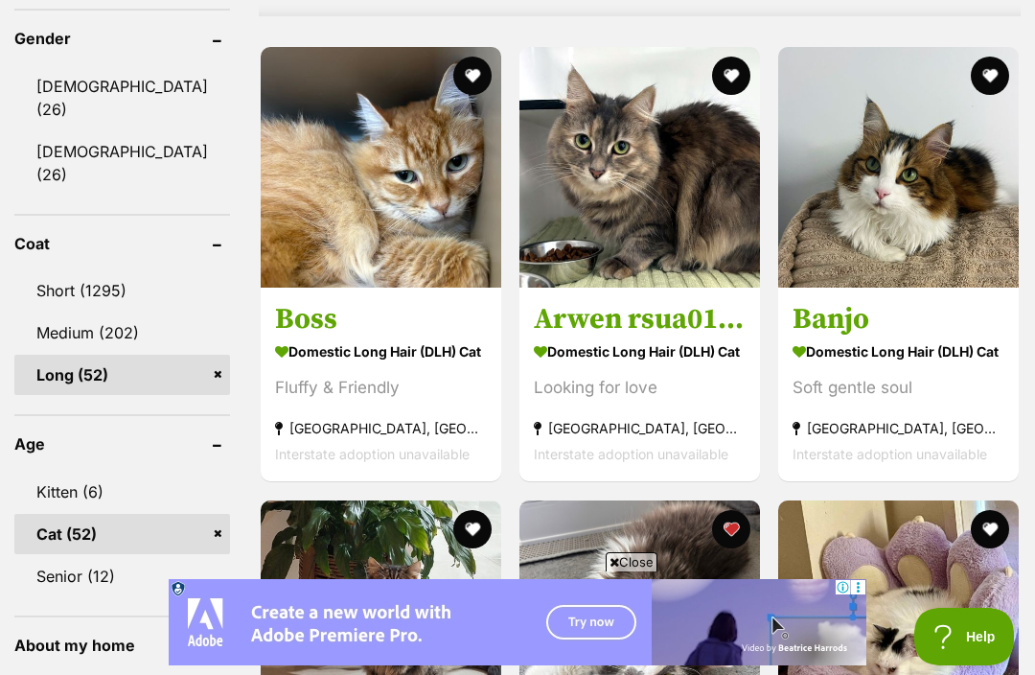
click at [300, 172] on img at bounding box center [381, 167] width 241 height 241
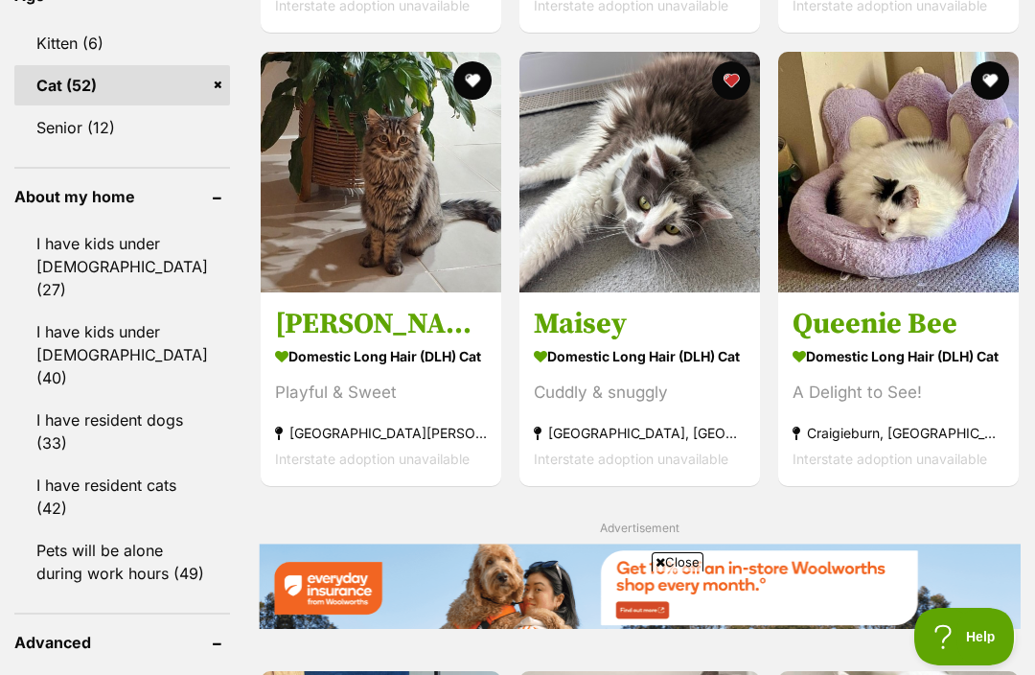
scroll to position [2217, 0]
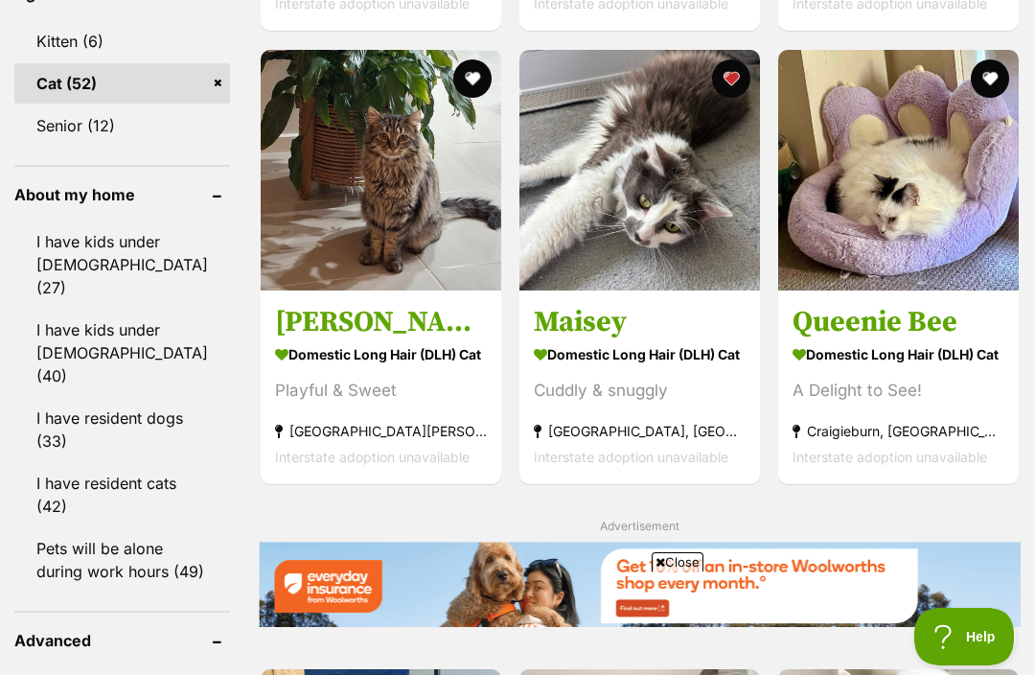
click at [291, 241] on img at bounding box center [381, 170] width 241 height 241
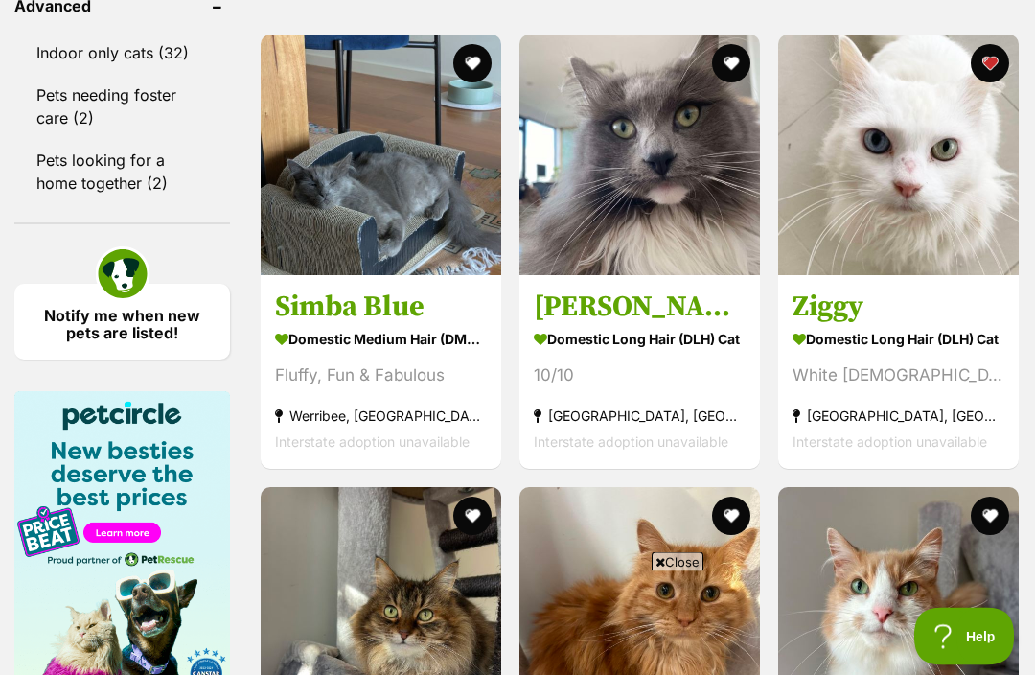
scroll to position [2852, 0]
click at [544, 217] on img at bounding box center [640, 155] width 241 height 241
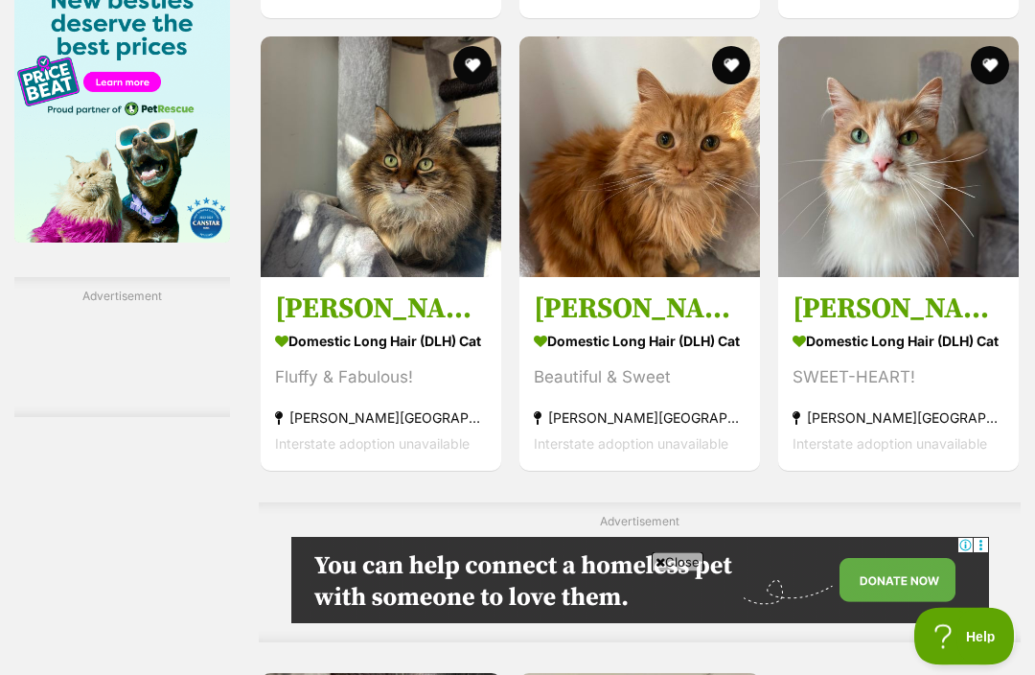
scroll to position [3302, 0]
click at [910, 262] on img at bounding box center [898, 156] width 241 height 241
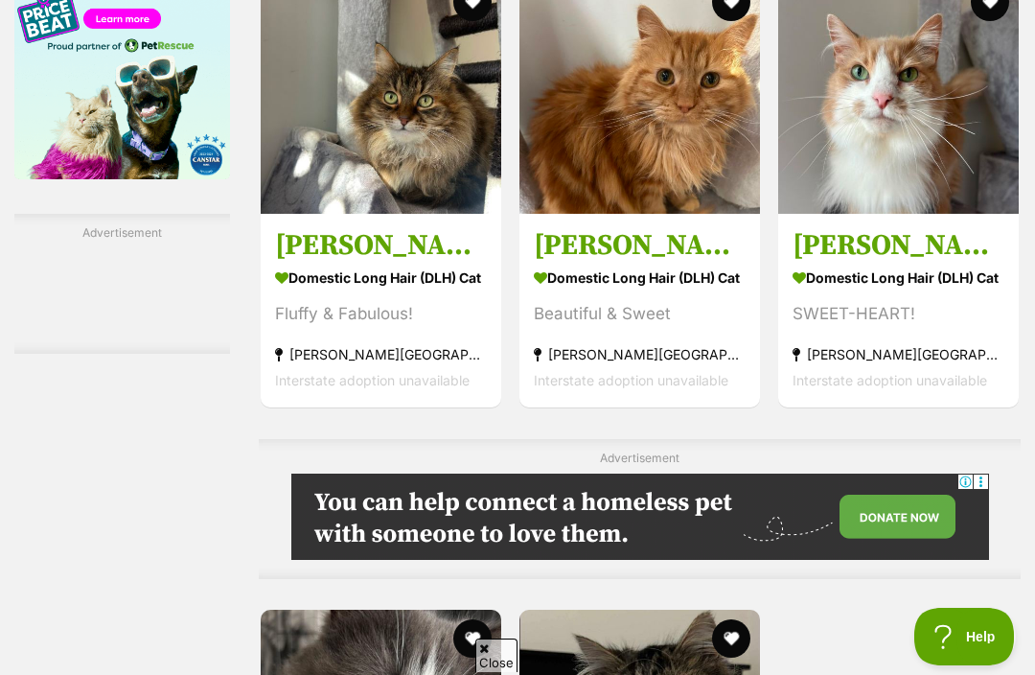
scroll to position [0, 0]
click at [558, 204] on img at bounding box center [640, 93] width 241 height 241
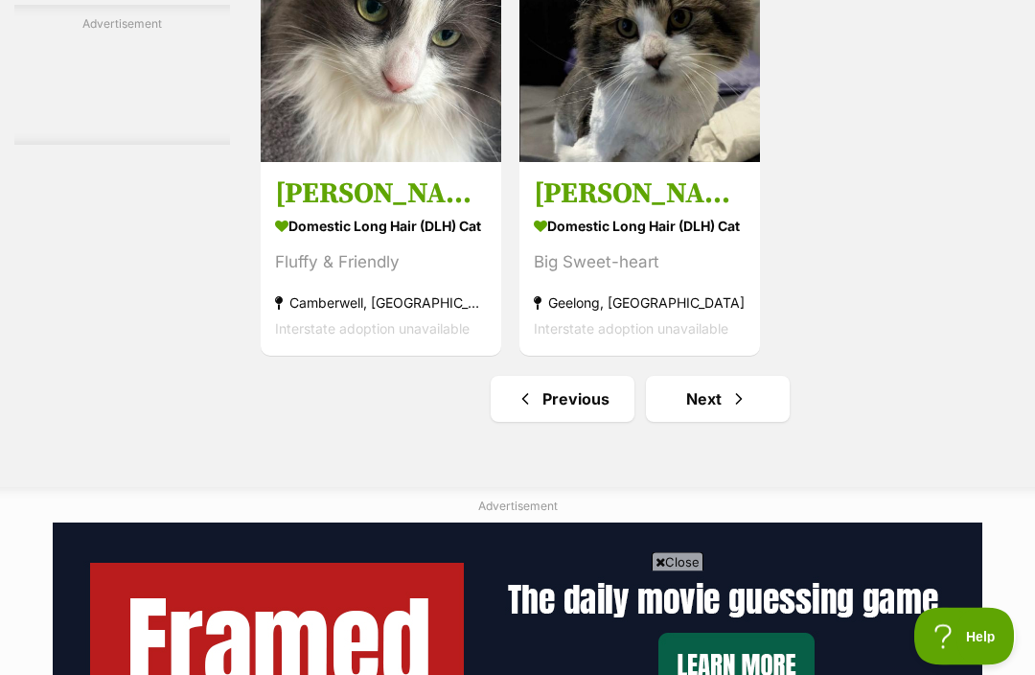
scroll to position [4054, 0]
click at [564, 162] on img at bounding box center [640, 41] width 241 height 241
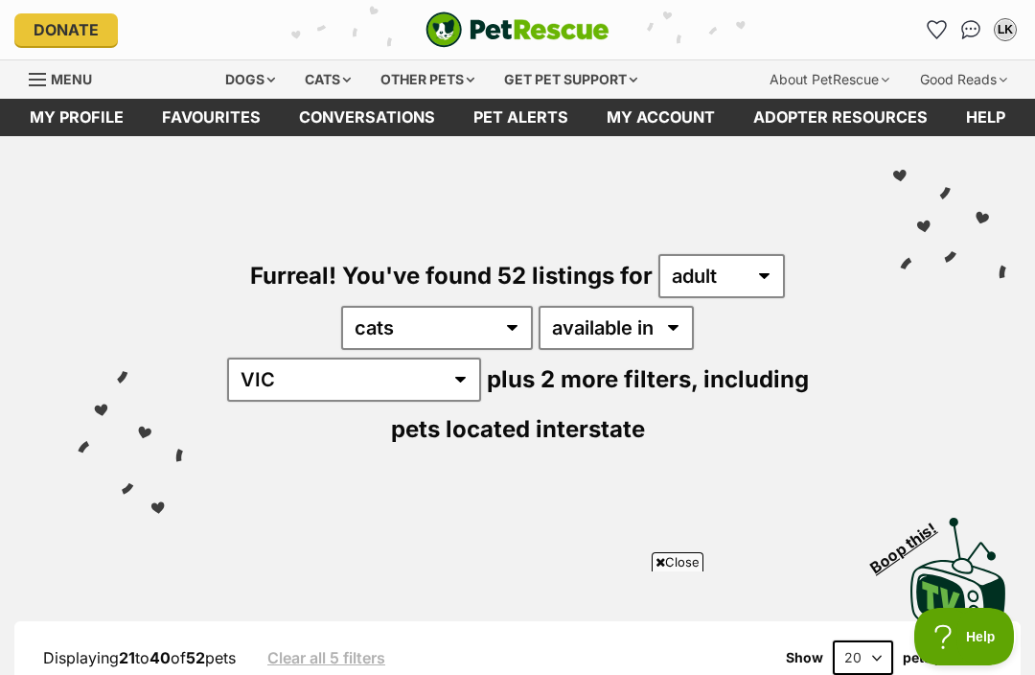
scroll to position [4117, 0]
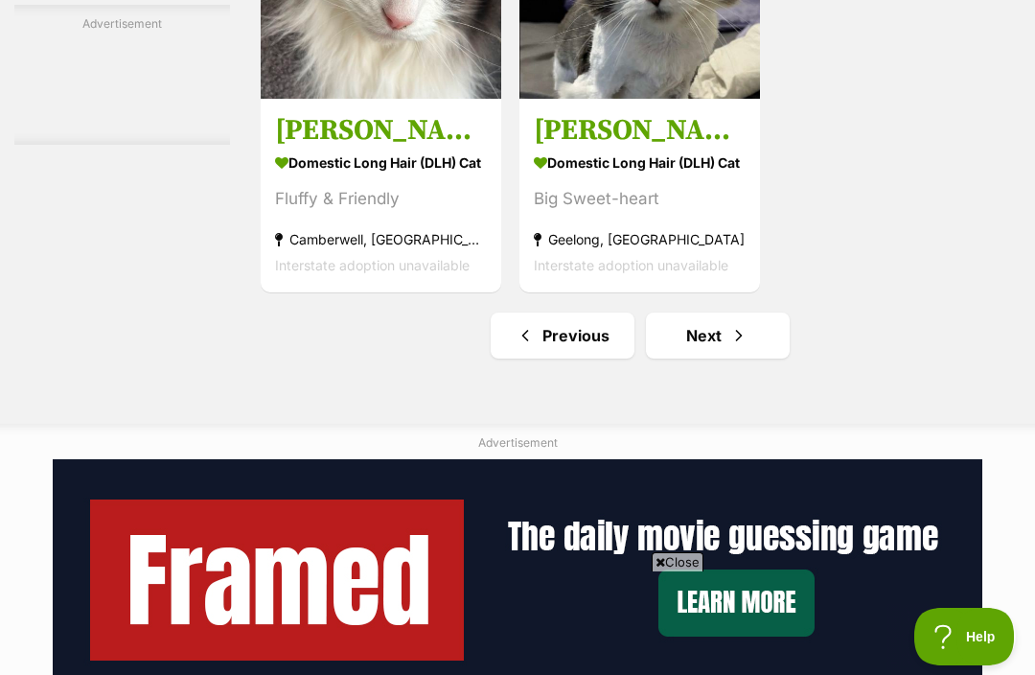
click at [730, 347] on span "Next page" at bounding box center [739, 335] width 19 height 23
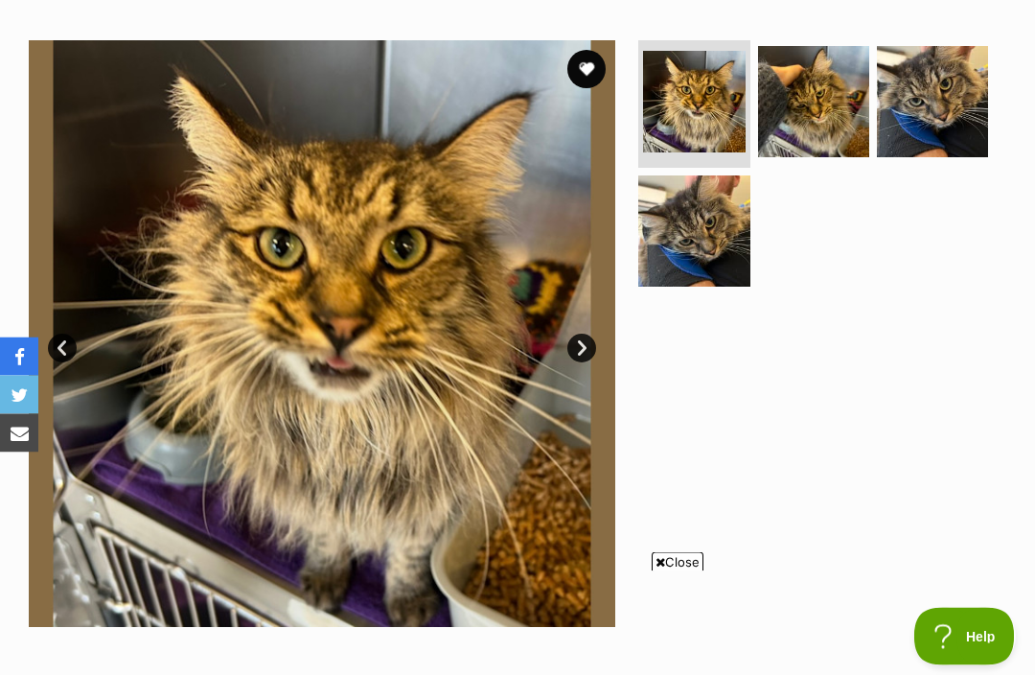
click at [591, 347] on link "Next" at bounding box center [582, 349] width 29 height 29
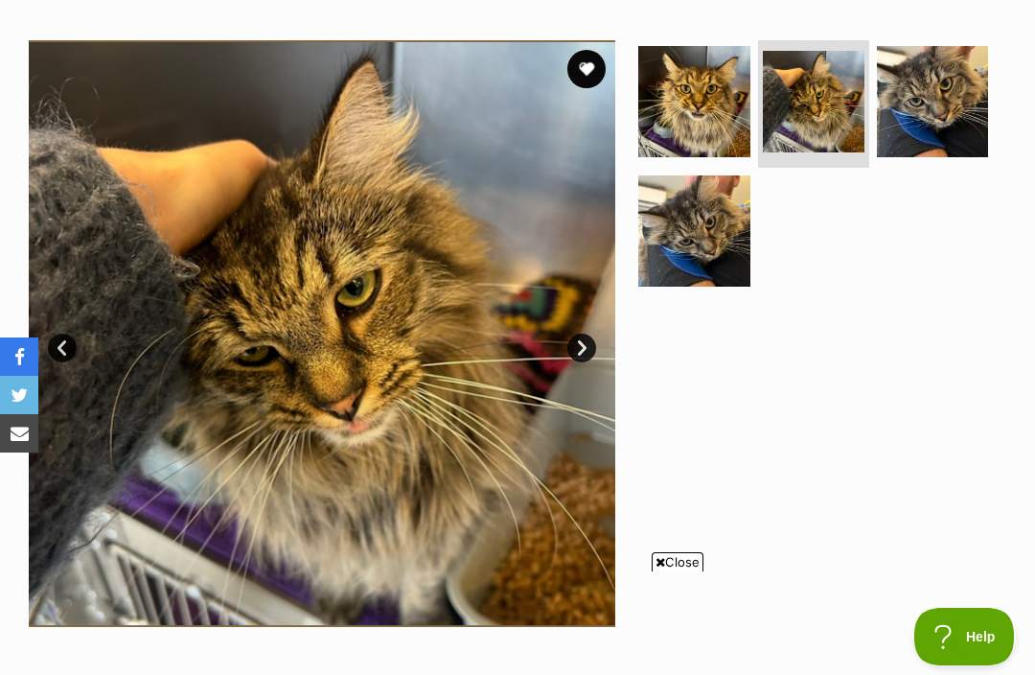
click at [580, 340] on link "Next" at bounding box center [582, 348] width 29 height 29
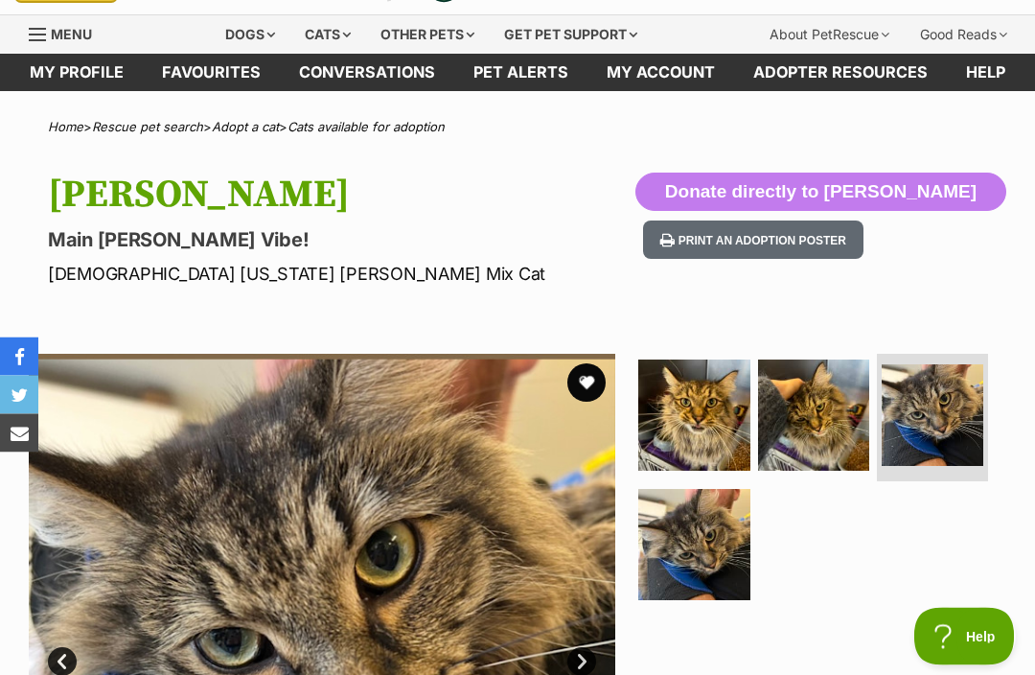
scroll to position [16, 0]
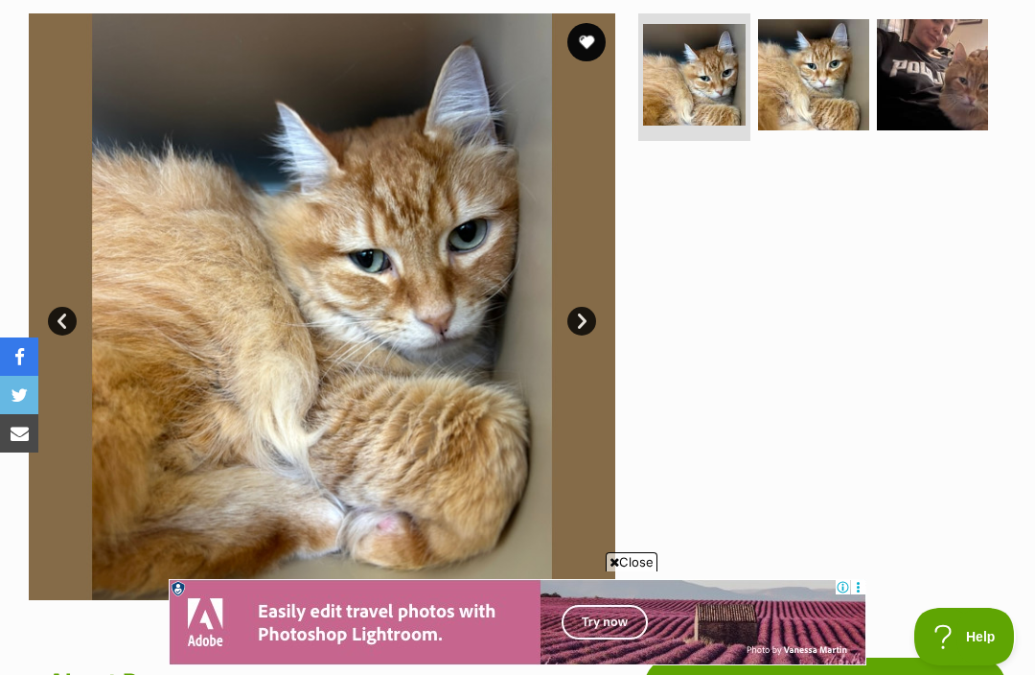
scroll to position [382, 0]
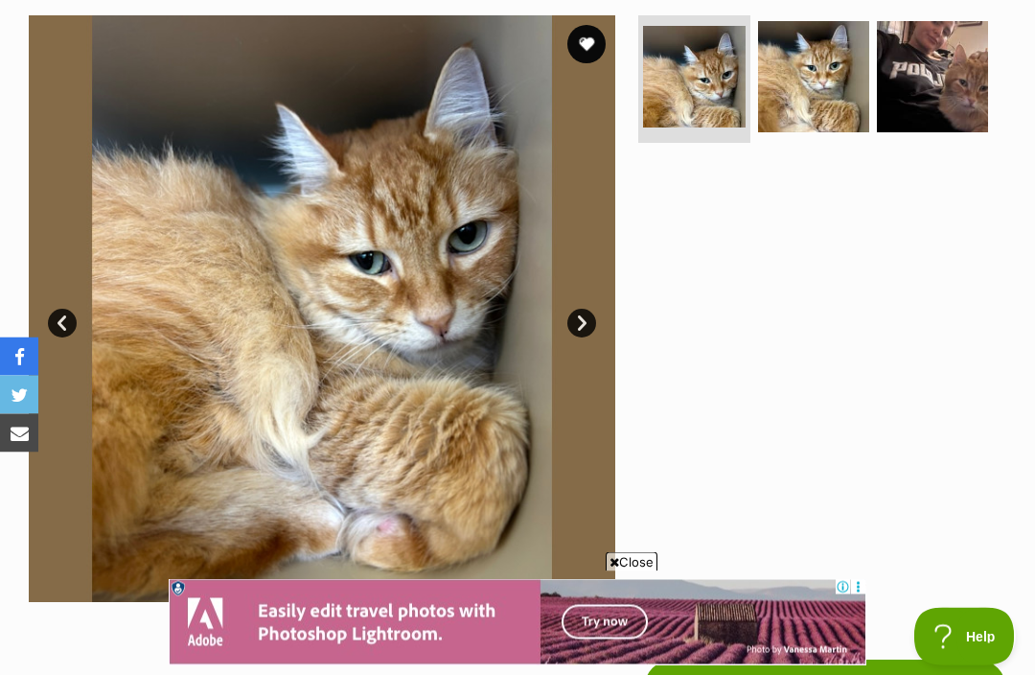
click at [594, 309] on img at bounding box center [322, 309] width 587 height 587
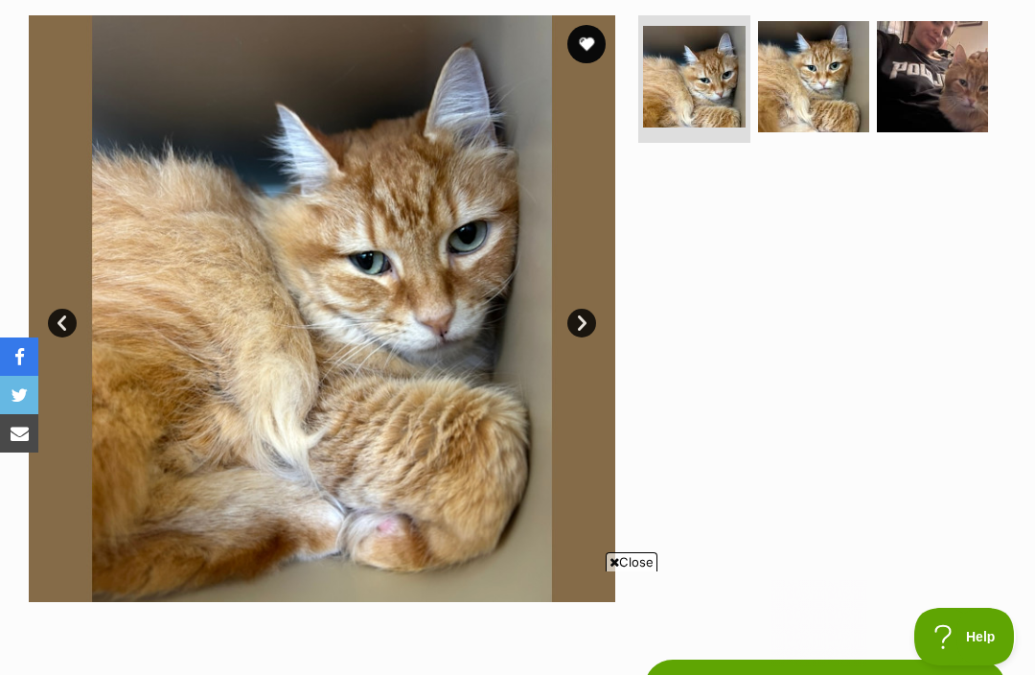
scroll to position [0, 0]
click at [806, 81] on img at bounding box center [813, 76] width 111 height 111
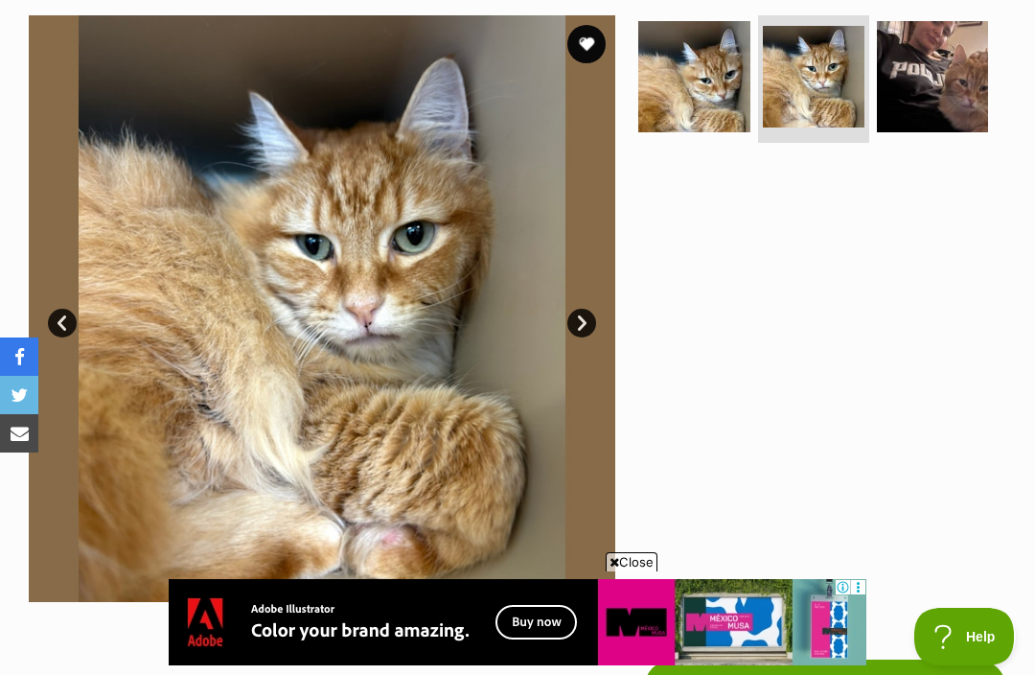
click at [944, 84] on img at bounding box center [932, 76] width 111 height 111
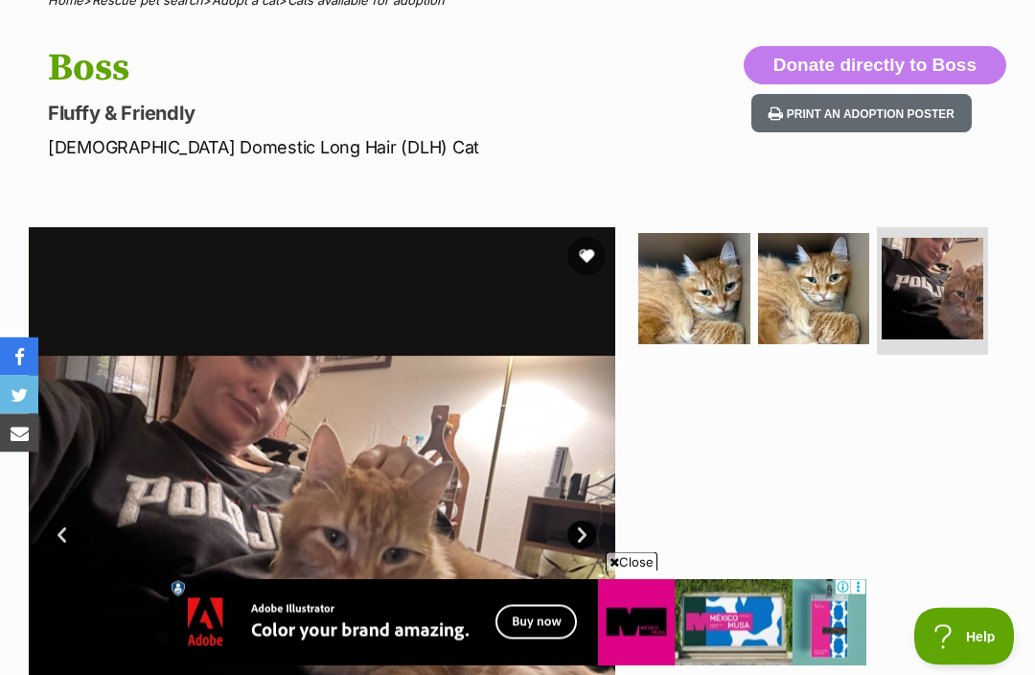
click at [583, 250] on button "favourite" at bounding box center [587, 257] width 38 height 38
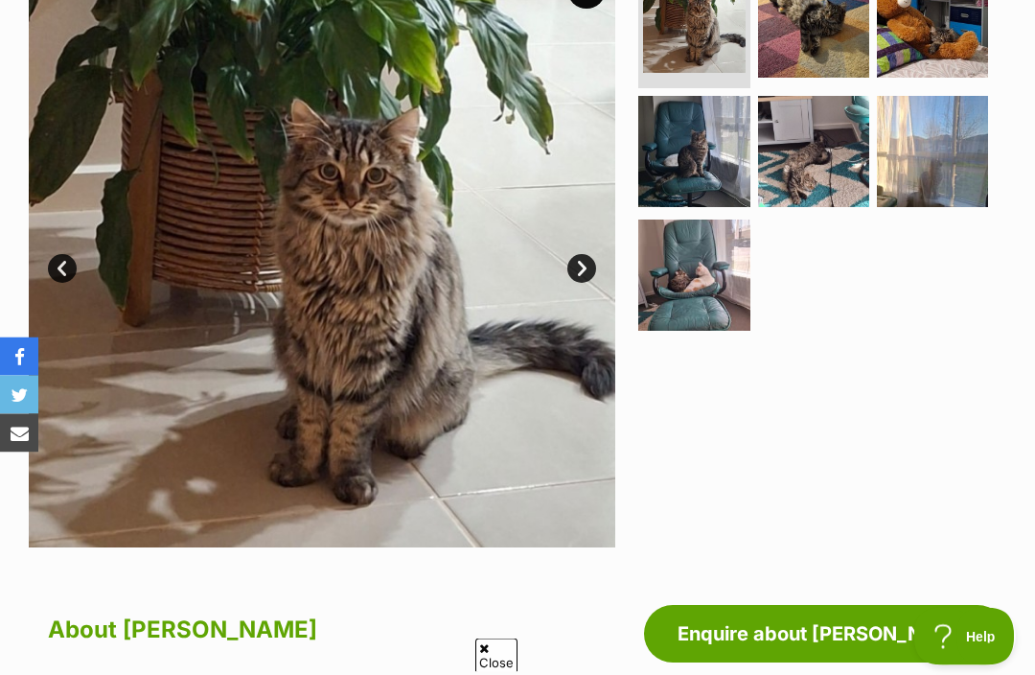
scroll to position [376, 0]
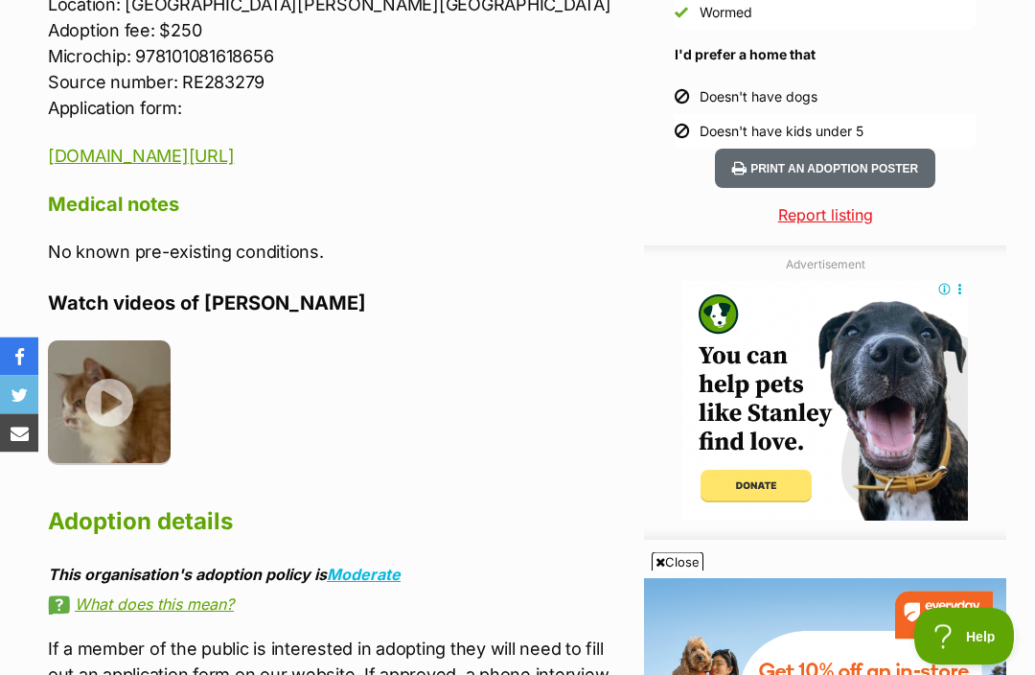
scroll to position [2001, 0]
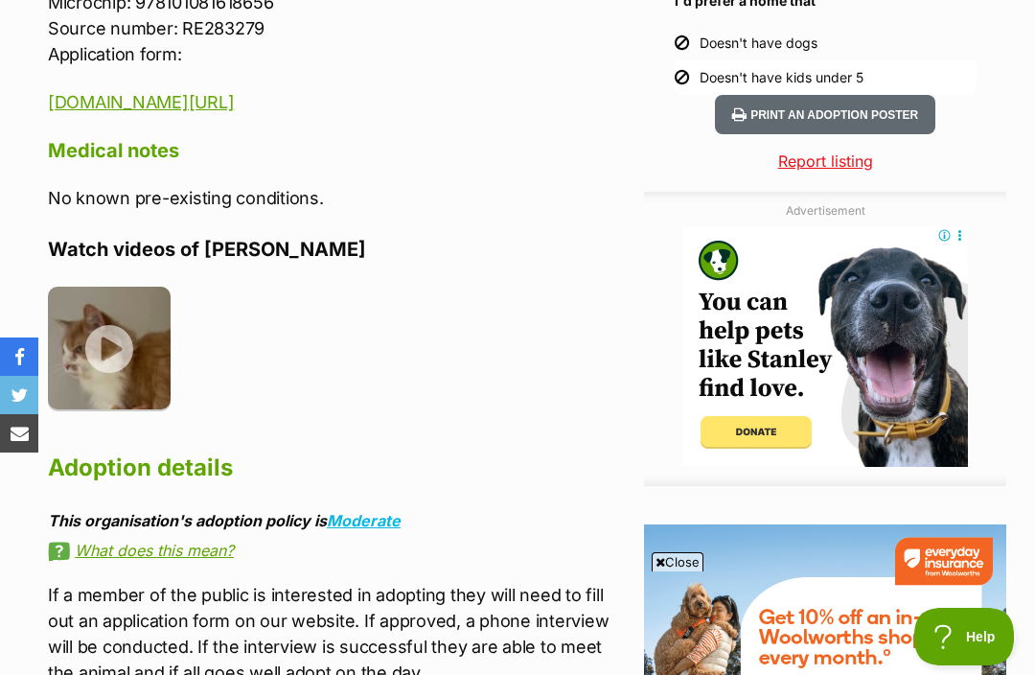
click at [108, 301] on img at bounding box center [109, 348] width 123 height 123
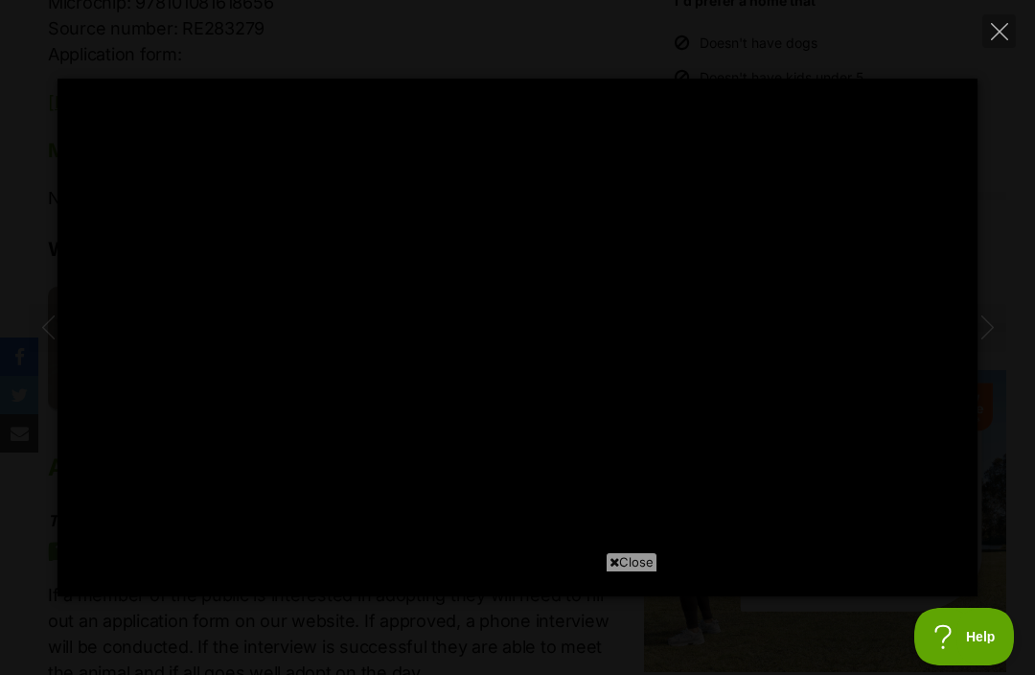
scroll to position [0, 0]
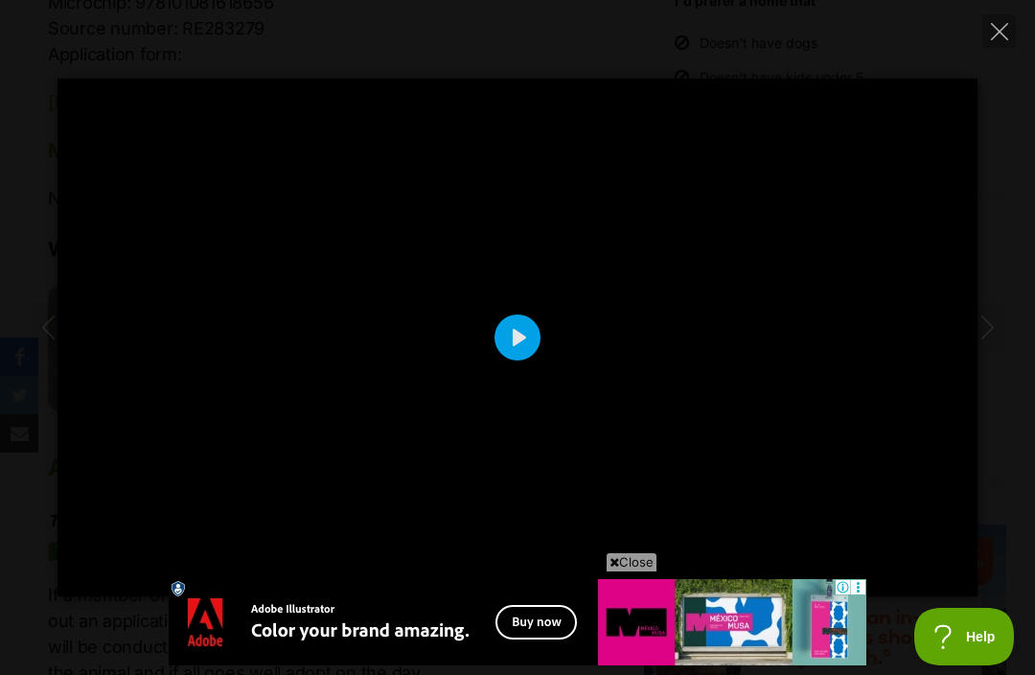
type input "100"
click at [997, 46] on button "Close" at bounding box center [1000, 31] width 34 height 34
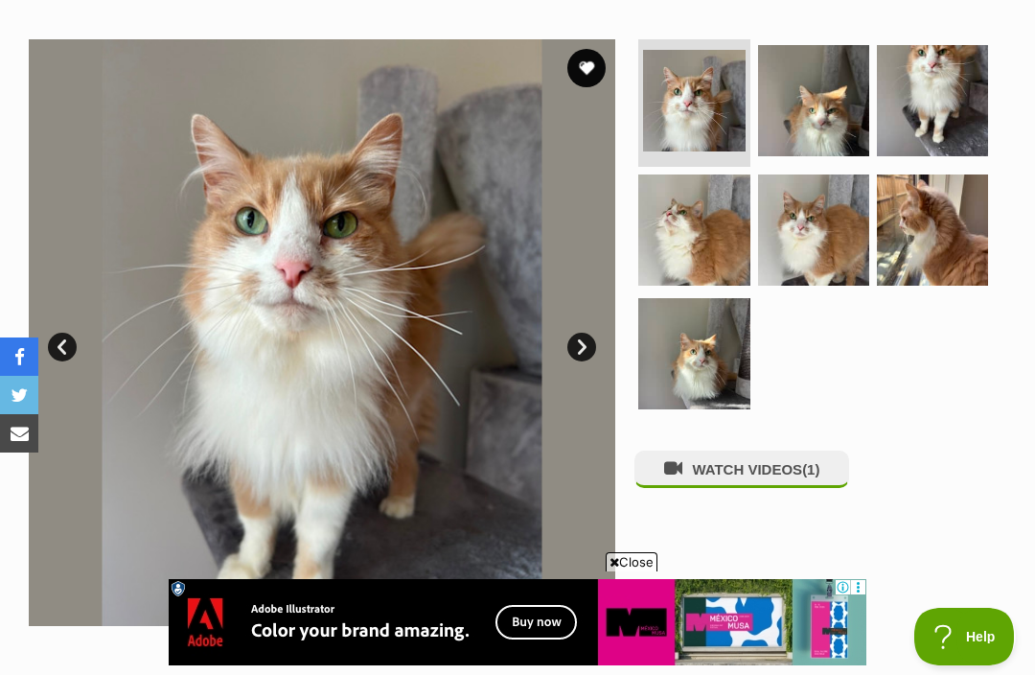
scroll to position [358, 0]
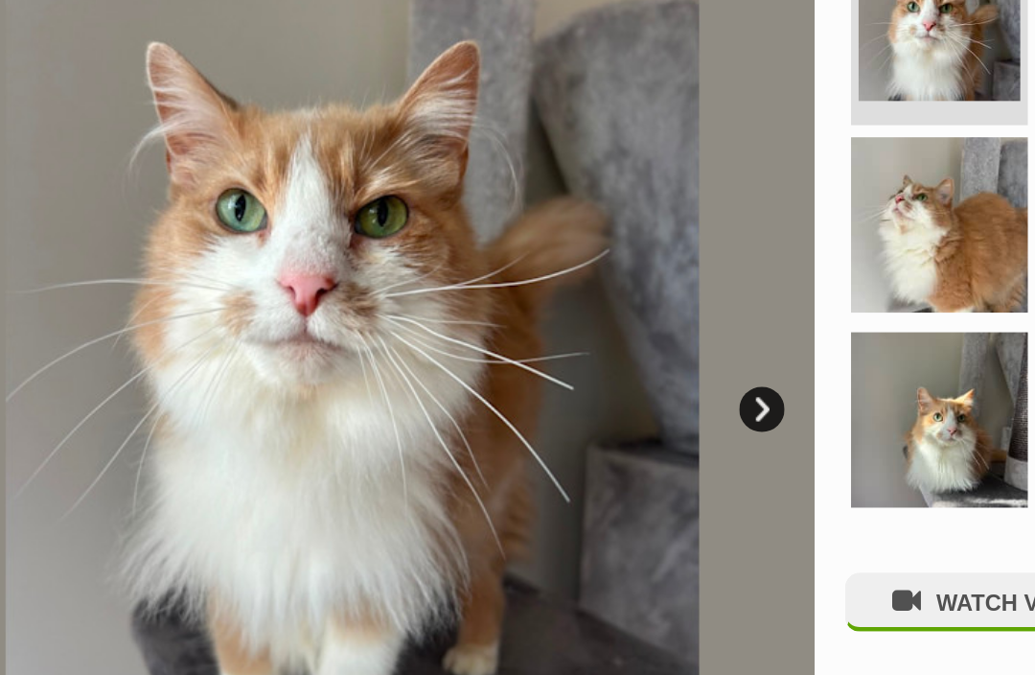
click at [568, 335] on link "Next" at bounding box center [582, 349] width 29 height 29
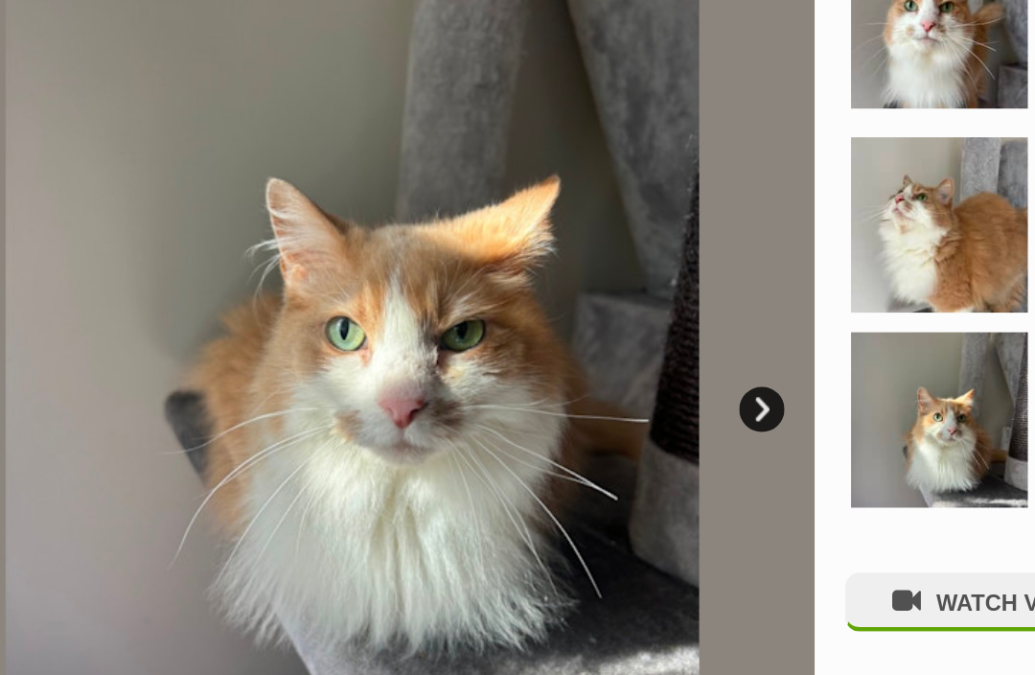
click at [568, 335] on link "Next" at bounding box center [582, 349] width 29 height 29
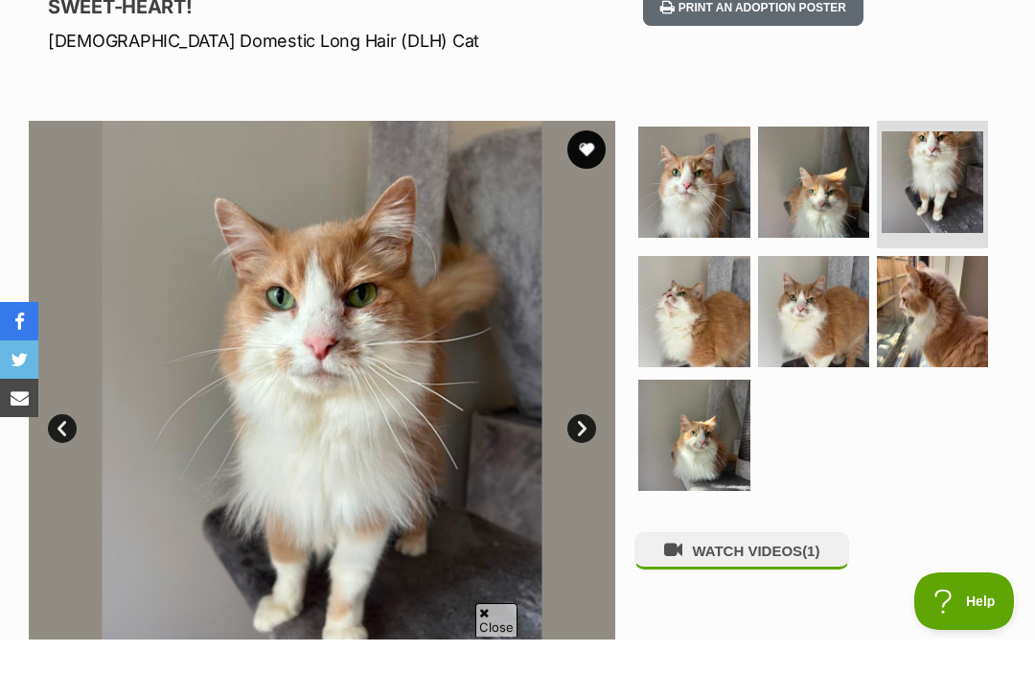
scroll to position [278, 0]
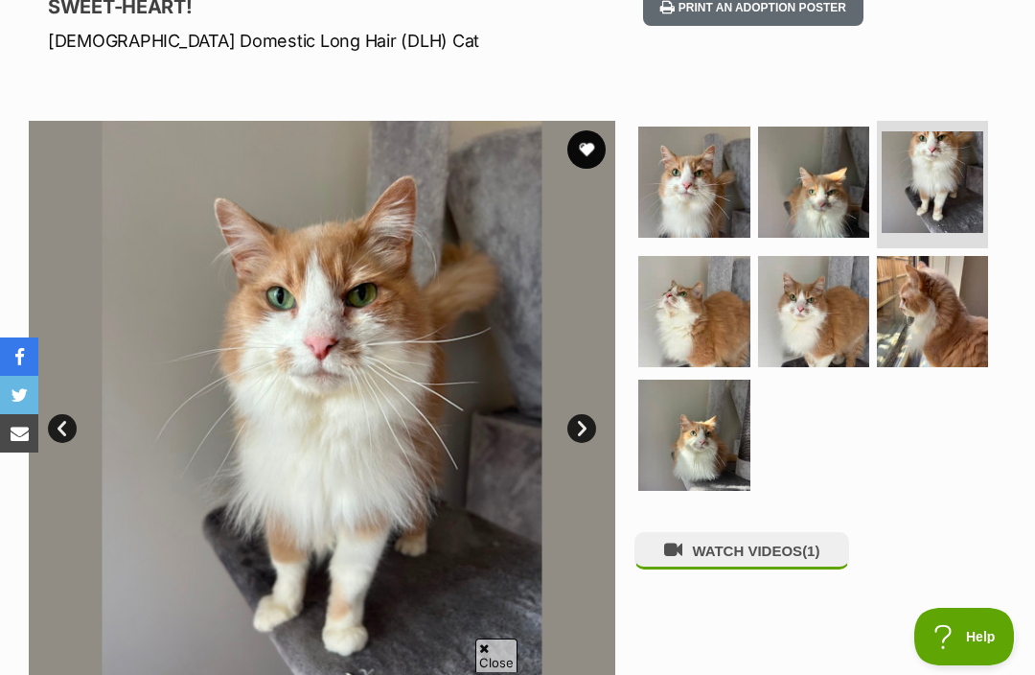
click at [578, 142] on button "favourite" at bounding box center [587, 149] width 38 height 38
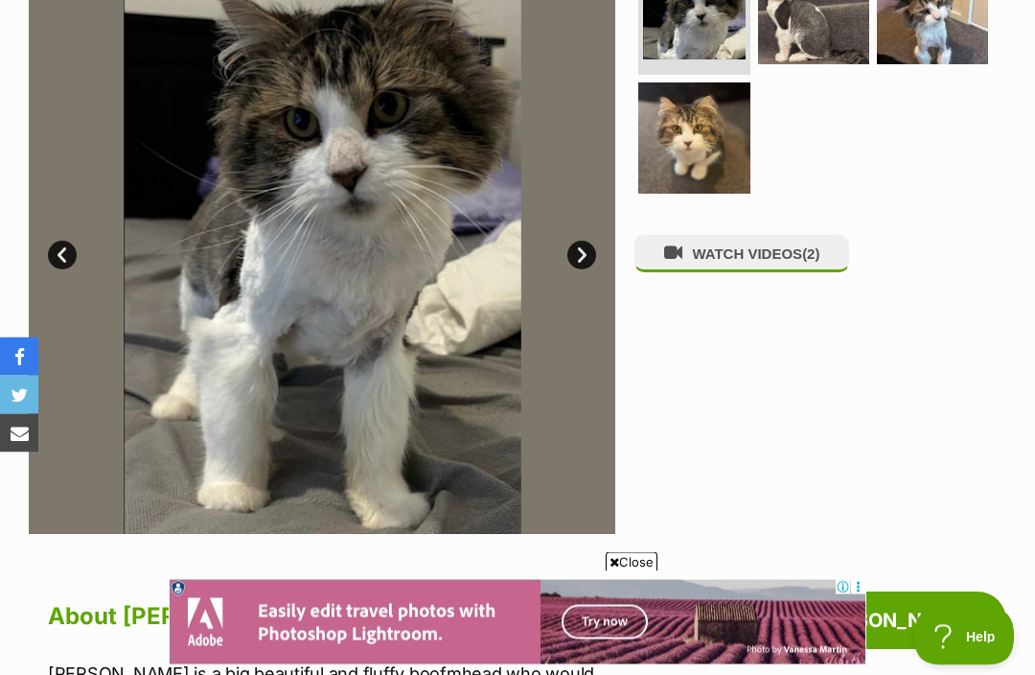
scroll to position [429, 0]
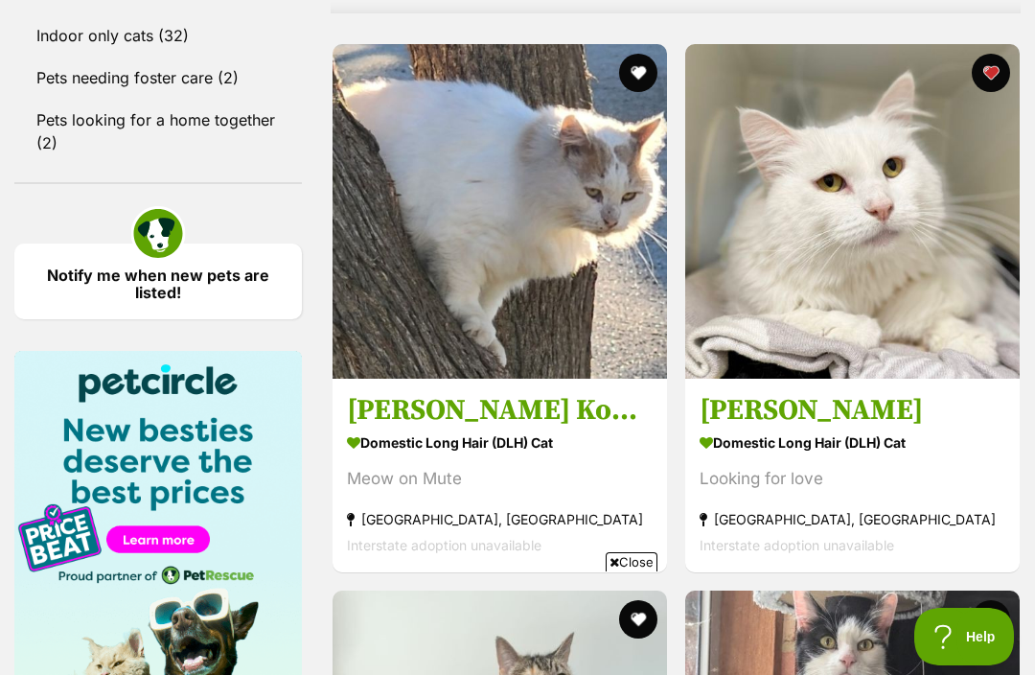
scroll to position [2706, 0]
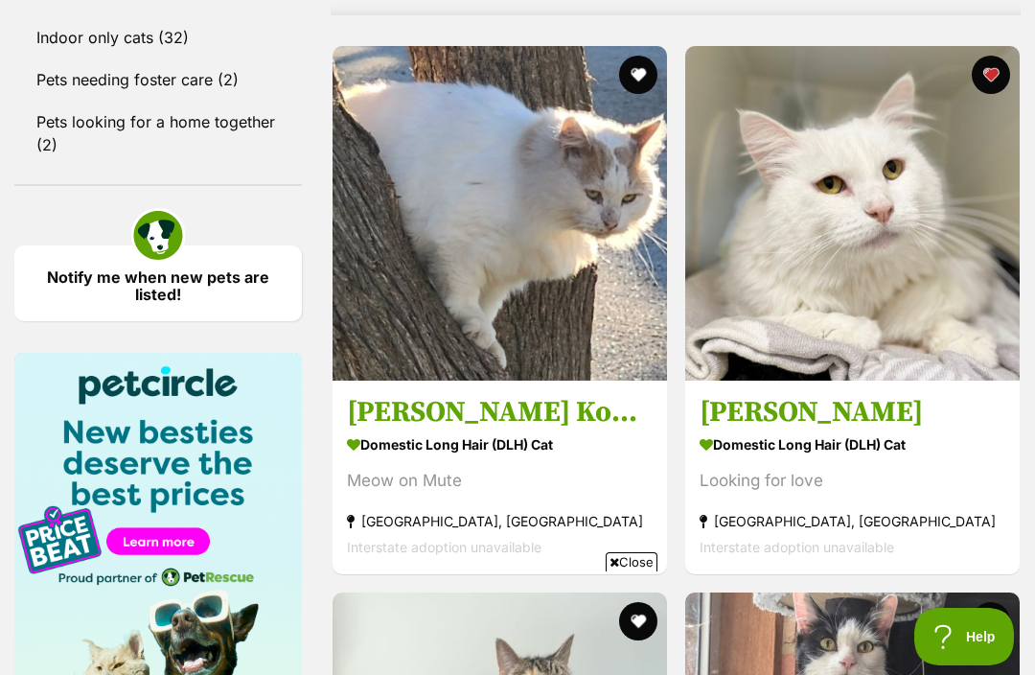
click at [885, 220] on img at bounding box center [852, 213] width 335 height 335
click at [863, 258] on img at bounding box center [852, 213] width 335 height 335
